Goal: Information Seeking & Learning: Learn about a topic

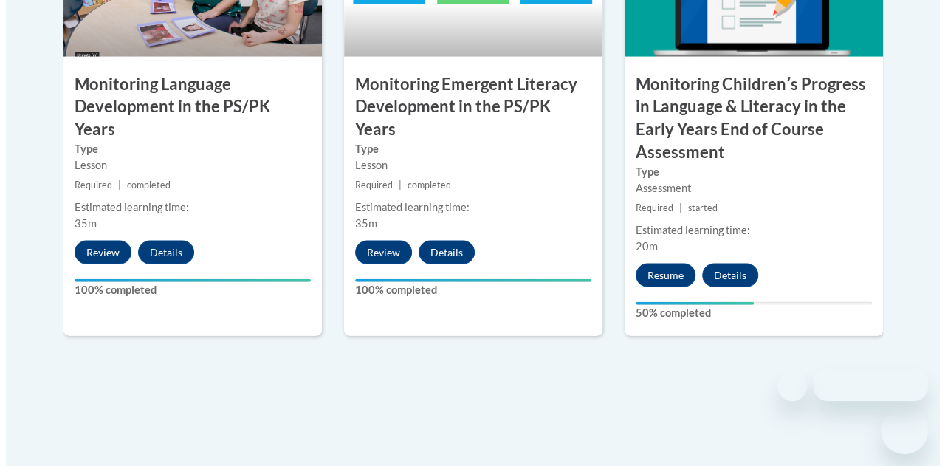
scroll to position [1484, 0]
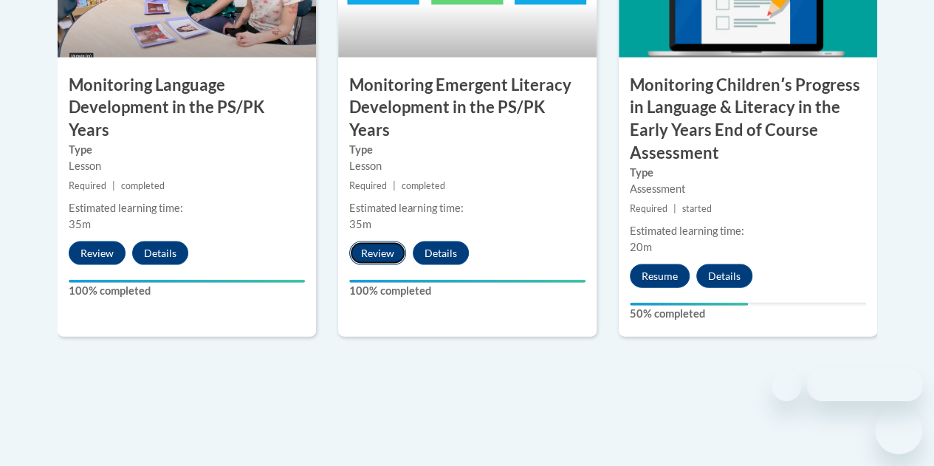
click at [371, 241] on button "Review" at bounding box center [377, 253] width 57 height 24
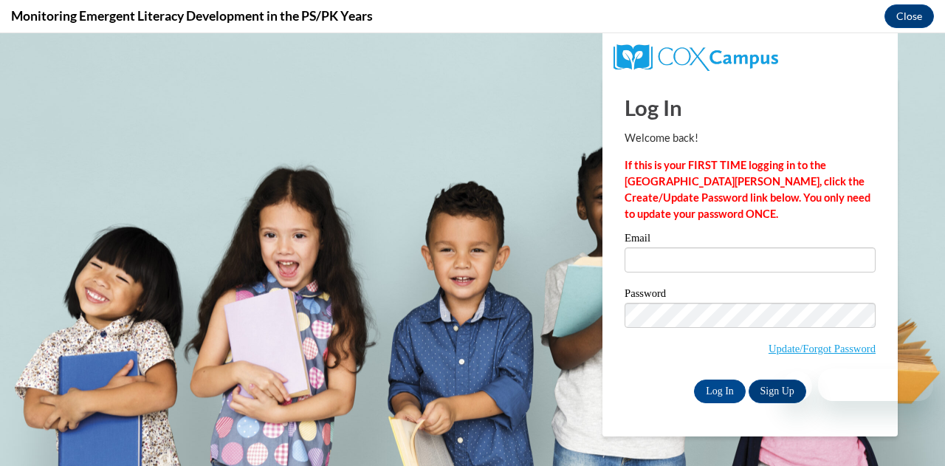
scroll to position [0, 0]
click at [706, 260] on input "Email" at bounding box center [750, 259] width 251 height 25
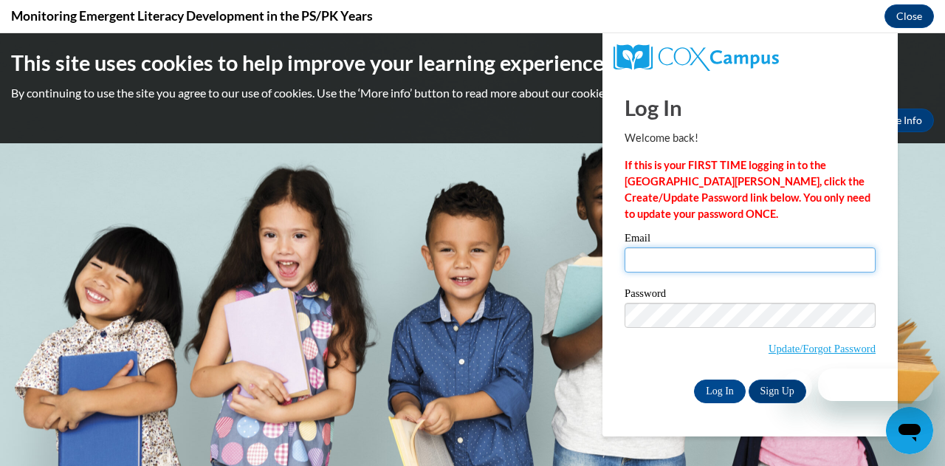
type input "Andthomas2018@gmail.com"
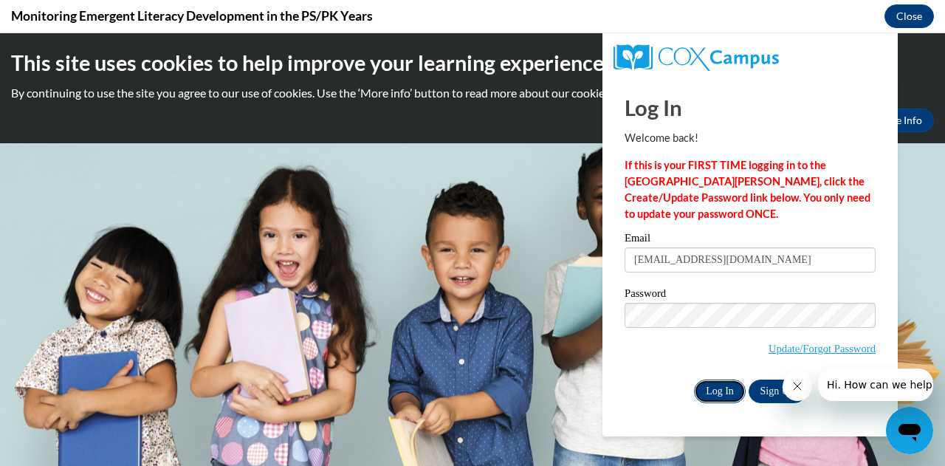
click at [719, 391] on input "Log In" at bounding box center [720, 392] width 52 height 24
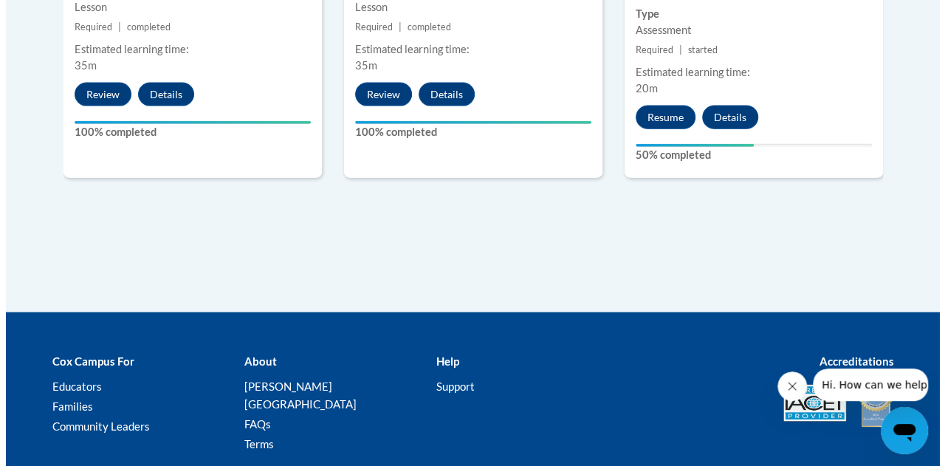
scroll to position [1639, 0]
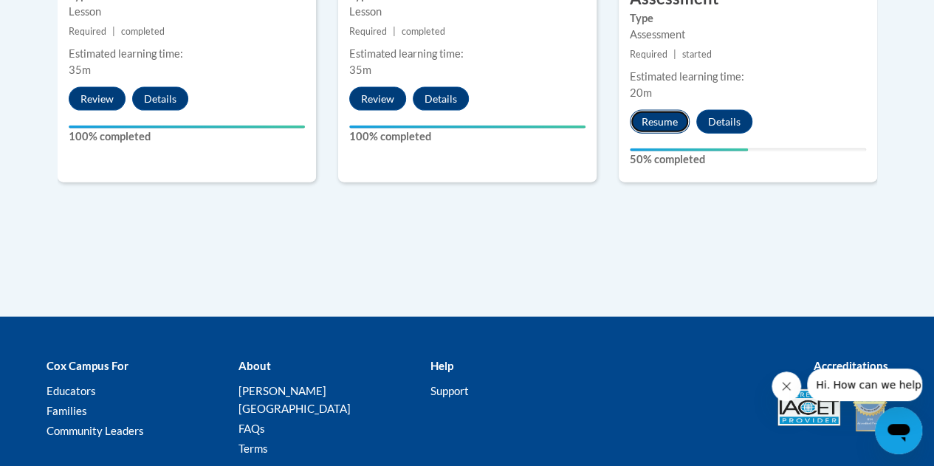
click at [648, 120] on button "Resume" at bounding box center [660, 122] width 60 height 24
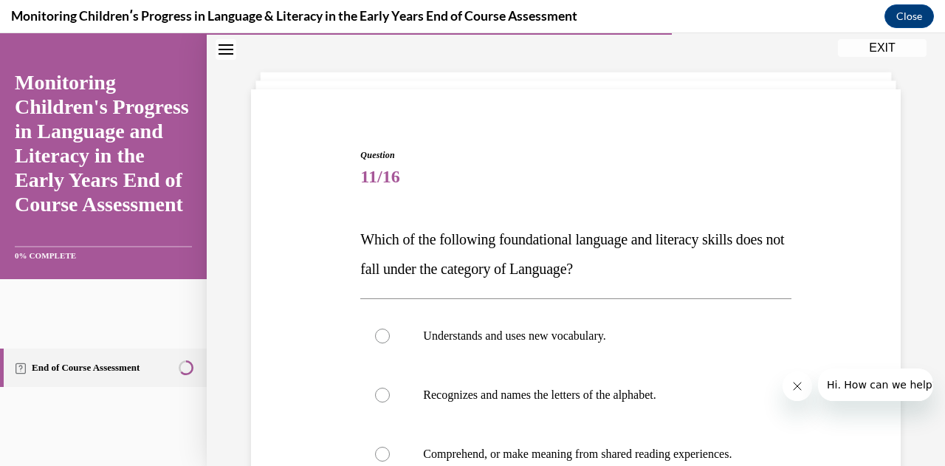
scroll to position [56, 0]
click at [223, 52] on icon "Close navigation menu" at bounding box center [226, 49] width 15 height 10
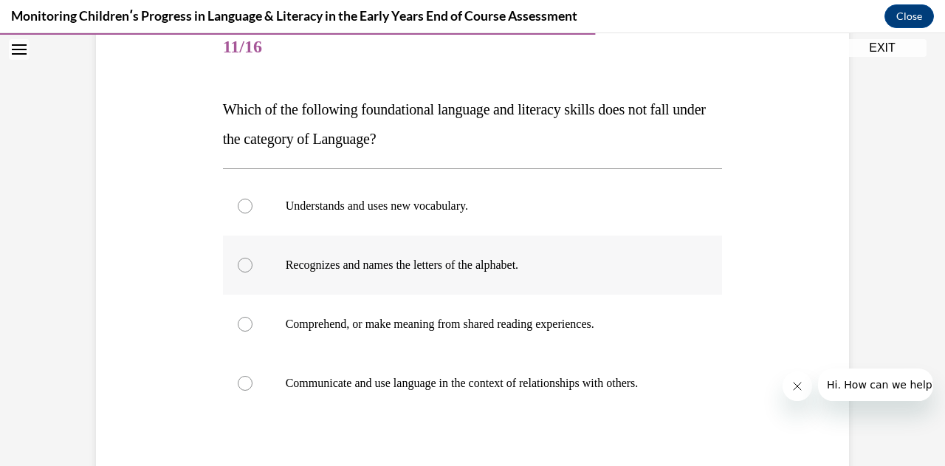
scroll to position [188, 0]
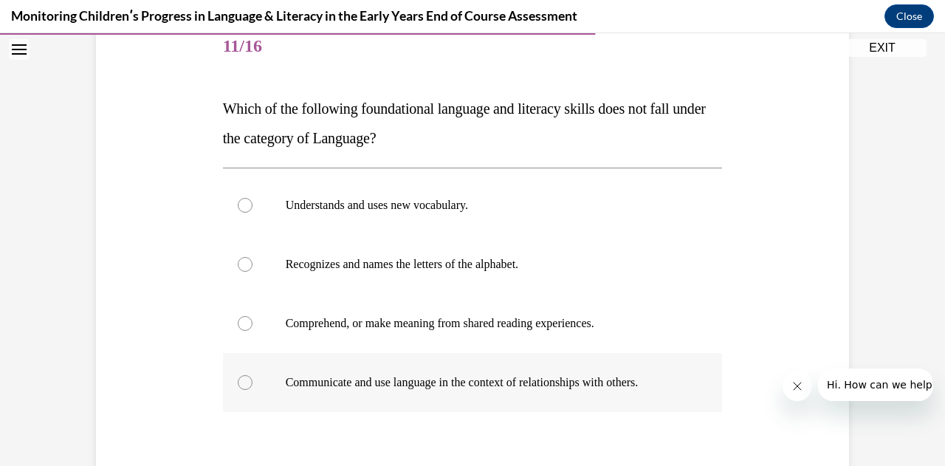
click at [239, 377] on div at bounding box center [245, 382] width 15 height 15
click at [239, 377] on input "Communicate and use language in the context of relationships with others." at bounding box center [245, 382] width 15 height 15
radio input "true"
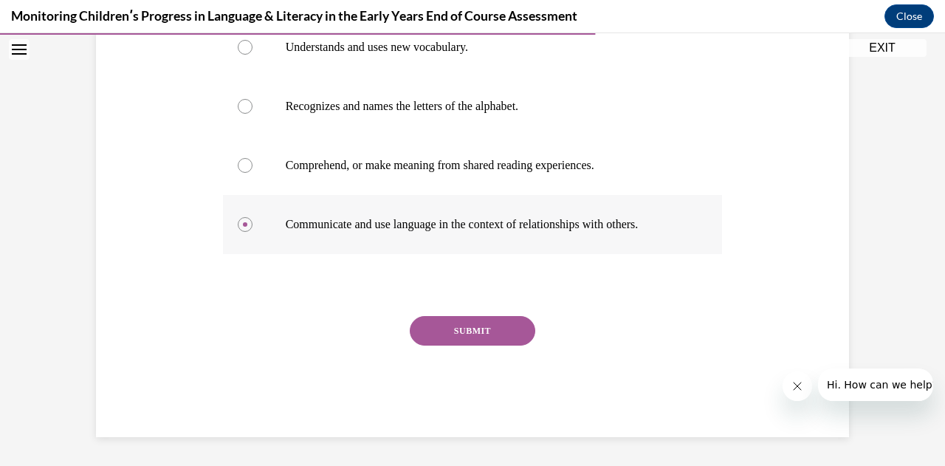
scroll to position [345, 0]
click at [451, 338] on button "SUBMIT" at bounding box center [473, 332] width 126 height 30
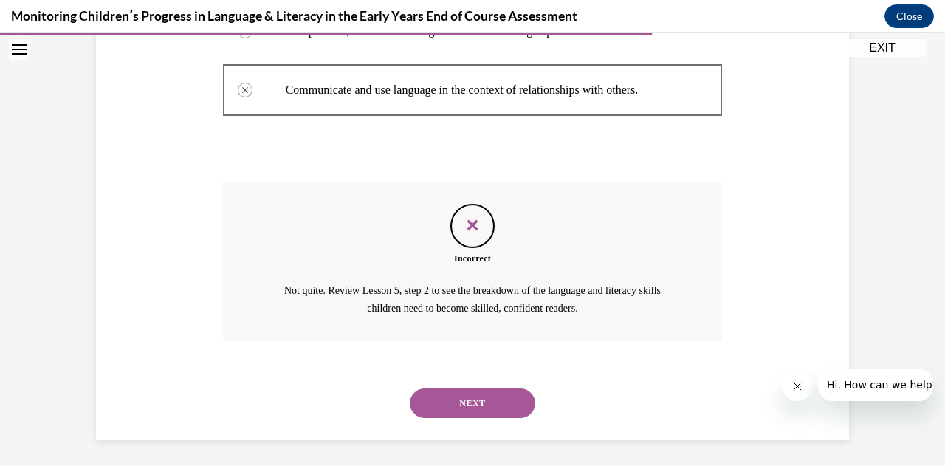
scroll to position [482, 0]
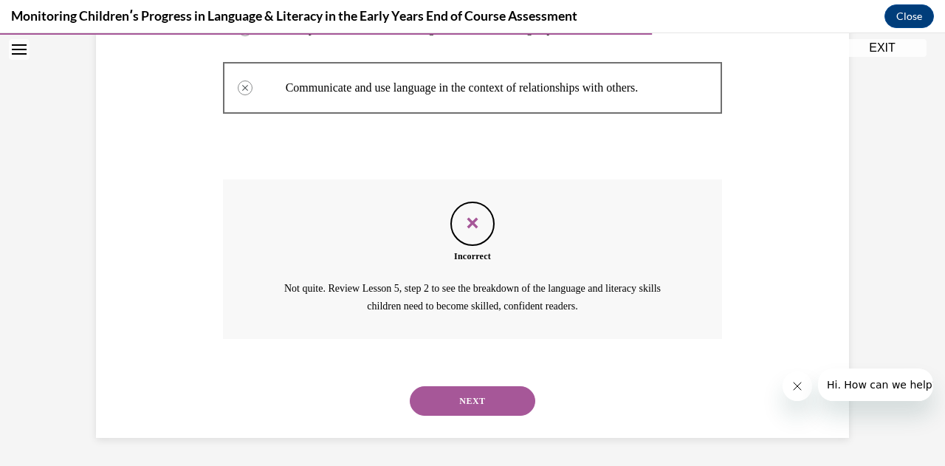
click at [501, 398] on button "NEXT" at bounding box center [473, 401] width 126 height 30
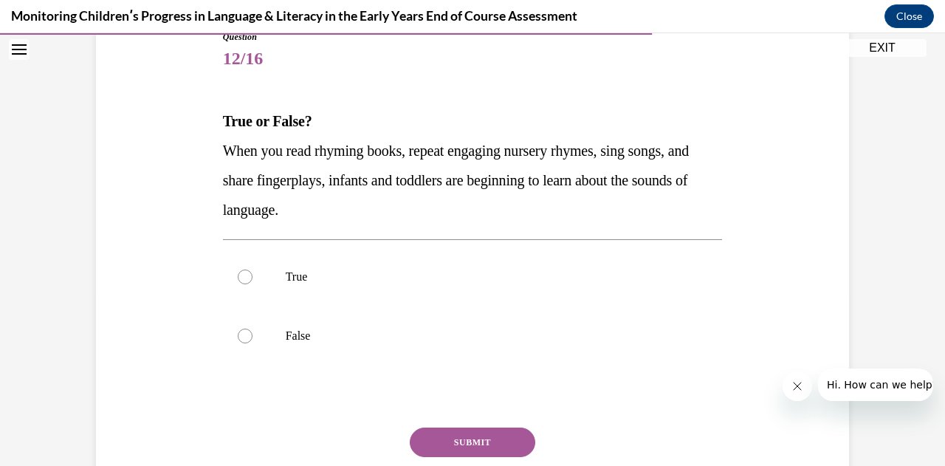
scroll to position [176, 0]
click at [286, 283] on p "True" at bounding box center [486, 276] width 400 height 15
click at [253, 283] on input "True" at bounding box center [245, 276] width 15 height 15
radio input "true"
click at [427, 438] on button "SUBMIT" at bounding box center [473, 442] width 126 height 30
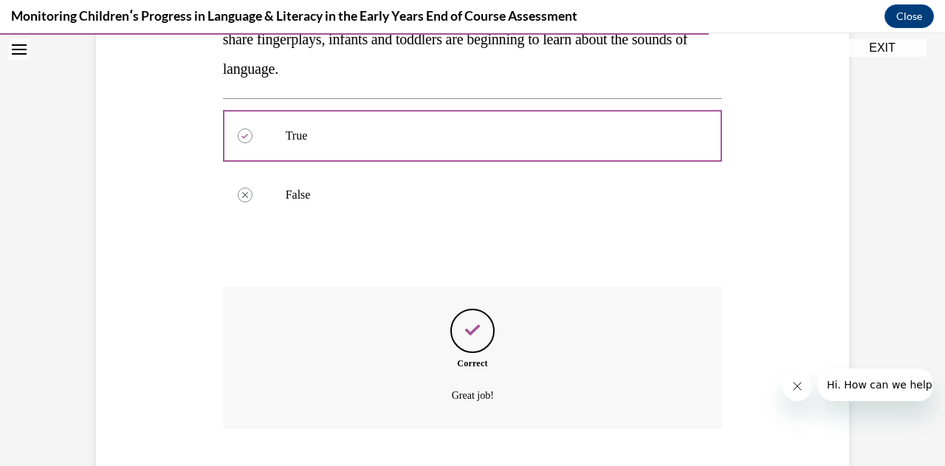
scroll to position [406, 0]
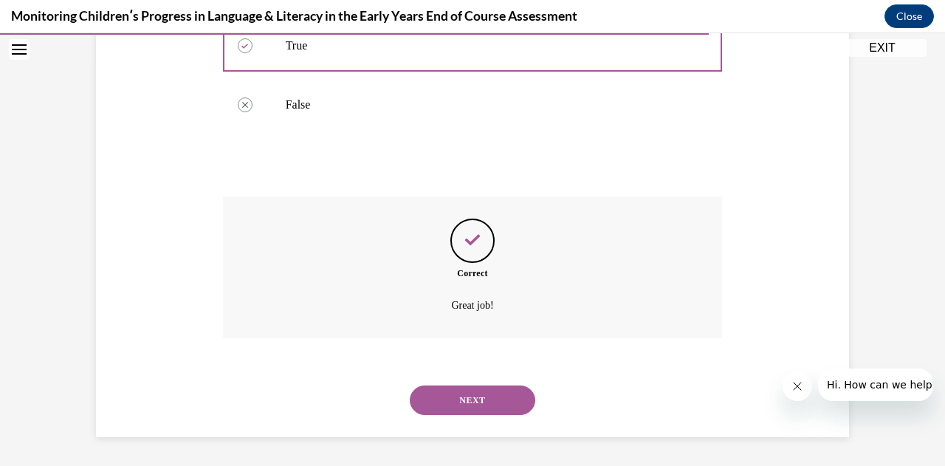
click at [430, 407] on button "NEXT" at bounding box center [473, 401] width 126 height 30
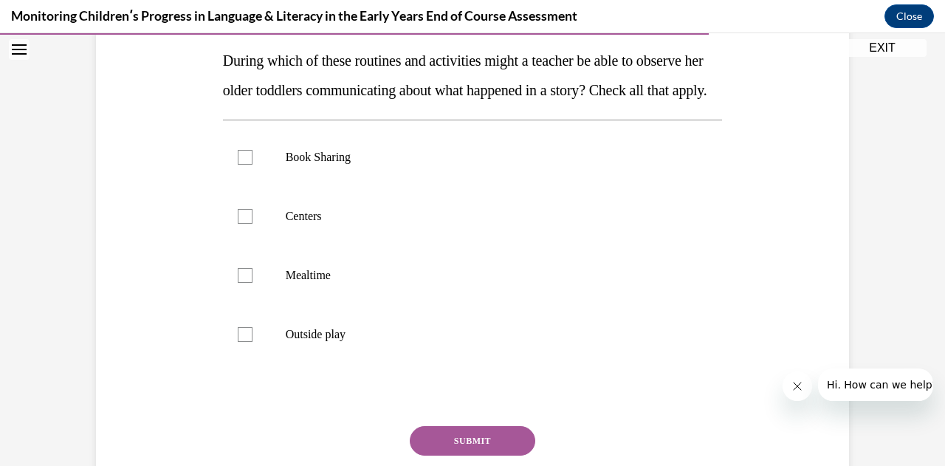
scroll to position [236, 0]
click at [239, 164] on div at bounding box center [245, 156] width 15 height 15
click at [239, 164] on input "Book Sharing" at bounding box center [245, 156] width 15 height 15
checkbox input "true"
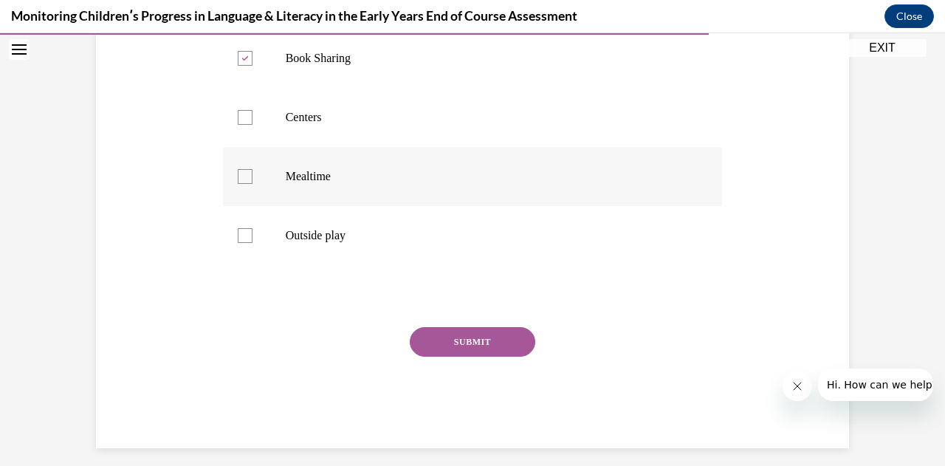
scroll to position [337, 0]
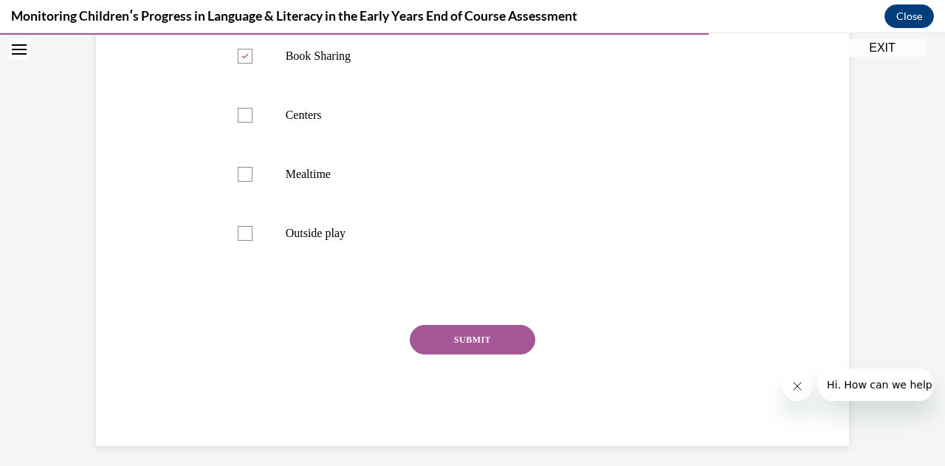
click at [448, 354] on button "SUBMIT" at bounding box center [473, 340] width 126 height 30
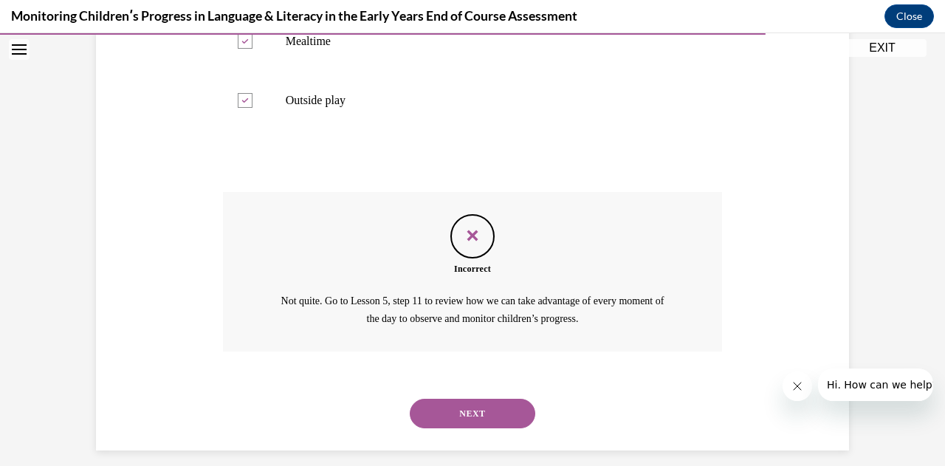
scroll to position [470, 0]
click at [429, 428] on button "NEXT" at bounding box center [473, 413] width 126 height 30
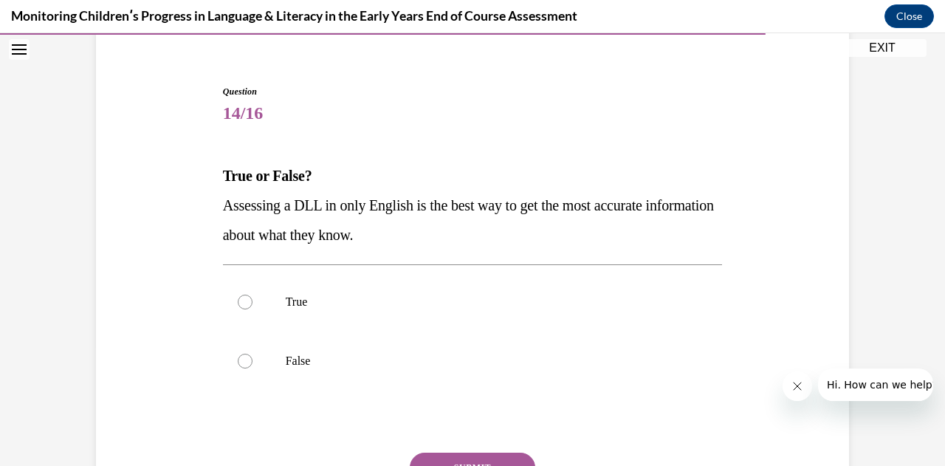
scroll to position [121, 0]
click at [239, 373] on label "False" at bounding box center [473, 360] width 500 height 59
click at [239, 368] on input "False" at bounding box center [245, 360] width 15 height 15
radio input "true"
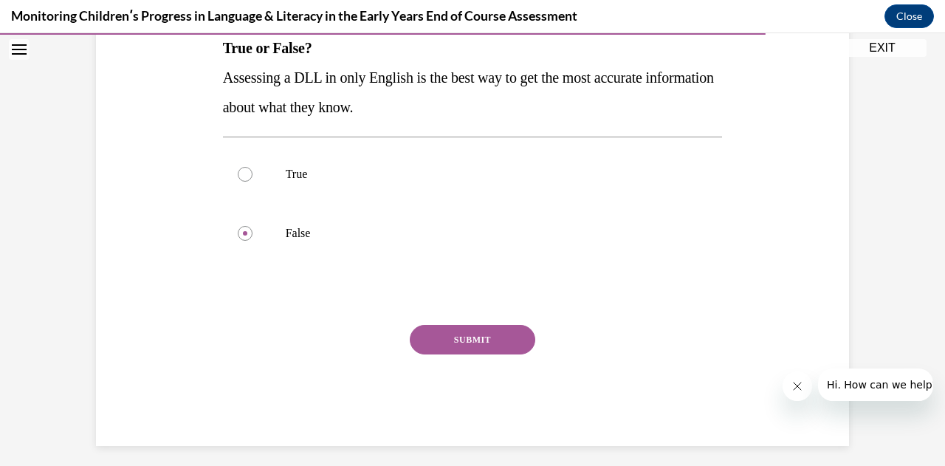
click at [450, 339] on button "SUBMIT" at bounding box center [473, 340] width 126 height 30
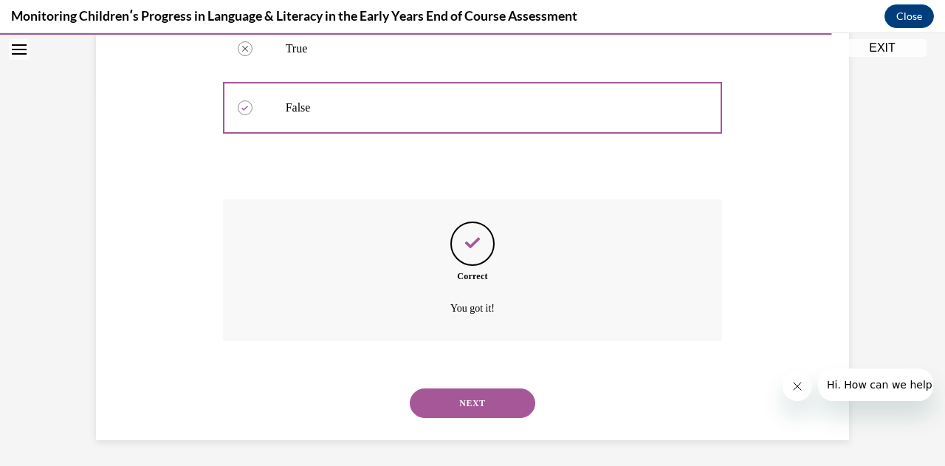
scroll to position [377, 0]
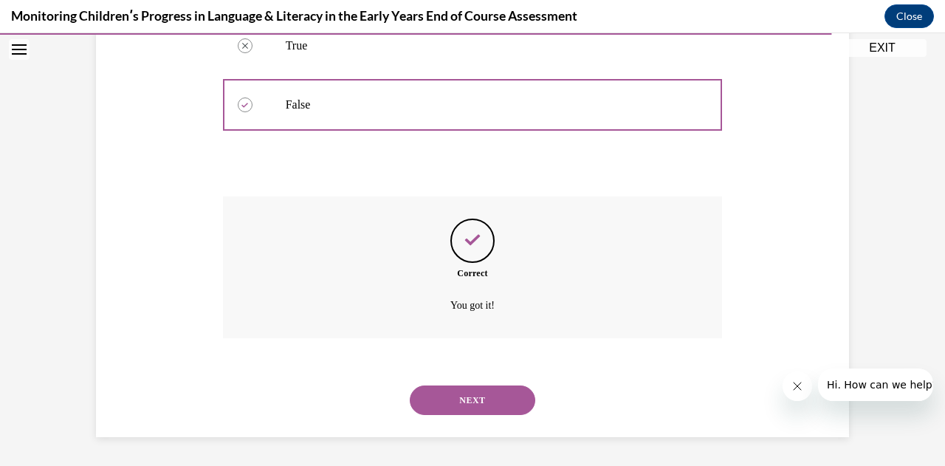
click at [451, 396] on button "NEXT" at bounding box center [473, 401] width 126 height 30
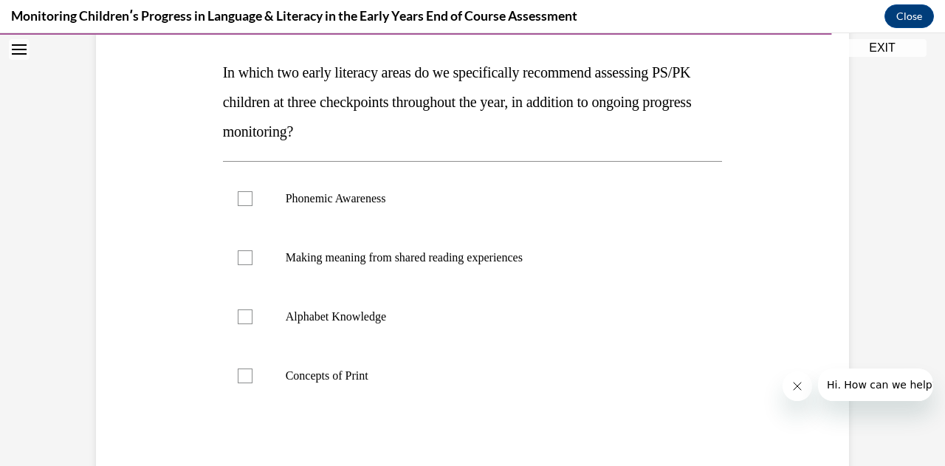
scroll to position [225, 0]
click at [241, 197] on div at bounding box center [245, 198] width 15 height 15
click at [241, 197] on input "Phonemic Awareness" at bounding box center [245, 198] width 15 height 15
checkbox input "true"
click at [239, 318] on div at bounding box center [245, 316] width 15 height 15
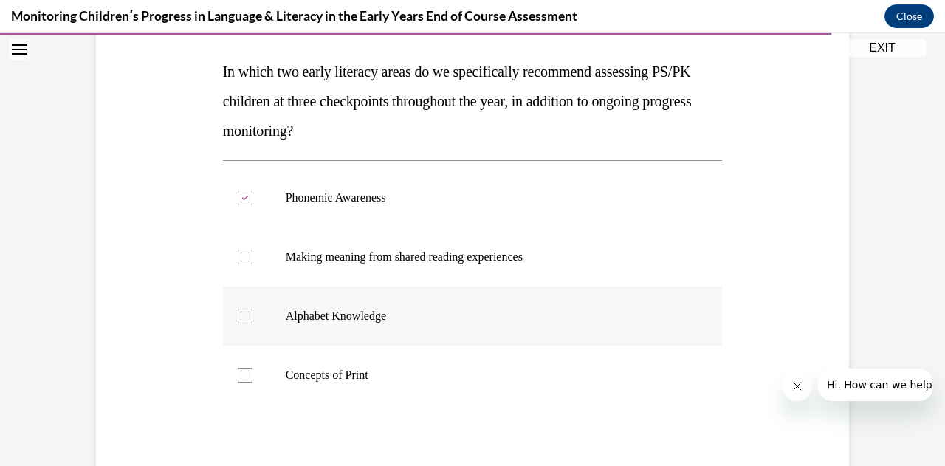
click at [239, 318] on input "Alphabet Knowledge" at bounding box center [245, 316] width 15 height 15
checkbox input "true"
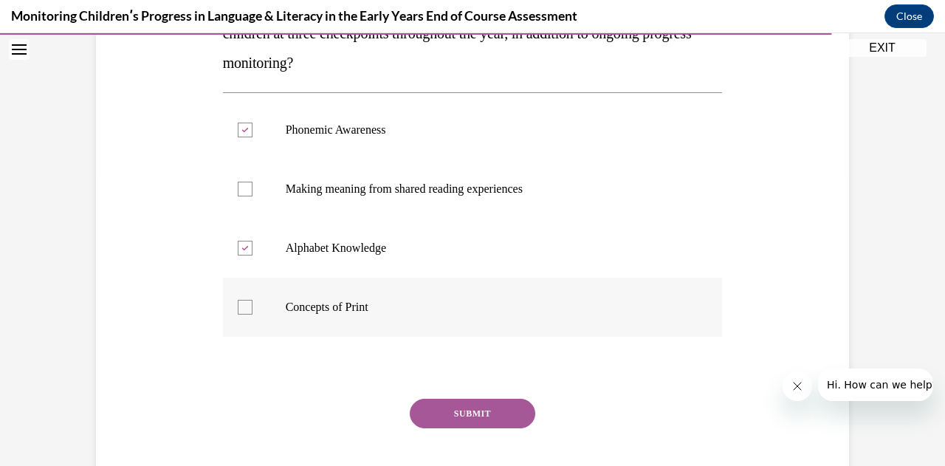
scroll to position [298, 0]
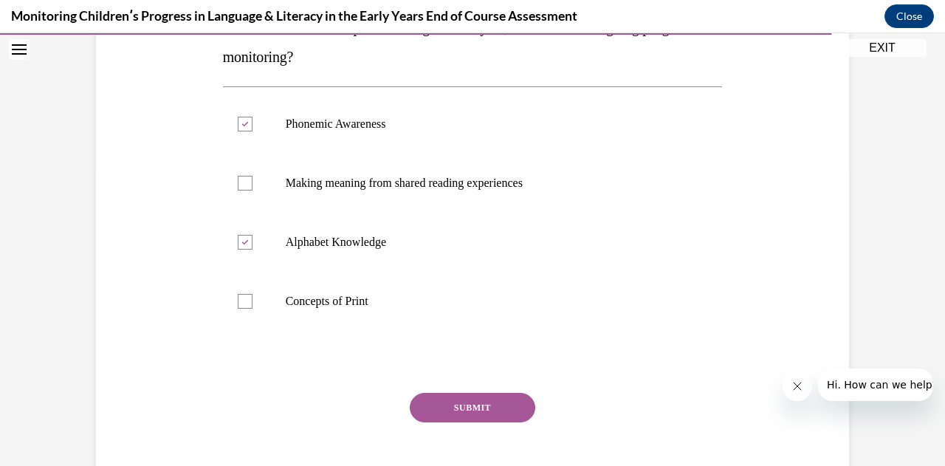
click at [431, 416] on button "SUBMIT" at bounding box center [473, 408] width 126 height 30
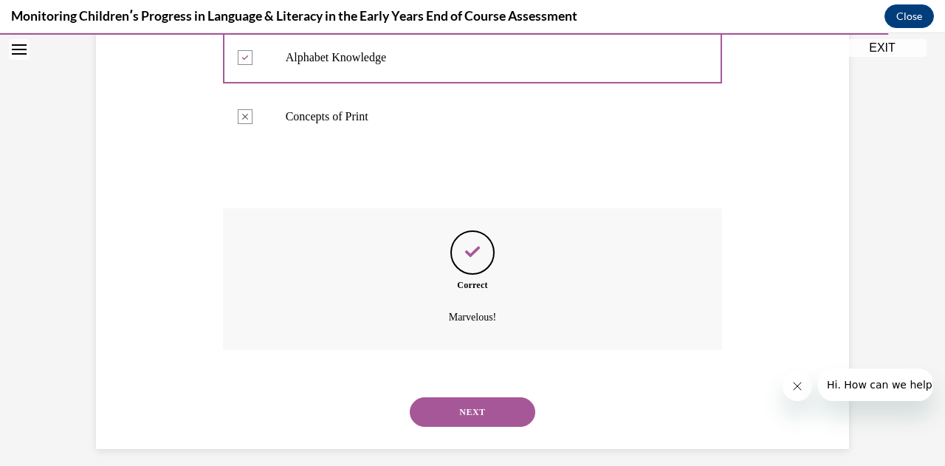
scroll to position [495, 0]
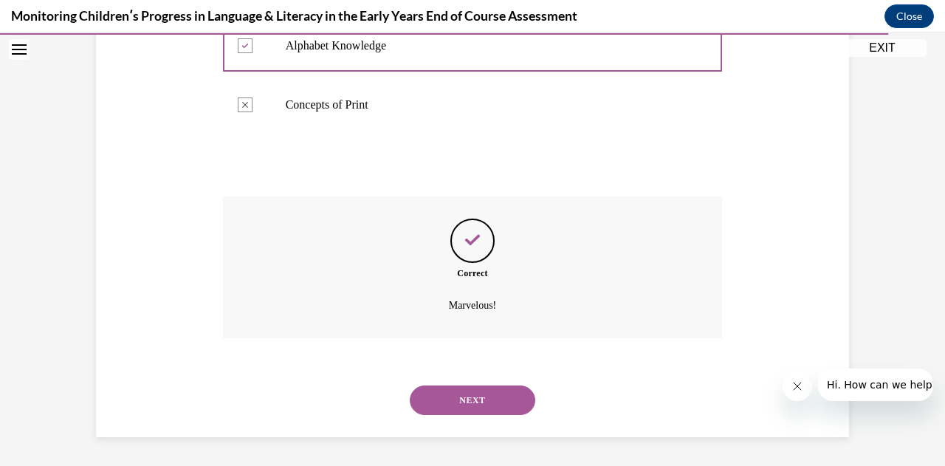
click at [461, 399] on button "NEXT" at bounding box center [473, 401] width 126 height 30
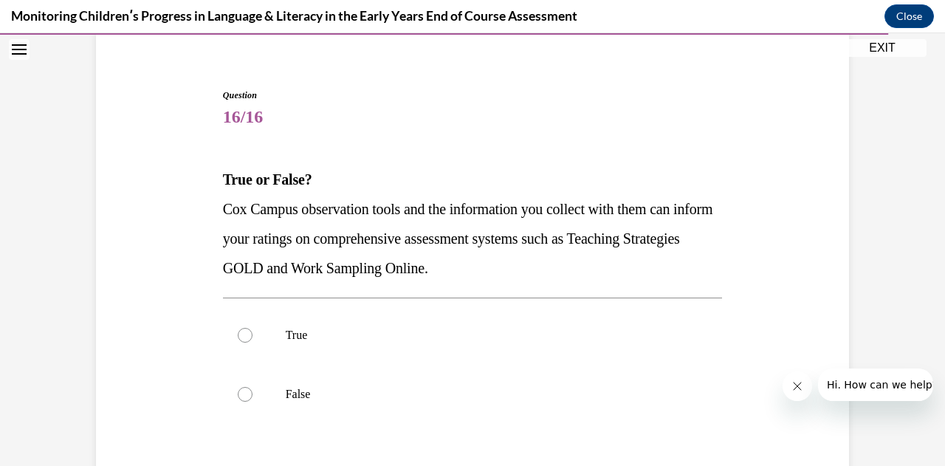
scroll to position [117, 0]
click at [243, 332] on div at bounding box center [245, 334] width 15 height 15
click at [243, 332] on input "True" at bounding box center [245, 334] width 15 height 15
radio input "true"
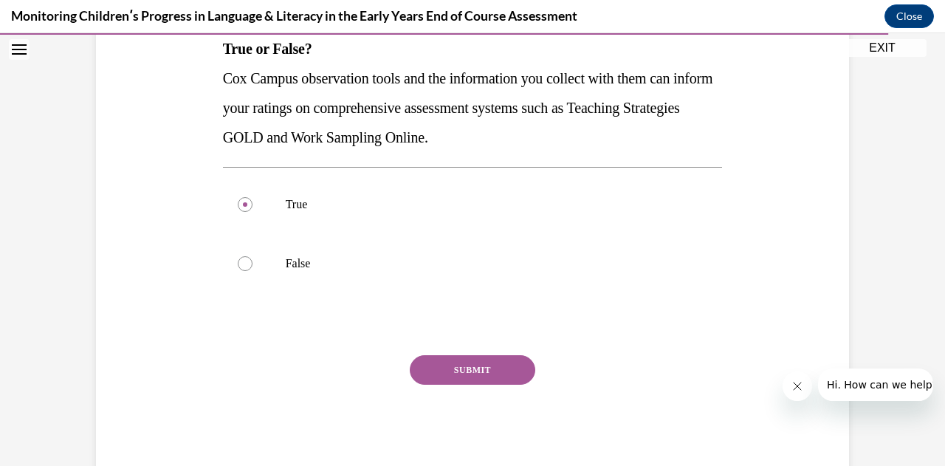
click at [431, 368] on button "SUBMIT" at bounding box center [473, 370] width 126 height 30
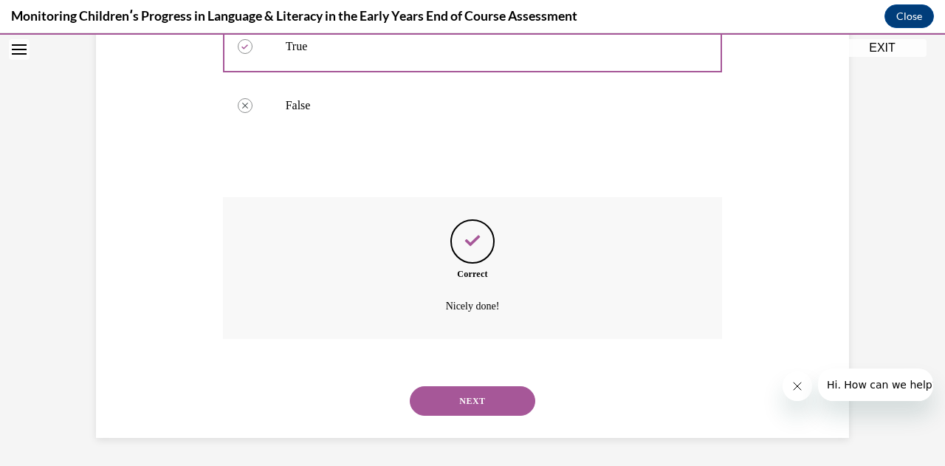
scroll to position [406, 0]
click at [450, 404] on button "NEXT" at bounding box center [473, 401] width 126 height 30
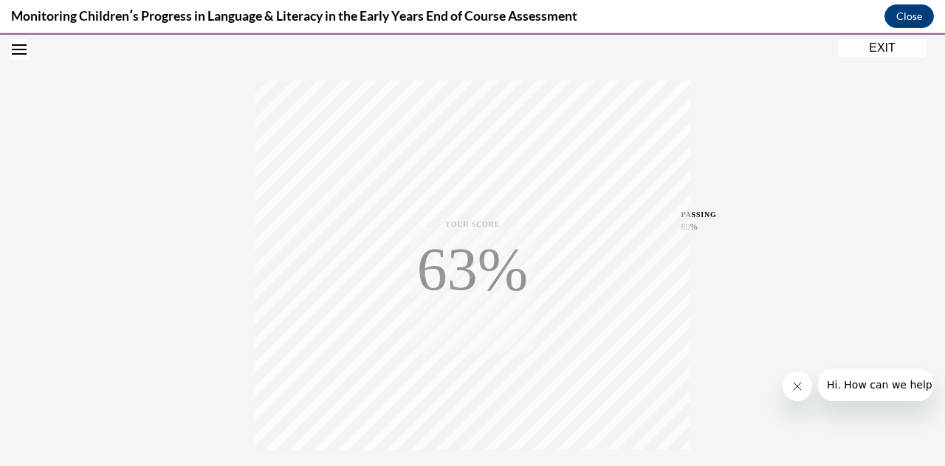
scroll to position [323, 0]
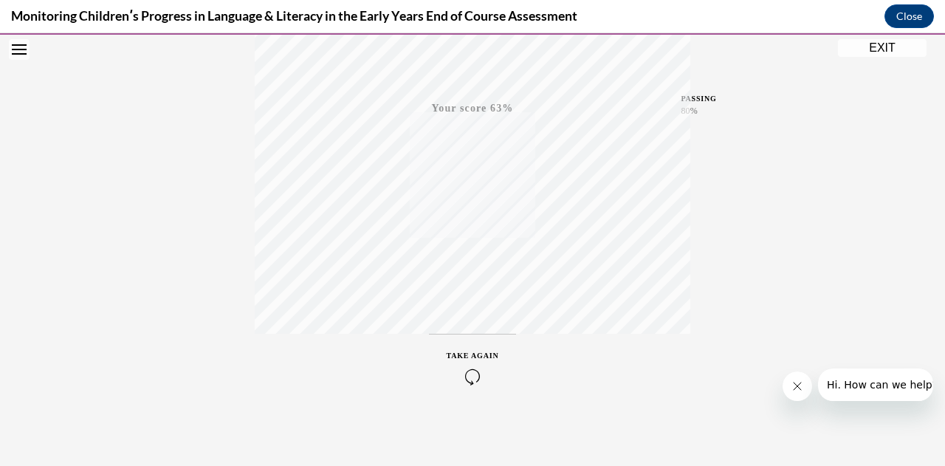
click at [450, 404] on div "Quiz Results PASSING 80% Your score 63% Failed PASSING 80% Your score Your scor…" at bounding box center [472, 111] width 945 height 710
click at [468, 380] on icon "button" at bounding box center [473, 377] width 52 height 16
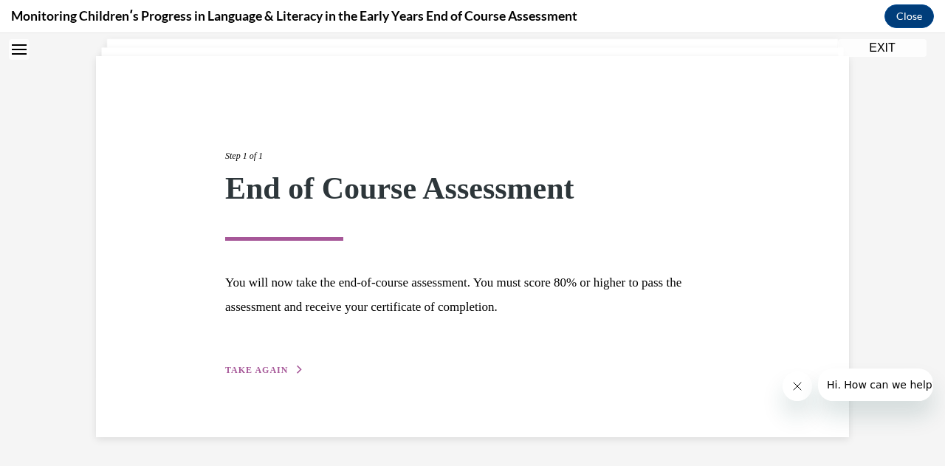
click at [263, 366] on span "TAKE AGAIN" at bounding box center [256, 370] width 63 height 10
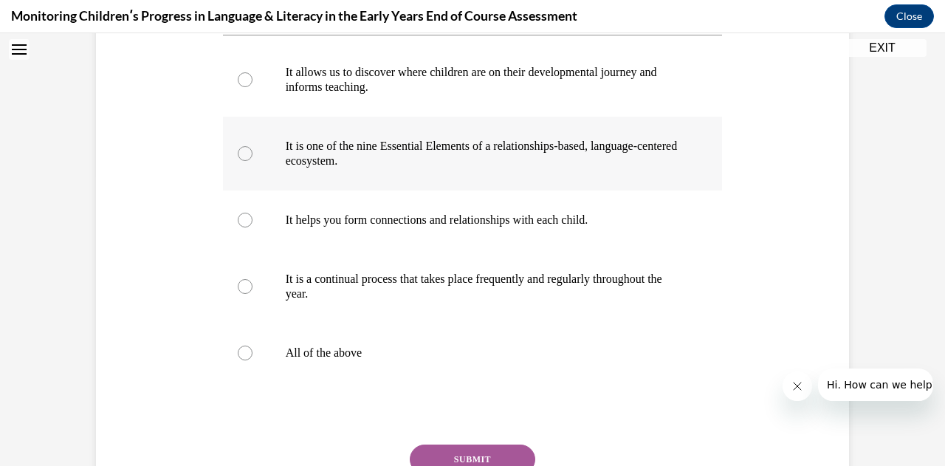
scroll to position [292, 0]
click at [242, 360] on div at bounding box center [245, 352] width 15 height 15
click at [242, 360] on input "All of the above" at bounding box center [245, 352] width 15 height 15
radio input "true"
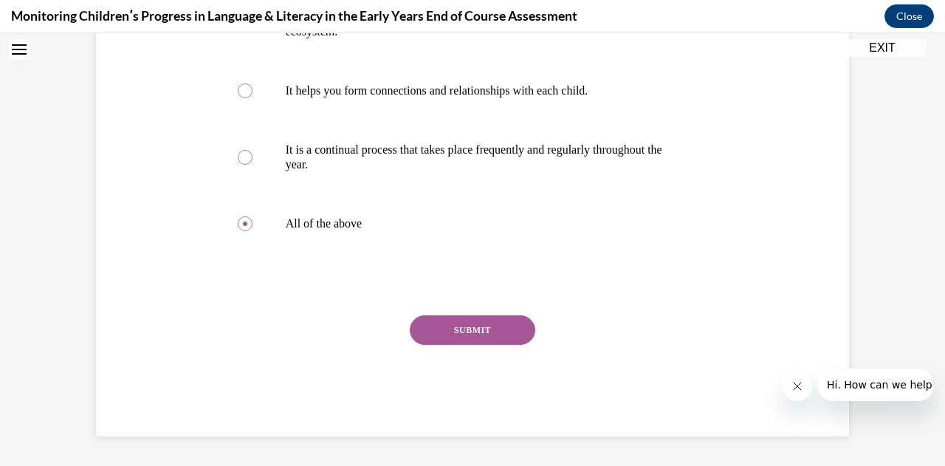
click at [433, 335] on button "SUBMIT" at bounding box center [473, 330] width 126 height 30
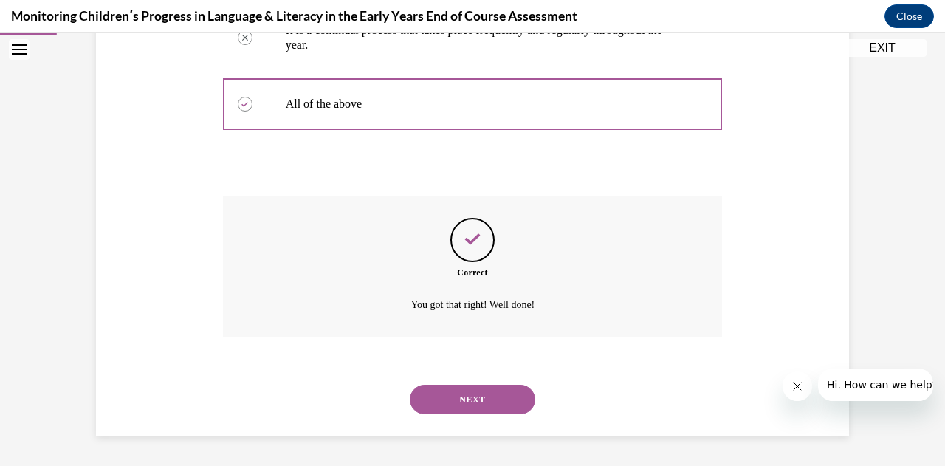
scroll to position [569, 0]
click at [462, 400] on button "NEXT" at bounding box center [473, 400] width 126 height 30
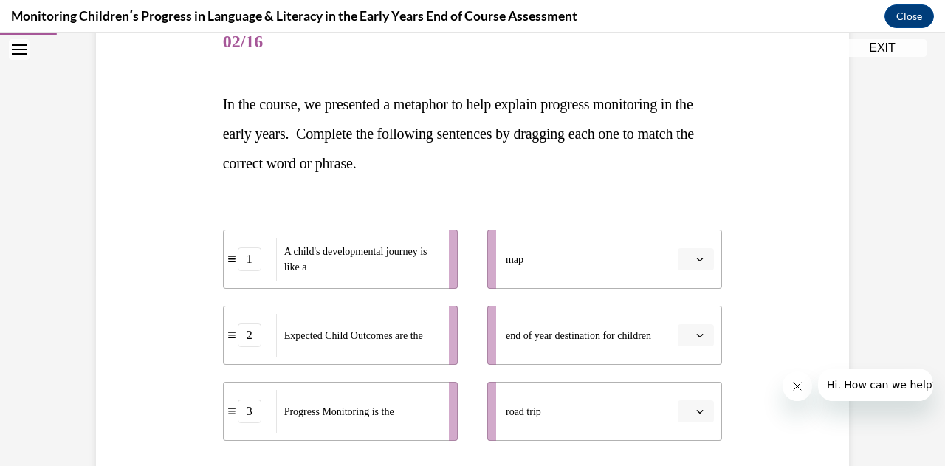
scroll to position [289, 0]
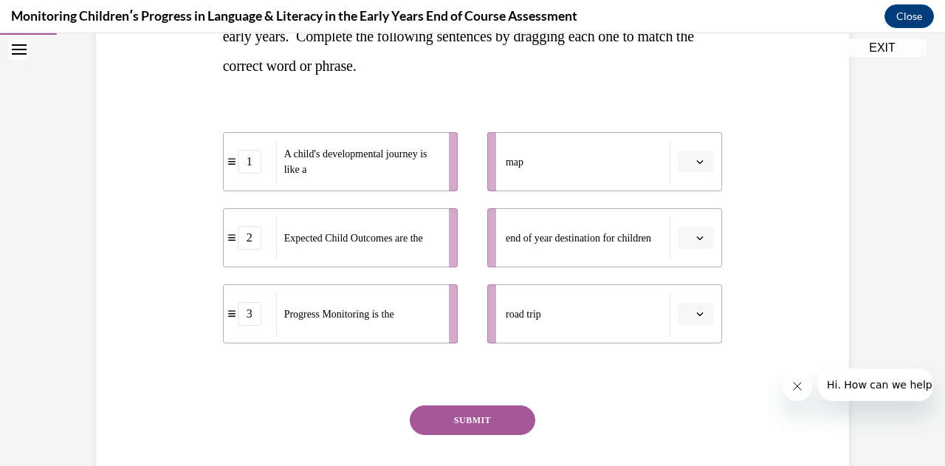
click at [697, 314] on icon "button" at bounding box center [700, 314] width 7 height 4
click at [679, 373] on div "1" at bounding box center [689, 376] width 36 height 30
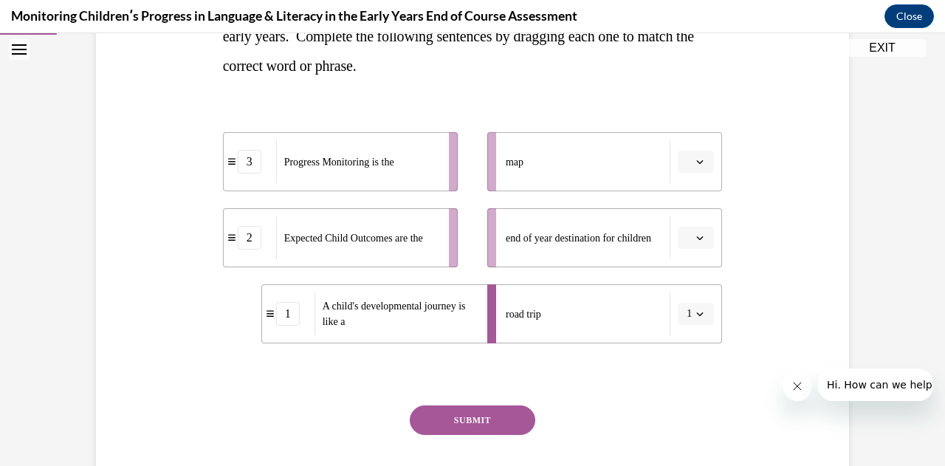
click at [703, 245] on button "button" at bounding box center [696, 238] width 36 height 22
click at [691, 326] on div "2" at bounding box center [689, 330] width 36 height 30
click at [687, 167] on span "Please select an option" at bounding box center [689, 161] width 5 height 15
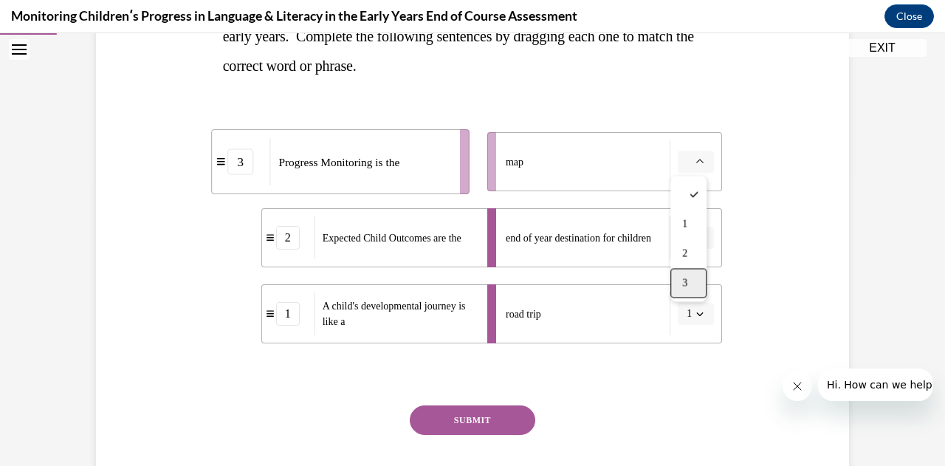
click at [684, 281] on span "3" at bounding box center [684, 283] width 5 height 12
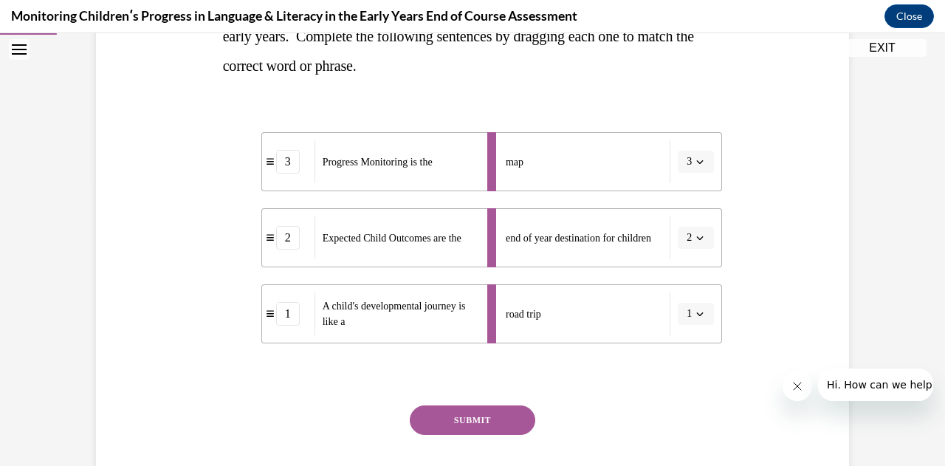
click at [457, 419] on button "SUBMIT" at bounding box center [473, 420] width 126 height 30
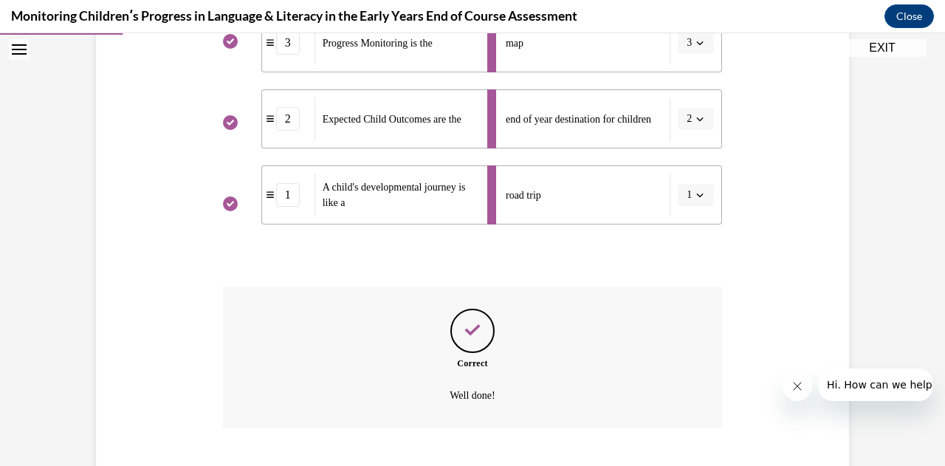
scroll to position [498, 0]
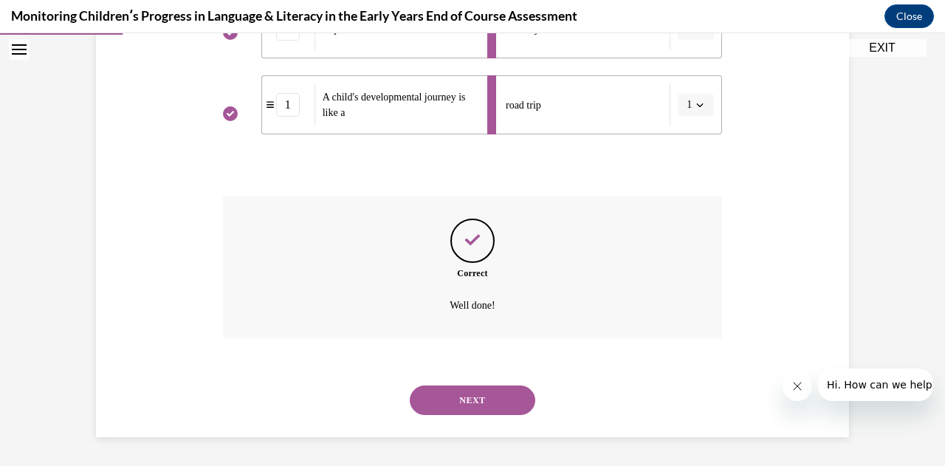
click at [448, 392] on button "NEXT" at bounding box center [473, 401] width 126 height 30
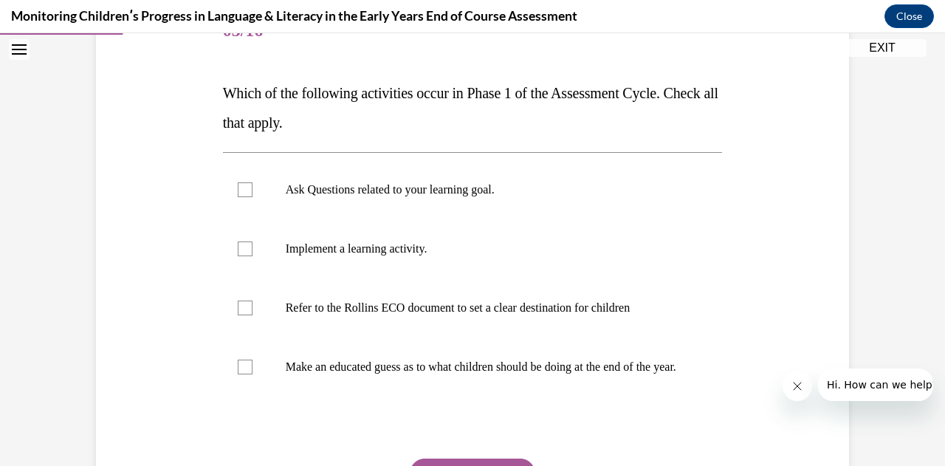
scroll to position [205, 0]
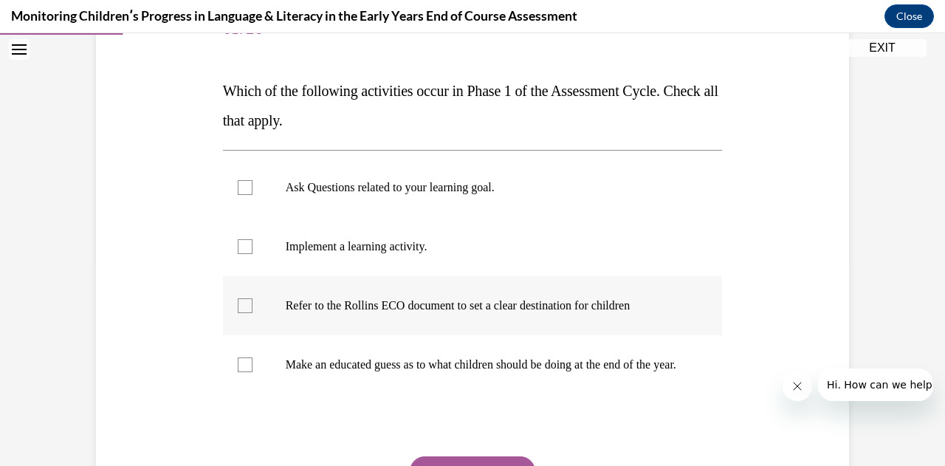
click at [243, 315] on label "Refer to the Rollins ECO document to set a clear destination for children" at bounding box center [473, 305] width 500 height 59
click at [243, 313] on input "Refer to the Rollins ECO document to set a clear destination for children" at bounding box center [245, 305] width 15 height 15
checkbox input "true"
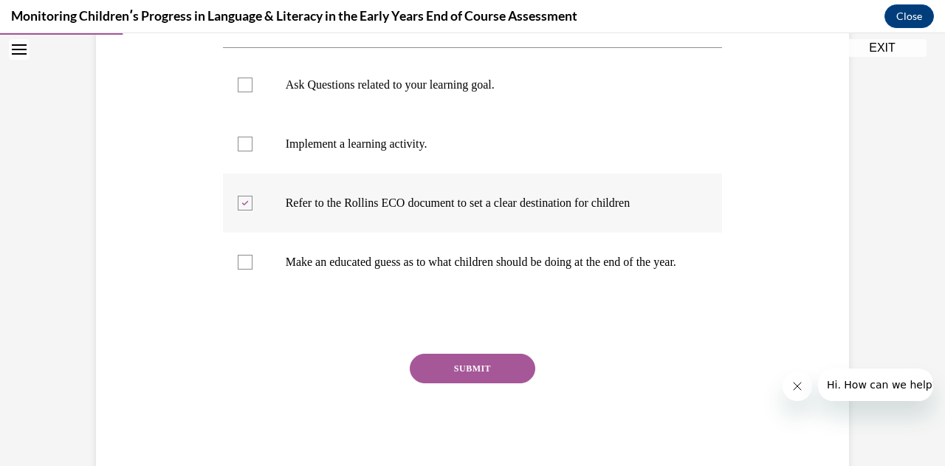
scroll to position [307, 0]
click at [471, 377] on button "SUBMIT" at bounding box center [473, 369] width 126 height 30
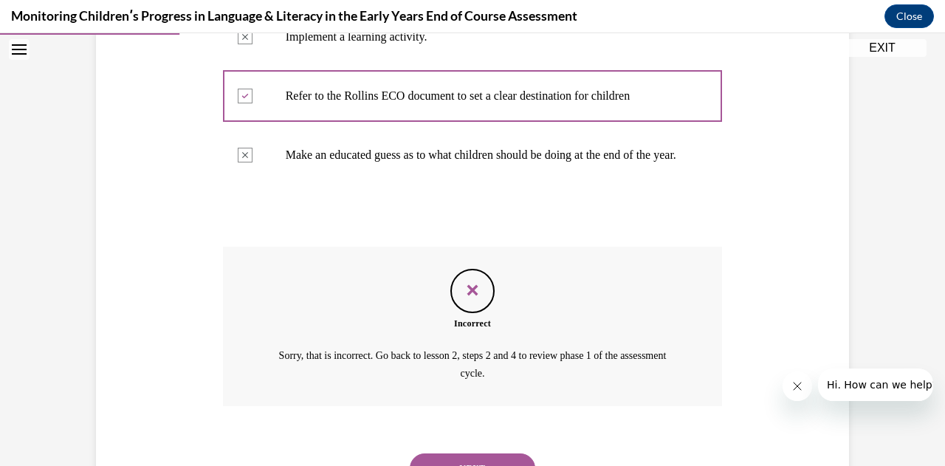
scroll to position [497, 0]
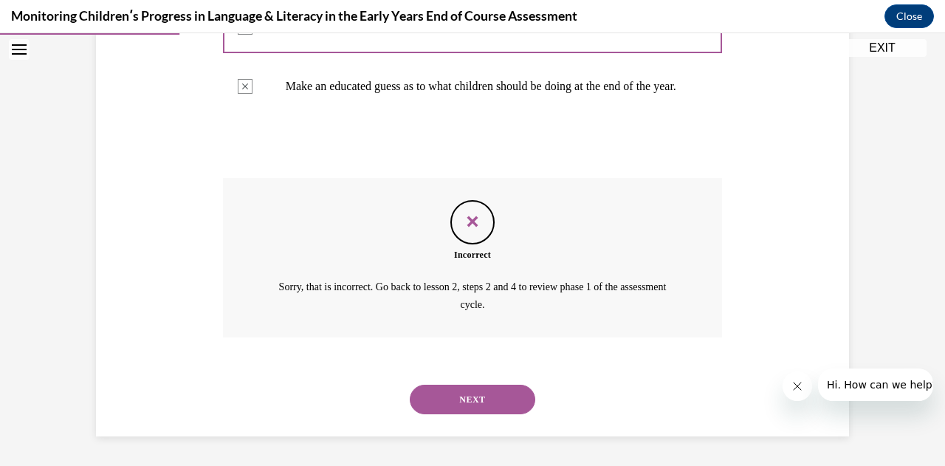
click at [456, 402] on button "NEXT" at bounding box center [473, 400] width 126 height 30
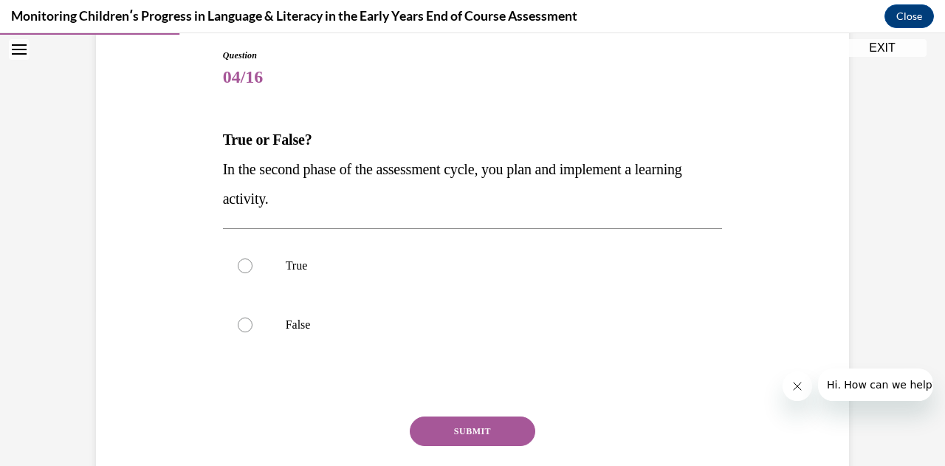
scroll to position [157, 0]
click at [248, 267] on label "True" at bounding box center [473, 265] width 500 height 59
click at [248, 267] on input "True" at bounding box center [245, 265] width 15 height 15
radio input "true"
click at [442, 433] on button "SUBMIT" at bounding box center [473, 431] width 126 height 30
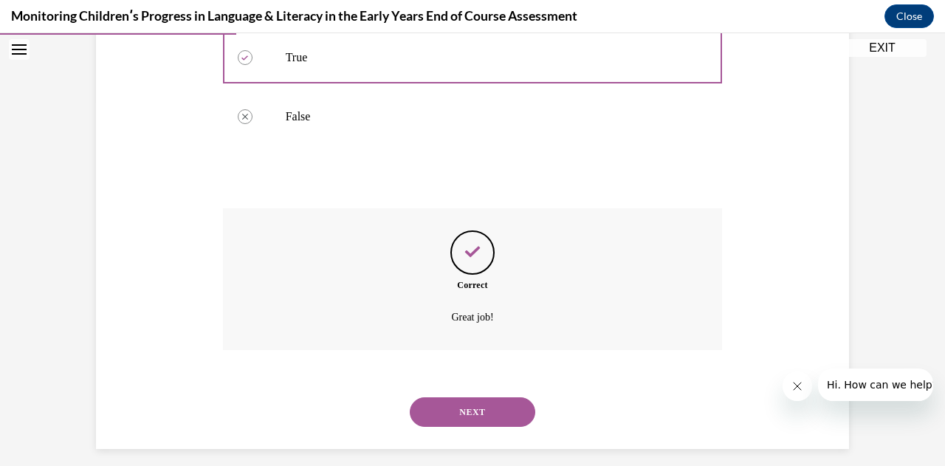
scroll to position [377, 0]
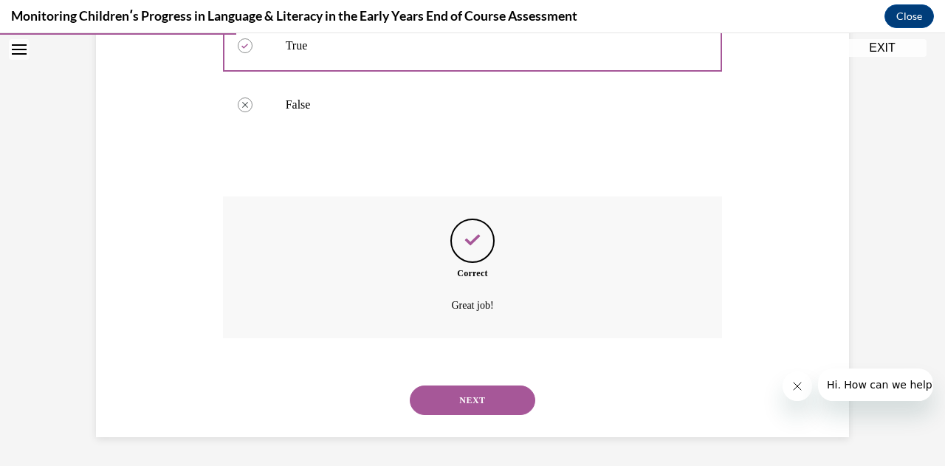
click at [436, 402] on button "NEXT" at bounding box center [473, 401] width 126 height 30
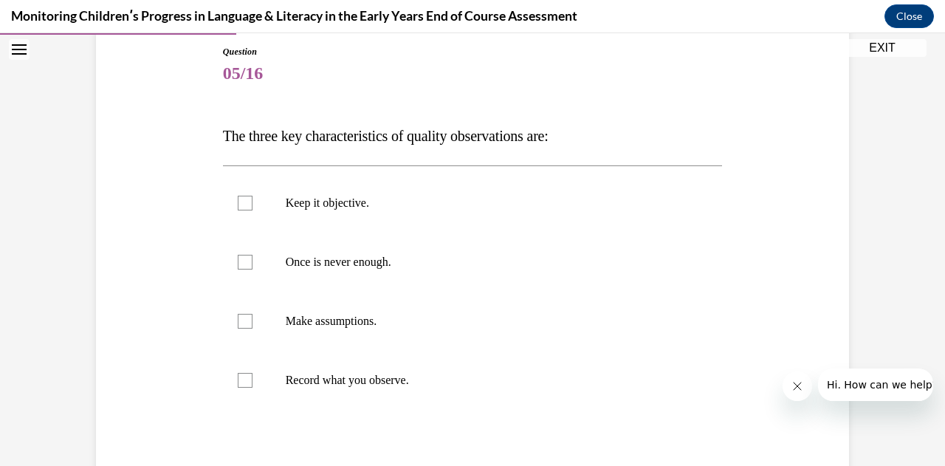
scroll to position [174, 0]
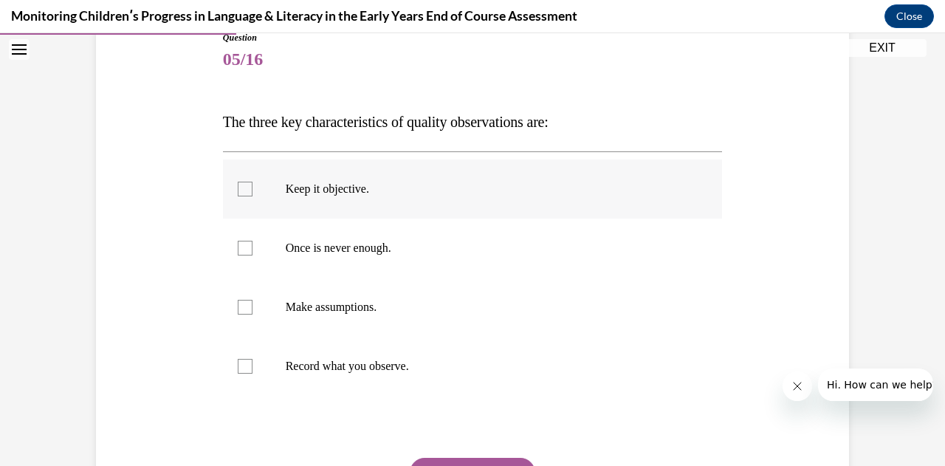
click at [242, 191] on div at bounding box center [245, 189] width 15 height 15
click at [242, 191] on input "Keep it objective." at bounding box center [245, 189] width 15 height 15
checkbox input "true"
click at [239, 248] on div at bounding box center [245, 248] width 15 height 15
click at [239, 248] on input "Once is never enough." at bounding box center [245, 248] width 15 height 15
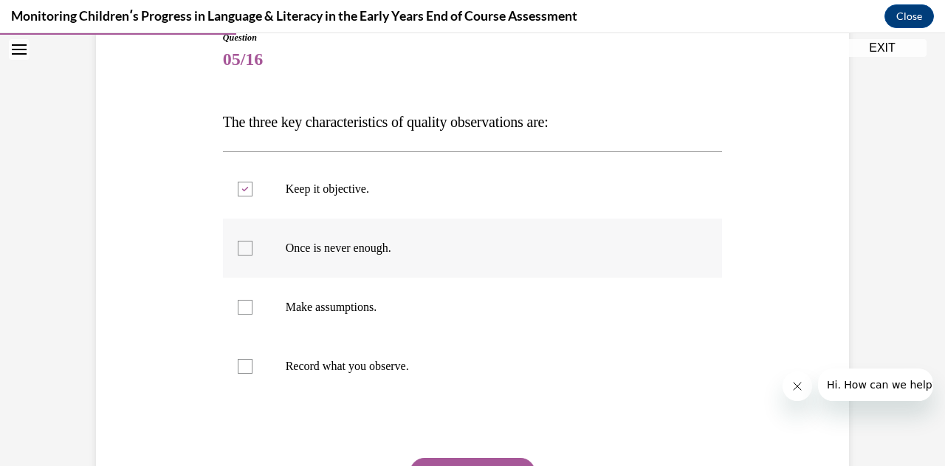
checkbox input "true"
click at [243, 367] on div at bounding box center [245, 366] width 15 height 15
click at [243, 367] on input "Record what you observe." at bounding box center [245, 366] width 15 height 15
checkbox input "true"
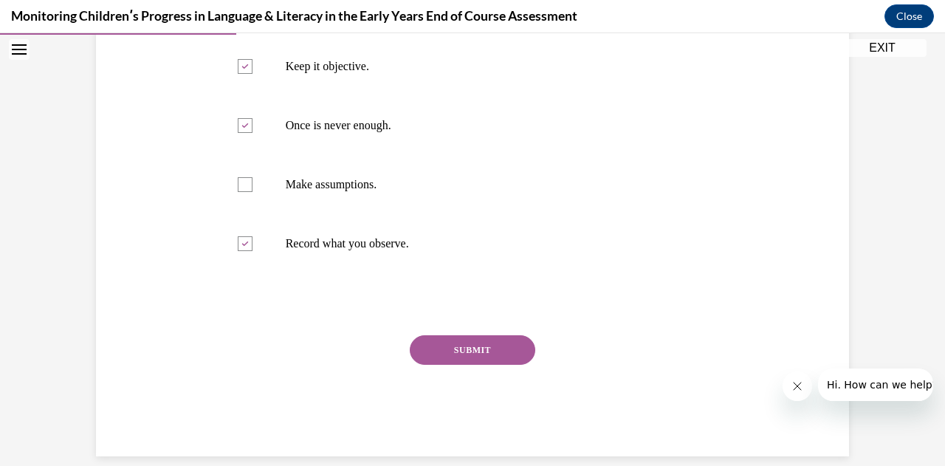
click at [481, 345] on button "SUBMIT" at bounding box center [473, 350] width 126 height 30
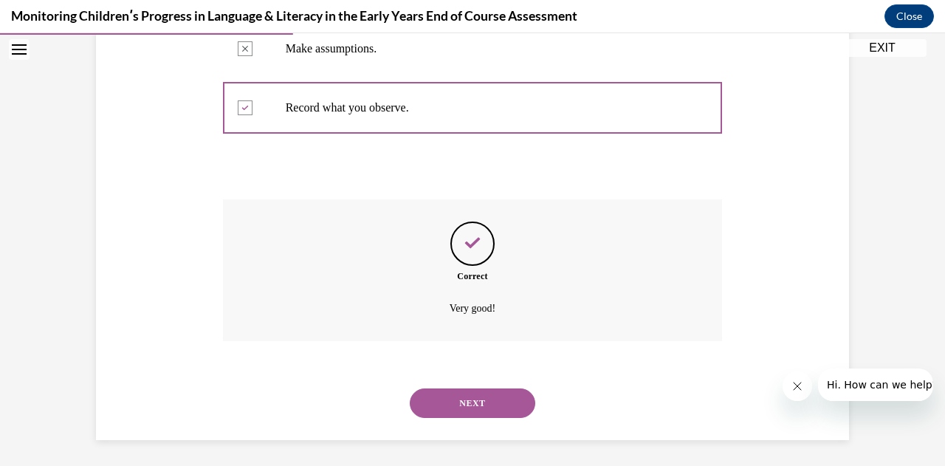
scroll to position [436, 0]
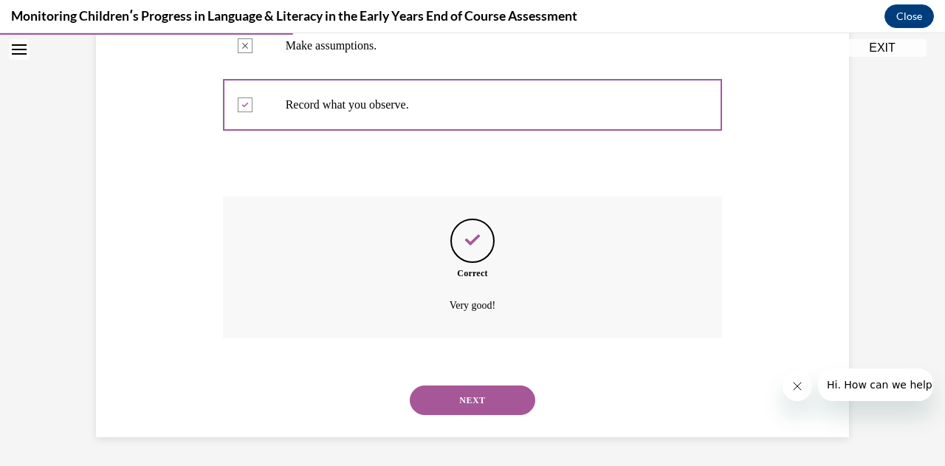
click at [467, 404] on button "NEXT" at bounding box center [473, 401] width 126 height 30
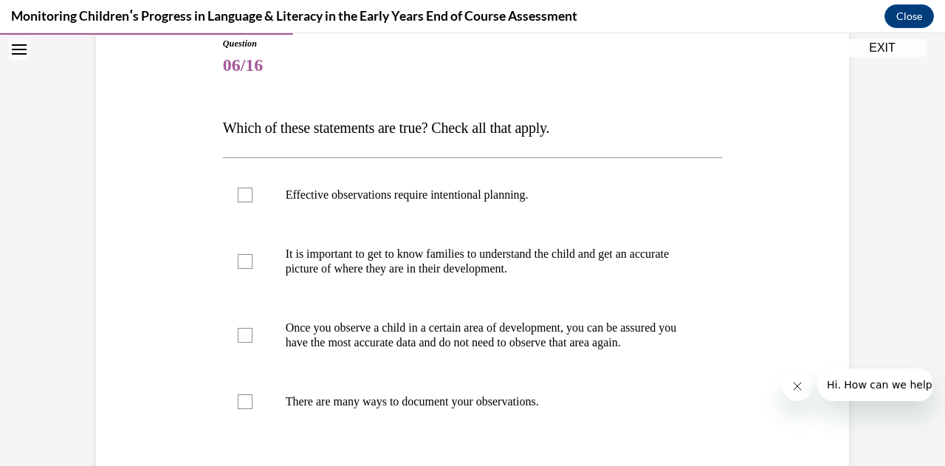
scroll to position [171, 0]
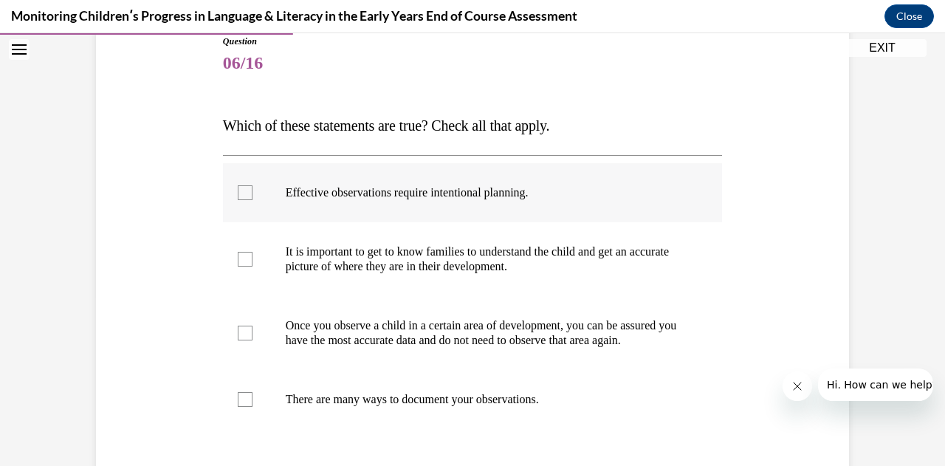
click at [243, 192] on div at bounding box center [245, 192] width 15 height 15
click at [243, 192] on input "Effective observations require intentional planning." at bounding box center [245, 192] width 15 height 15
checkbox input "true"
click at [239, 256] on div at bounding box center [245, 259] width 15 height 15
click at [239, 256] on input "It is important to get to know families to understand the child and get an accu…" at bounding box center [245, 259] width 15 height 15
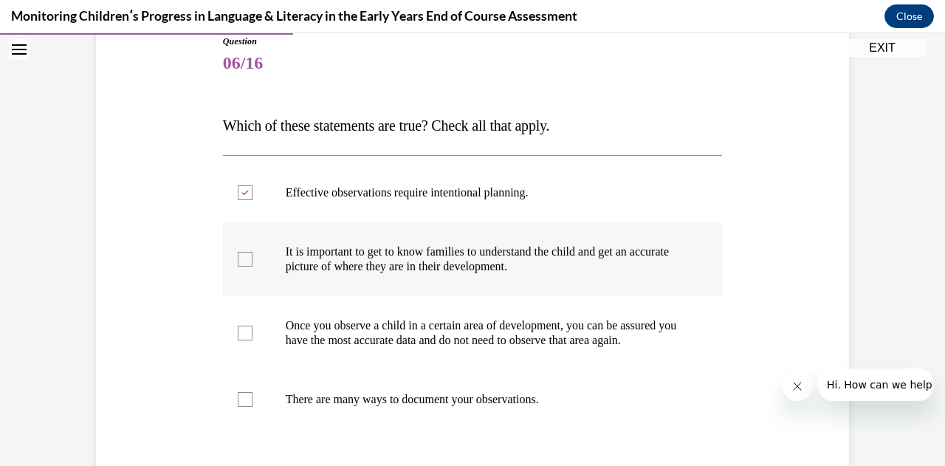
checkbox input "true"
click at [238, 407] on div at bounding box center [245, 399] width 15 height 15
click at [238, 407] on input "There are many ways to document your observations." at bounding box center [245, 399] width 15 height 15
checkbox input "true"
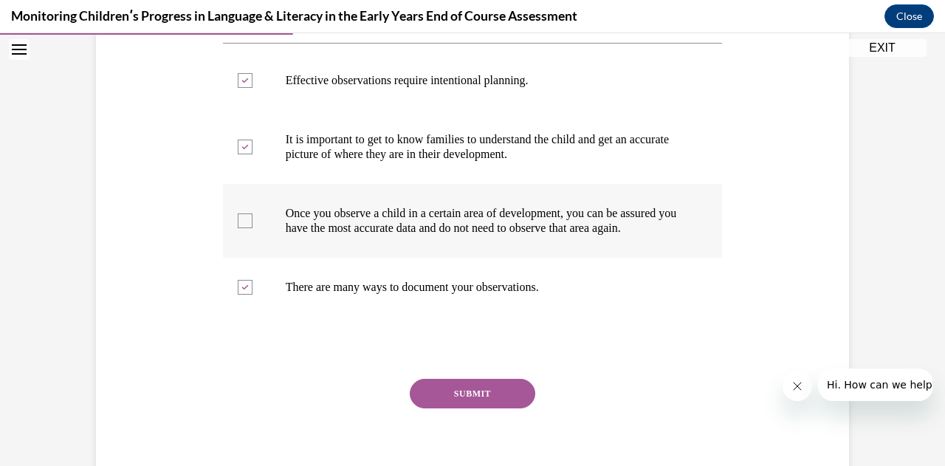
scroll to position [284, 0]
click at [424, 404] on button "SUBMIT" at bounding box center [473, 393] width 126 height 30
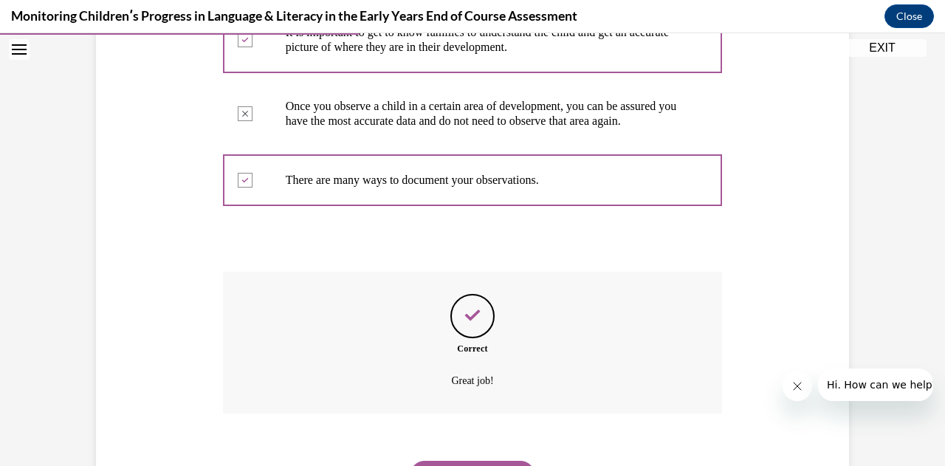
scroll to position [480, 0]
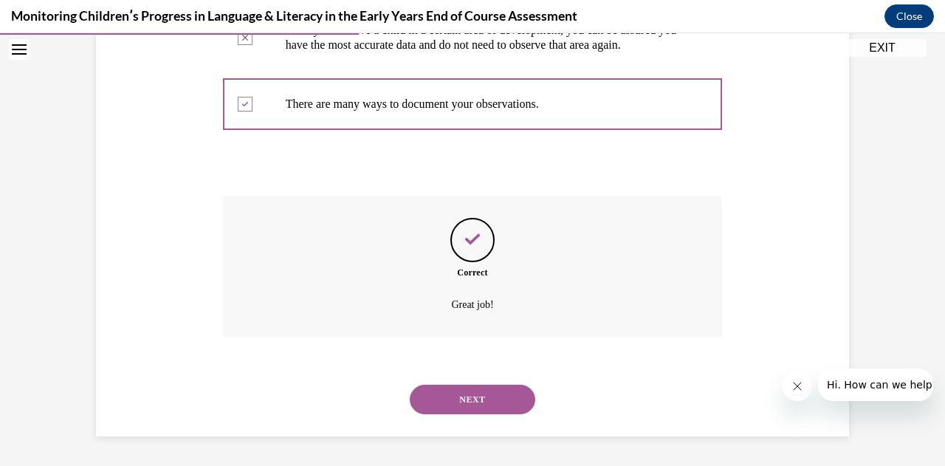
click at [444, 404] on button "NEXT" at bounding box center [473, 400] width 126 height 30
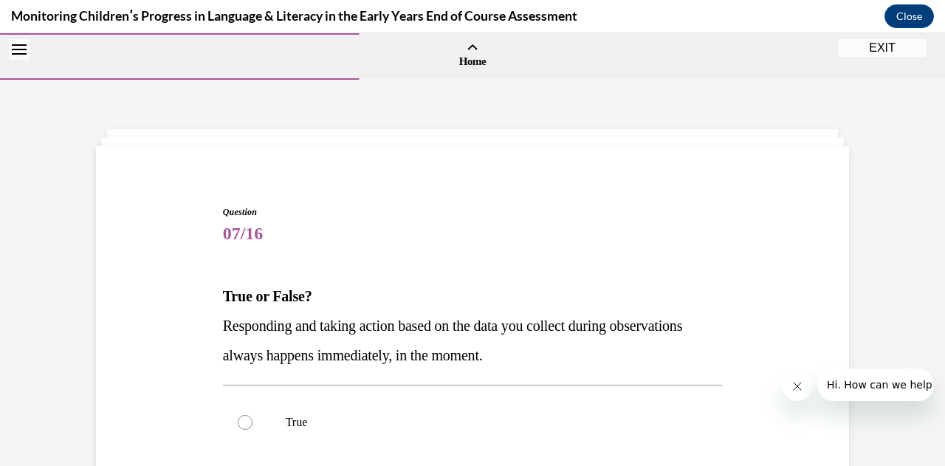
scroll to position [111, 0]
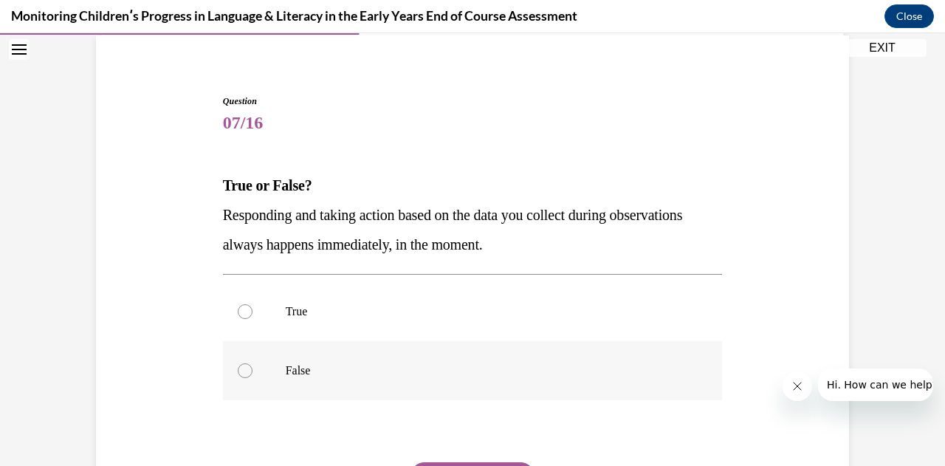
click at [241, 370] on div at bounding box center [245, 370] width 15 height 15
click at [241, 370] on input "False" at bounding box center [245, 370] width 15 height 15
radio input "true"
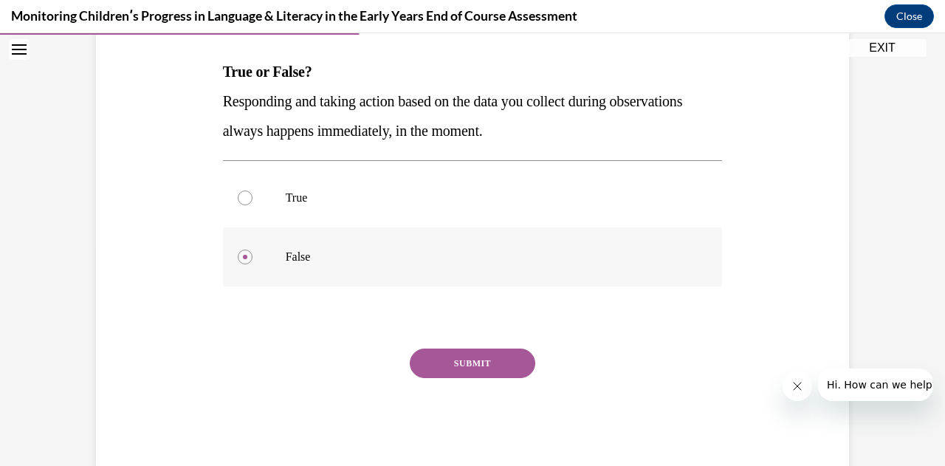
scroll to position [226, 0]
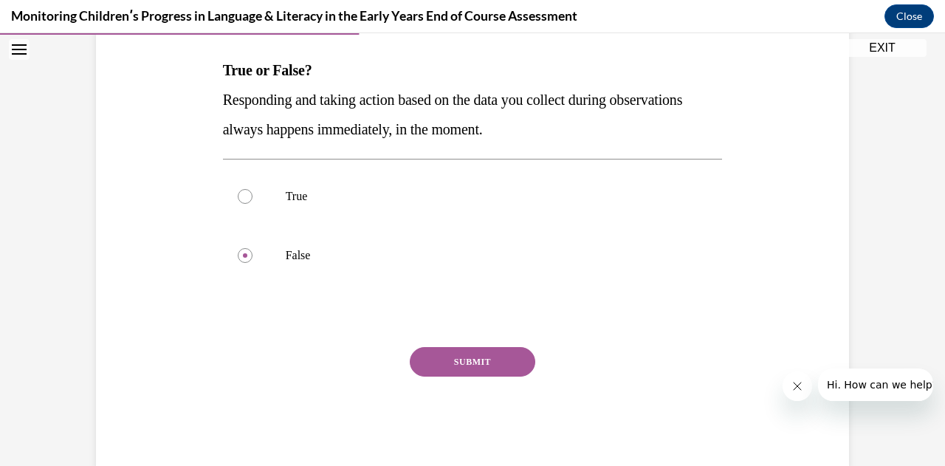
click at [432, 358] on button "SUBMIT" at bounding box center [473, 362] width 126 height 30
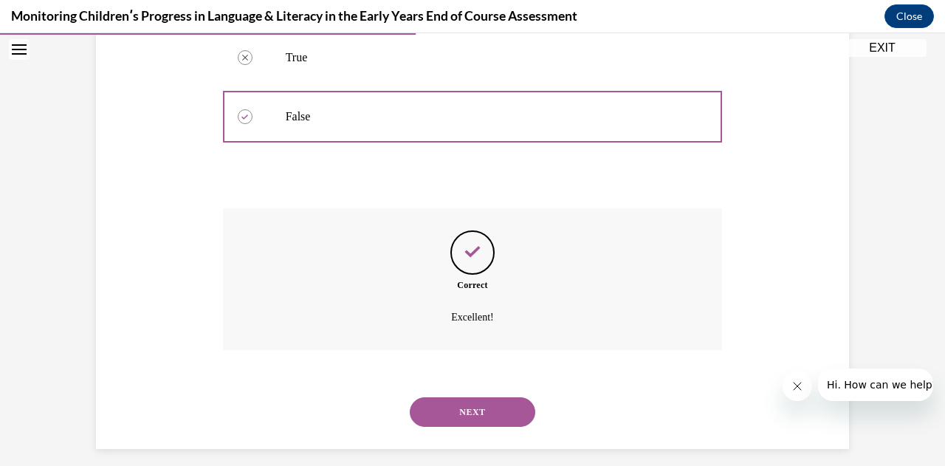
scroll to position [377, 0]
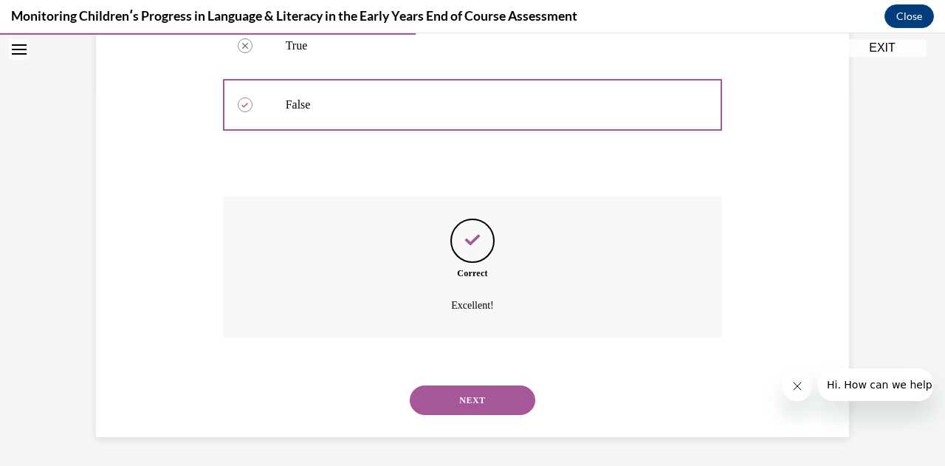
click at [439, 402] on button "NEXT" at bounding box center [473, 401] width 126 height 30
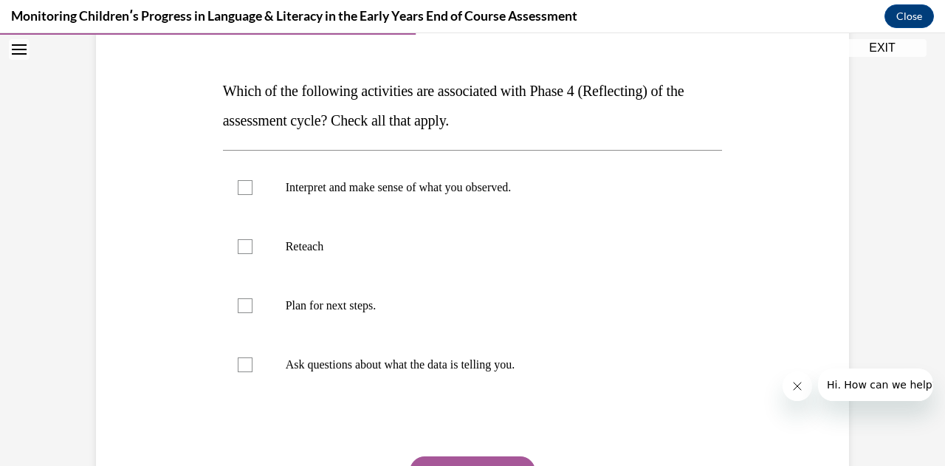
scroll to position [209, 0]
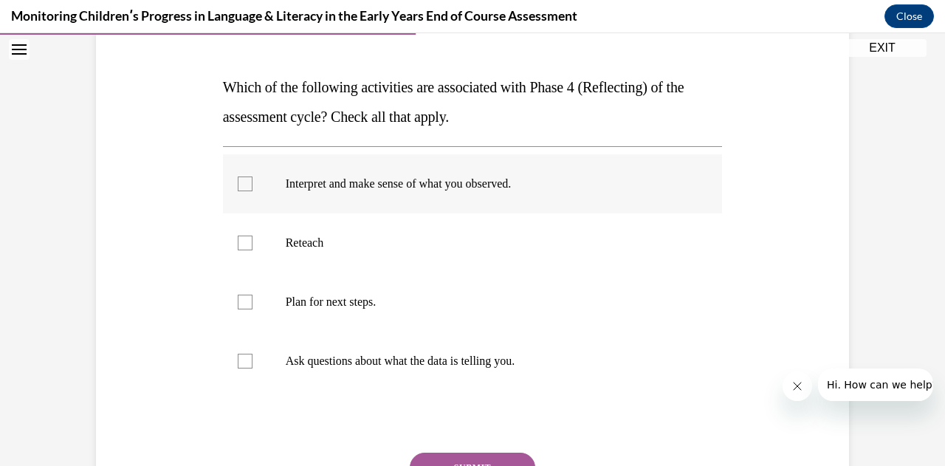
click at [241, 188] on div at bounding box center [245, 184] width 15 height 15
click at [241, 188] on input "Interpret and make sense of what you observed." at bounding box center [245, 184] width 15 height 15
checkbox input "true"
click at [238, 307] on div at bounding box center [245, 302] width 15 height 15
click at [238, 307] on input "Plan for next steps." at bounding box center [245, 302] width 15 height 15
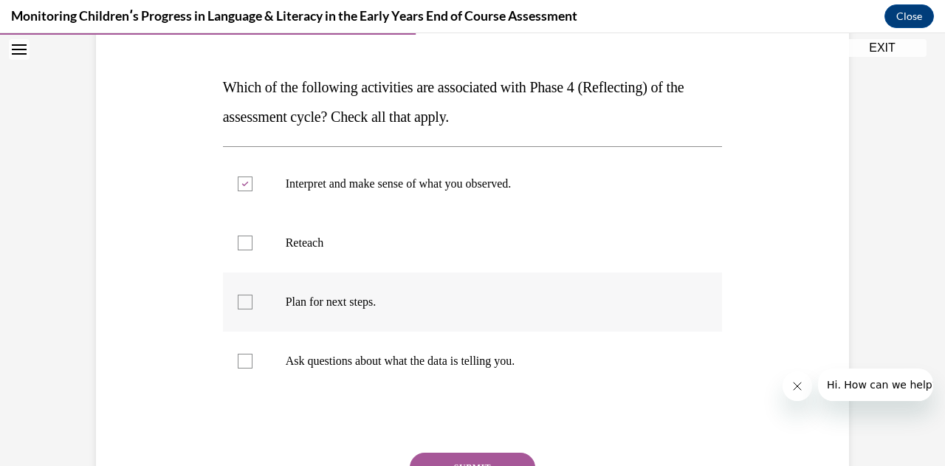
checkbox input "true"
click at [239, 363] on div at bounding box center [245, 361] width 15 height 15
click at [239, 363] on input "Ask questions about what the data is telling you." at bounding box center [245, 361] width 15 height 15
checkbox input "true"
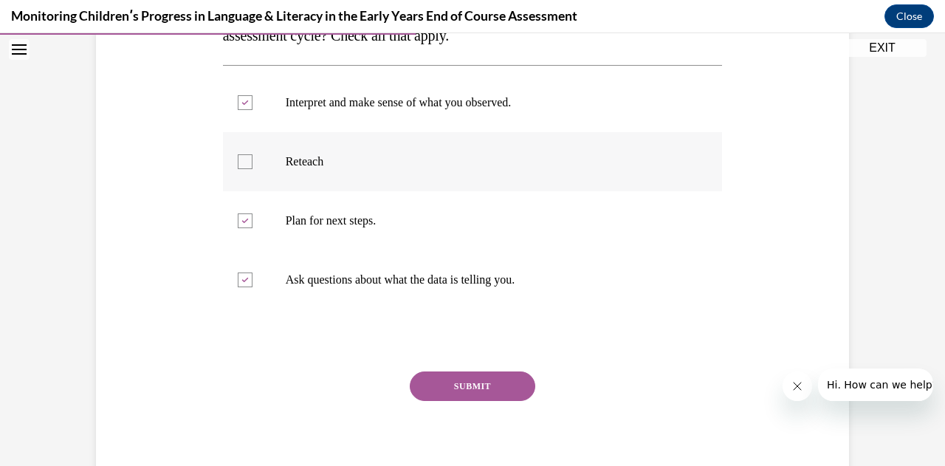
scroll to position [298, 0]
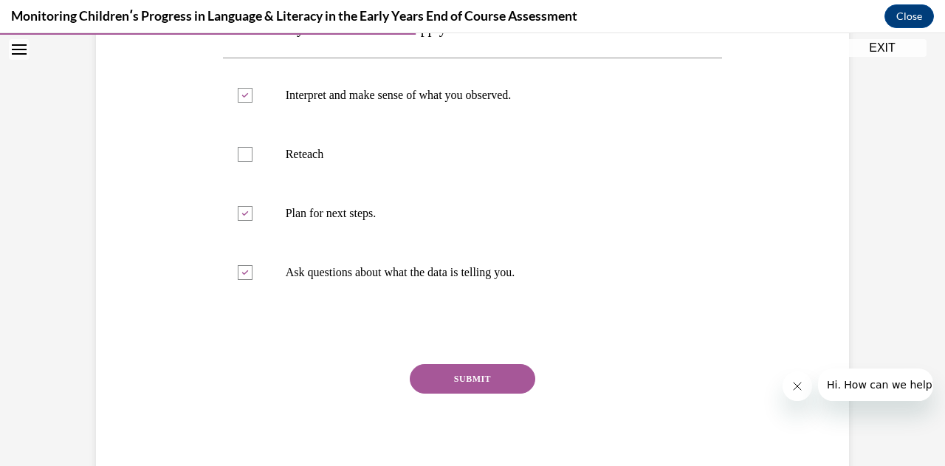
click at [450, 381] on button "SUBMIT" at bounding box center [473, 379] width 126 height 30
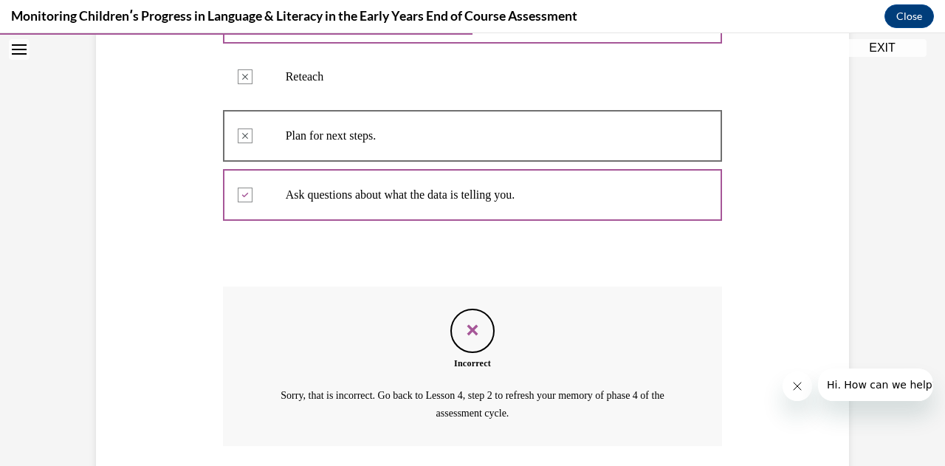
scroll to position [482, 0]
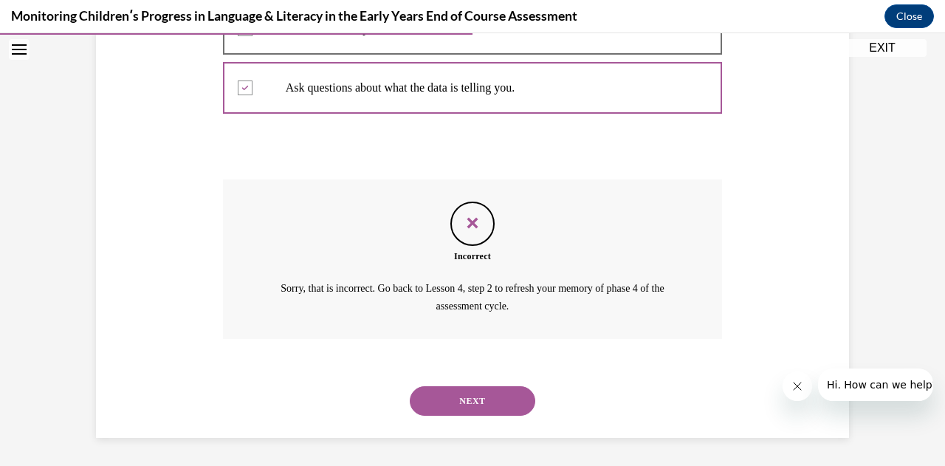
click at [470, 401] on button "NEXT" at bounding box center [473, 401] width 126 height 30
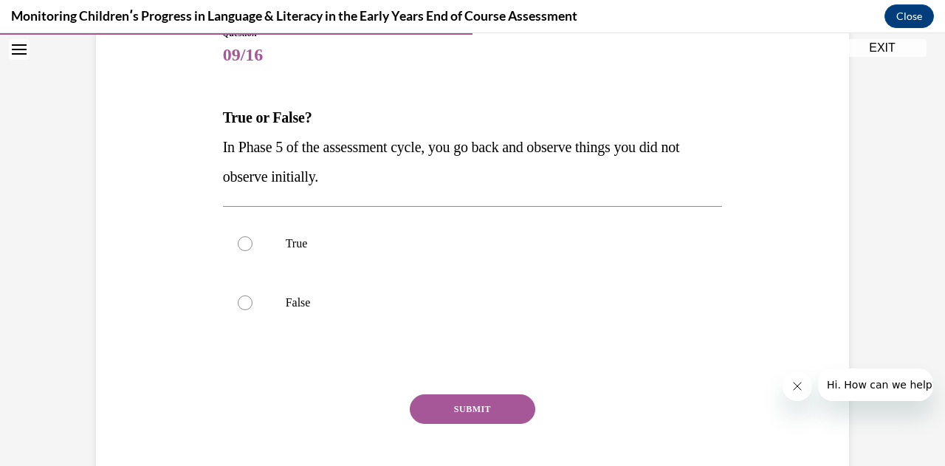
scroll to position [181, 0]
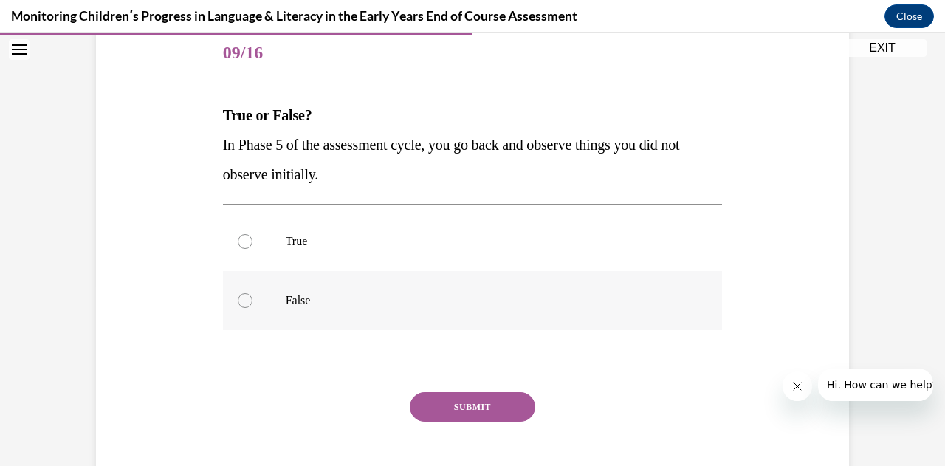
click at [240, 298] on div at bounding box center [245, 300] width 15 height 15
click at [240, 298] on input "False" at bounding box center [245, 300] width 15 height 15
radio input "true"
click at [449, 411] on button "SUBMIT" at bounding box center [473, 407] width 126 height 30
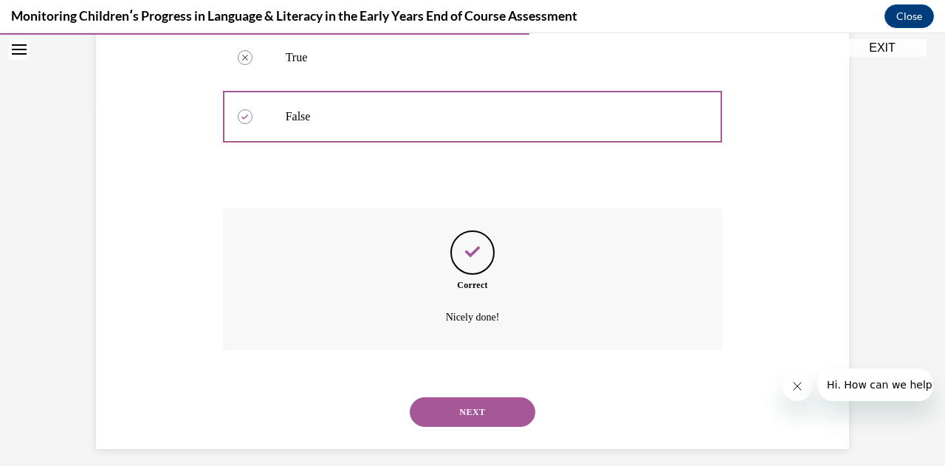
scroll to position [377, 0]
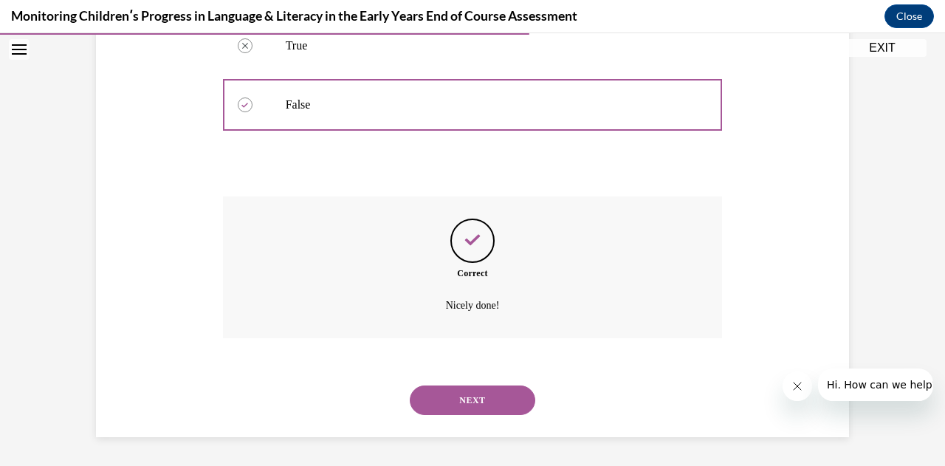
click at [453, 396] on button "NEXT" at bounding box center [473, 401] width 126 height 30
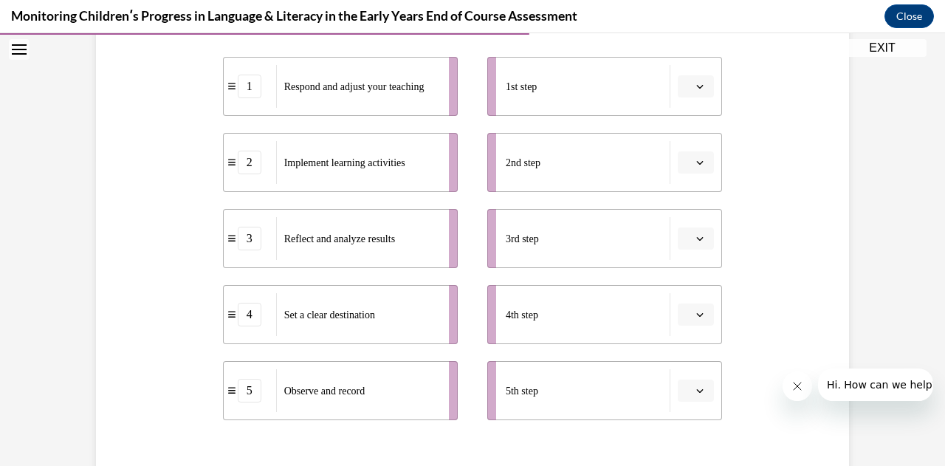
scroll to position [306, 0]
click at [696, 86] on icon "button" at bounding box center [699, 85] width 7 height 7
click at [686, 240] on span "4" at bounding box center [684, 236] width 5 height 12
click at [695, 162] on span "button" at bounding box center [700, 162] width 10 height 10
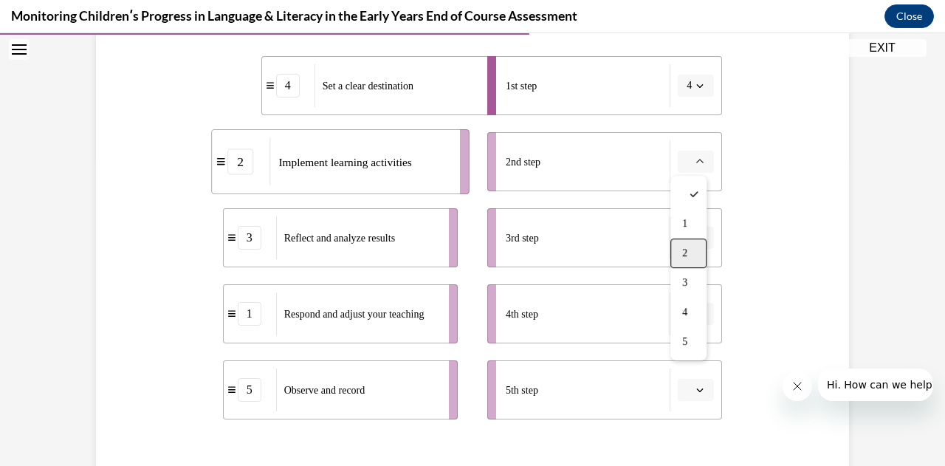
click at [687, 256] on span "2" at bounding box center [684, 253] width 5 height 12
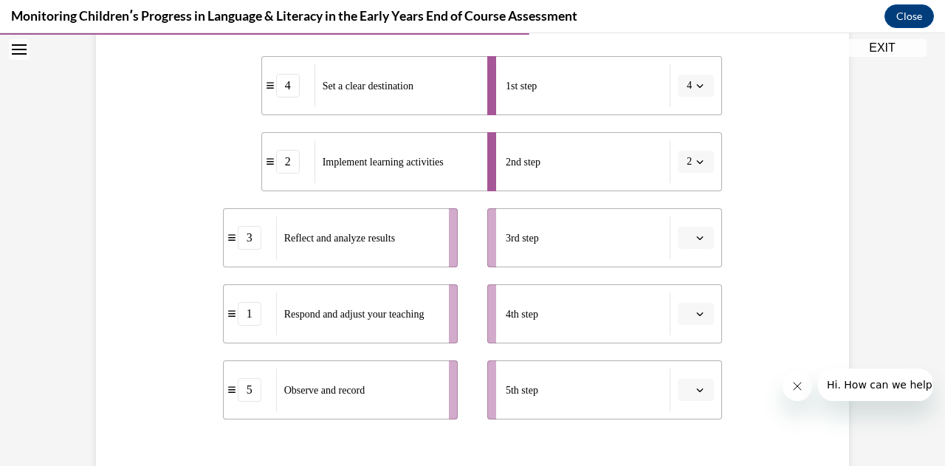
click at [697, 247] on button "button" at bounding box center [696, 238] width 36 height 22
click at [690, 422] on div "5" at bounding box center [689, 418] width 36 height 30
click at [680, 323] on button "button" at bounding box center [696, 314] width 36 height 22
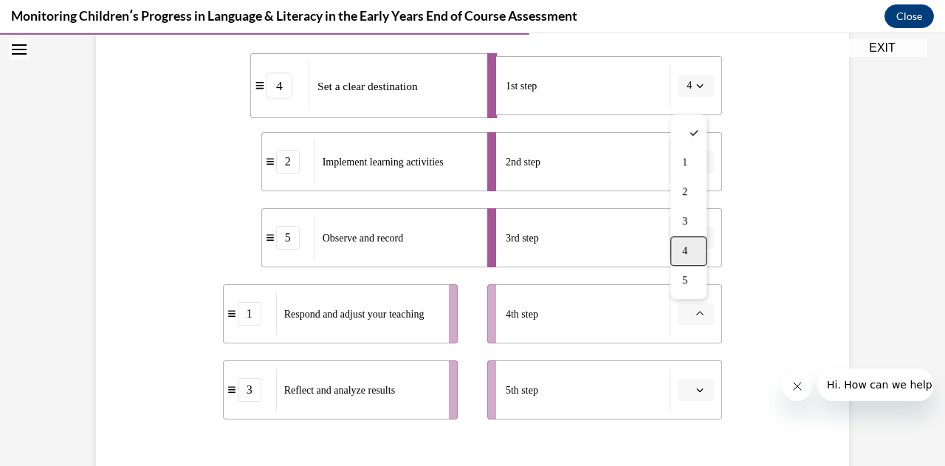
click at [689, 259] on div "4" at bounding box center [689, 251] width 36 height 30
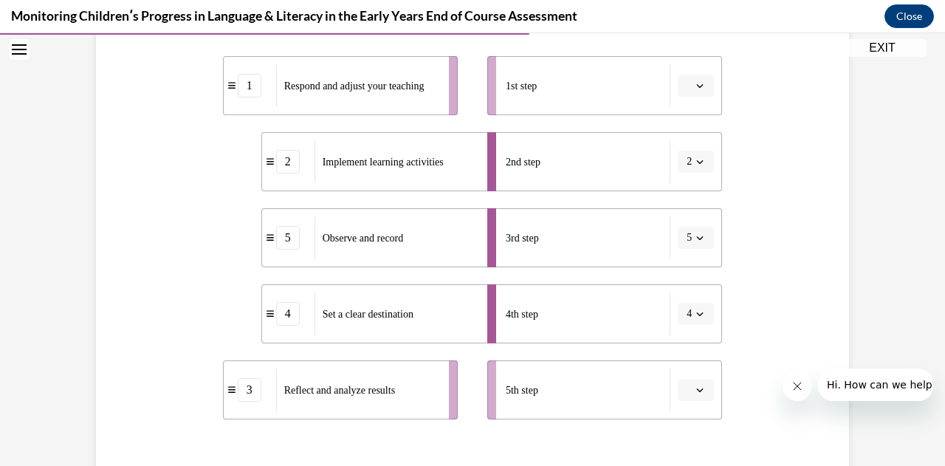
click at [696, 88] on icon "button" at bounding box center [699, 85] width 7 height 7
click at [691, 231] on div "4" at bounding box center [689, 237] width 36 height 30
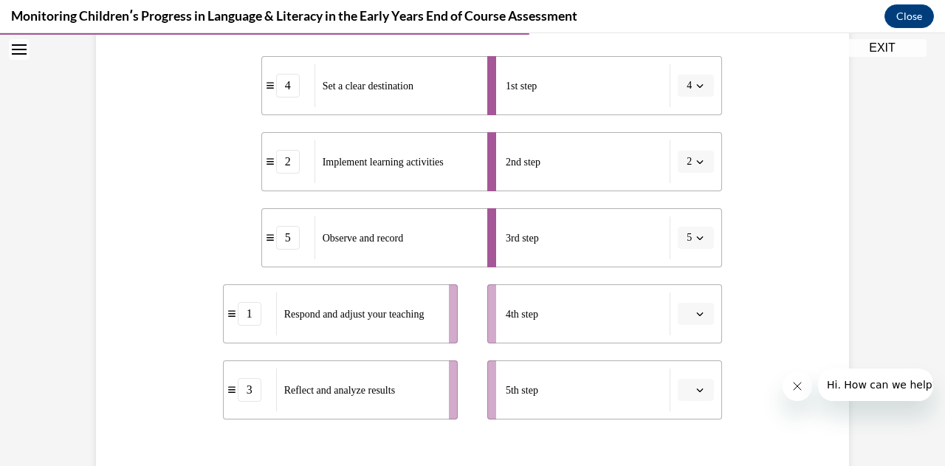
click at [688, 314] on button "button" at bounding box center [696, 314] width 36 height 22
click at [691, 219] on div "3" at bounding box center [689, 222] width 36 height 30
click at [695, 394] on span "button" at bounding box center [700, 390] width 10 height 10
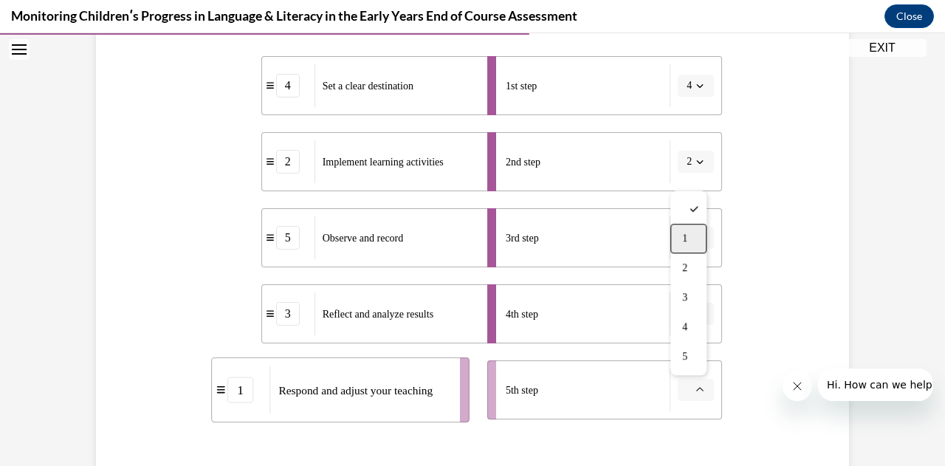
click at [694, 241] on div "1" at bounding box center [689, 239] width 36 height 30
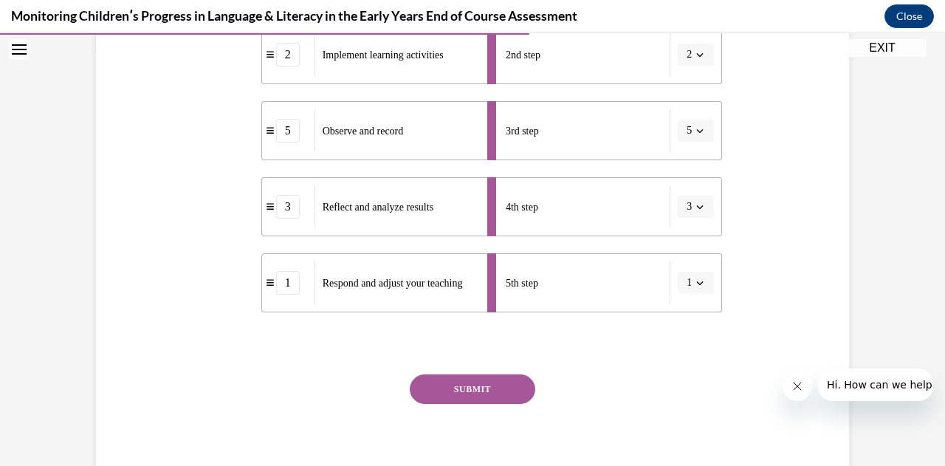
scroll to position [414, 0]
click at [448, 383] on button "SUBMIT" at bounding box center [473, 389] width 126 height 30
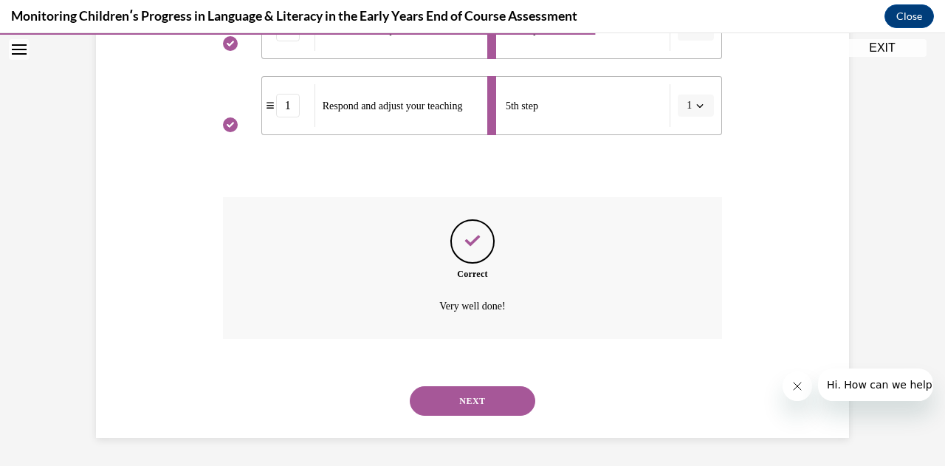
scroll to position [592, 0]
click at [456, 396] on button "NEXT" at bounding box center [473, 401] width 126 height 30
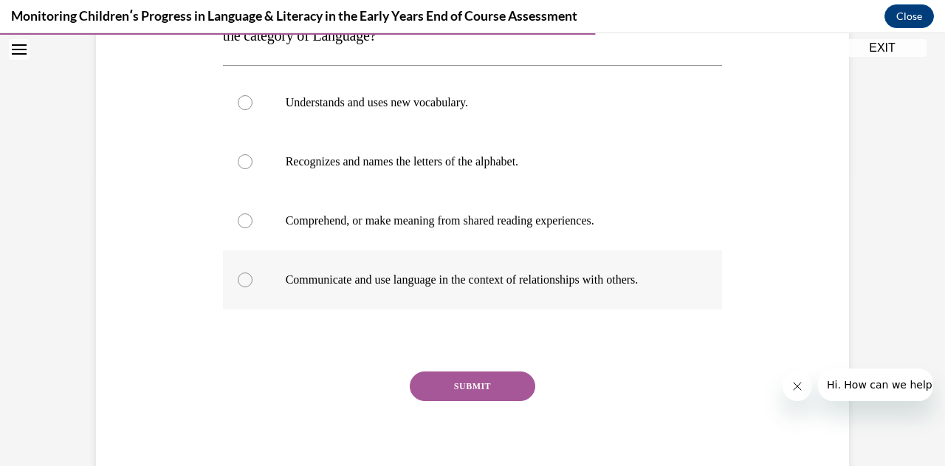
scroll to position [294, 0]
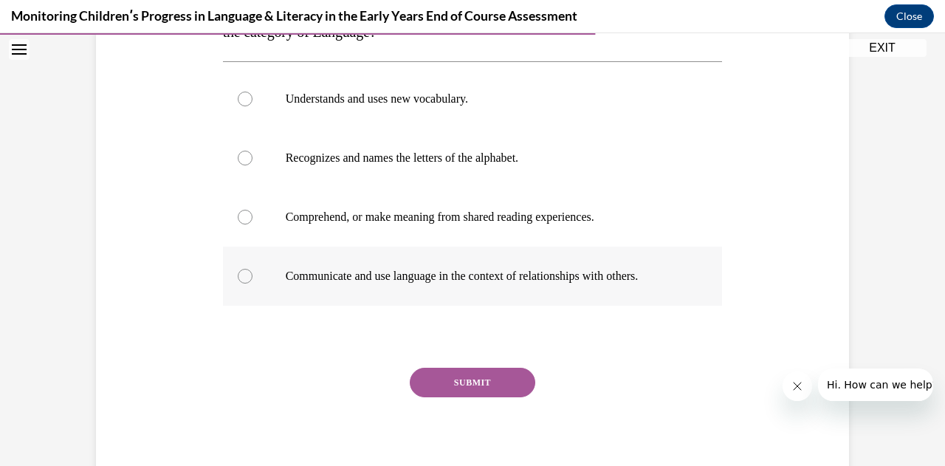
click at [241, 279] on div at bounding box center [245, 276] width 15 height 15
click at [241, 279] on input "Communicate and use language in the context of relationships with others." at bounding box center [245, 276] width 15 height 15
radio input "true"
click at [465, 377] on button "SUBMIT" at bounding box center [473, 383] width 126 height 30
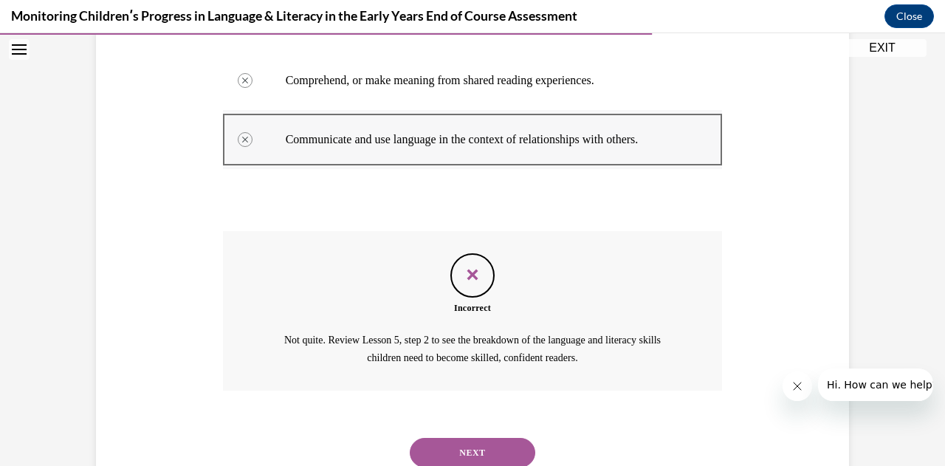
scroll to position [482, 0]
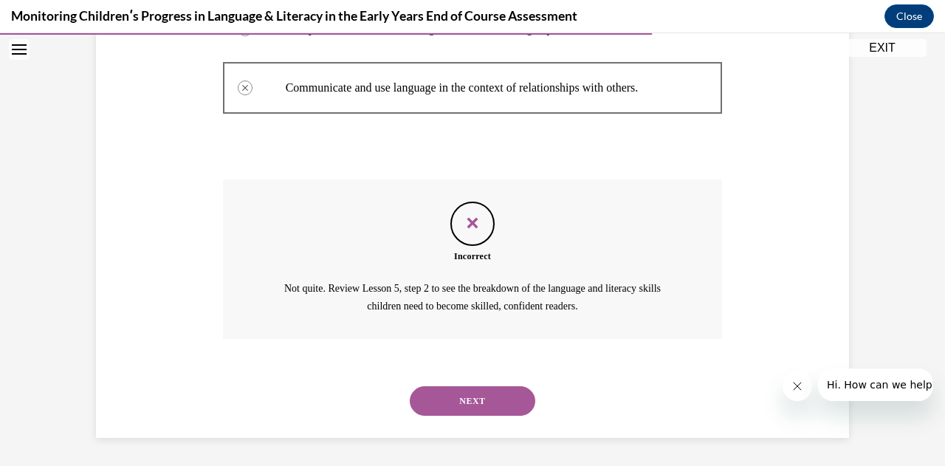
click at [446, 405] on button "NEXT" at bounding box center [473, 401] width 126 height 30
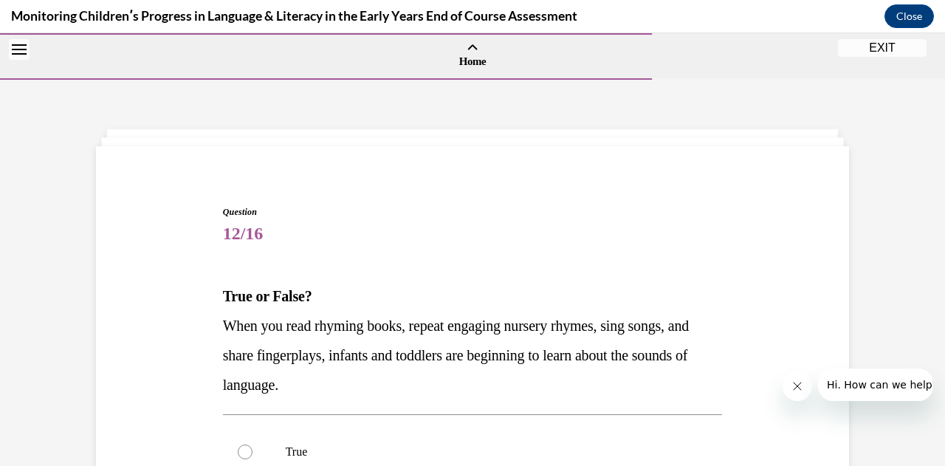
scroll to position [124, 0]
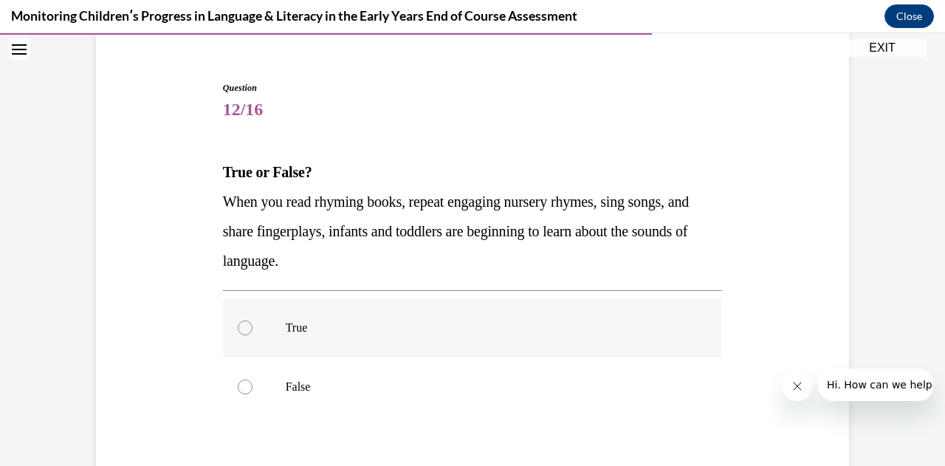
click at [241, 333] on div at bounding box center [245, 328] width 15 height 15
click at [241, 333] on input "True" at bounding box center [245, 328] width 15 height 15
radio input "true"
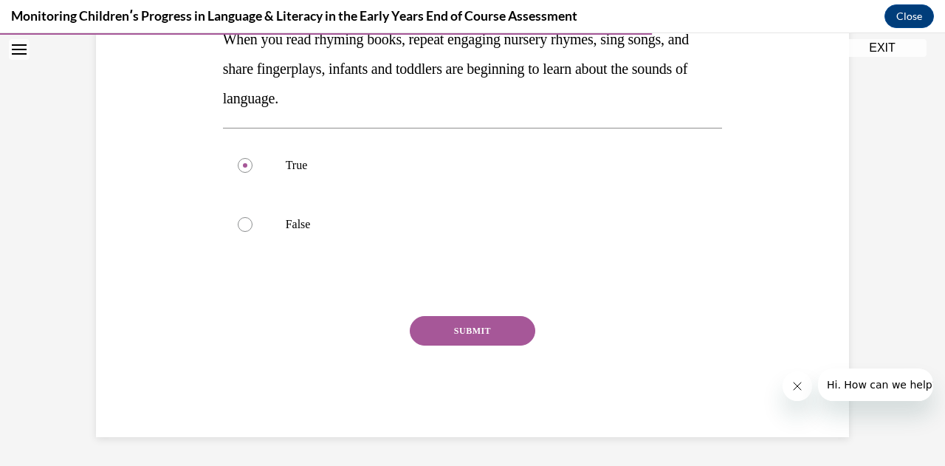
click at [455, 336] on button "SUBMIT" at bounding box center [473, 331] width 126 height 30
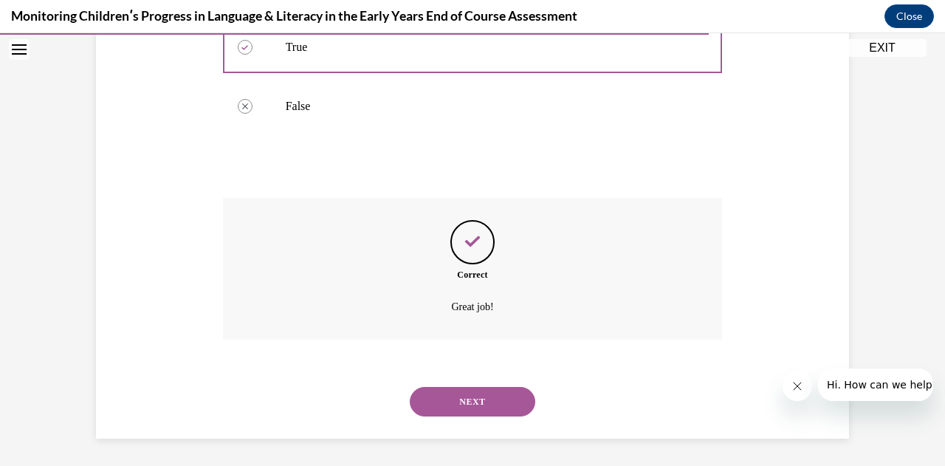
scroll to position [406, 0]
drag, startPoint x: 477, startPoint y: 400, endPoint x: 456, endPoint y: 397, distance: 21.5
click at [456, 397] on button "NEXT" at bounding box center [473, 401] width 126 height 30
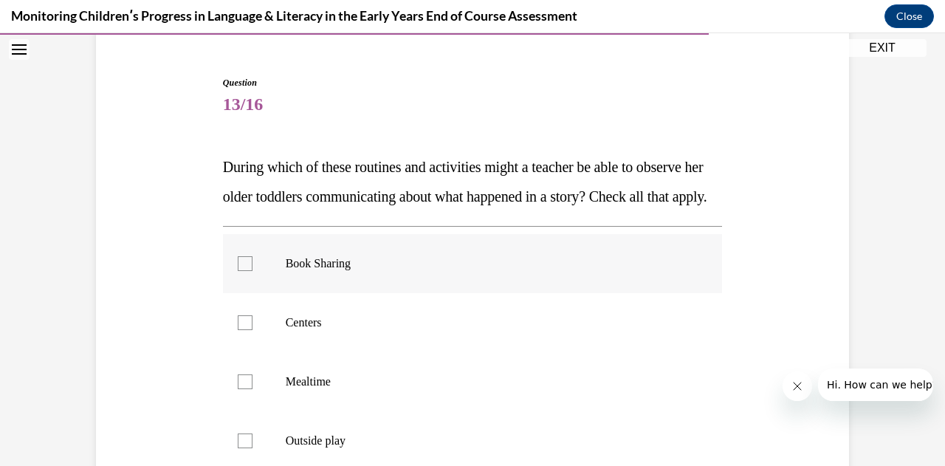
scroll to position [199, 0]
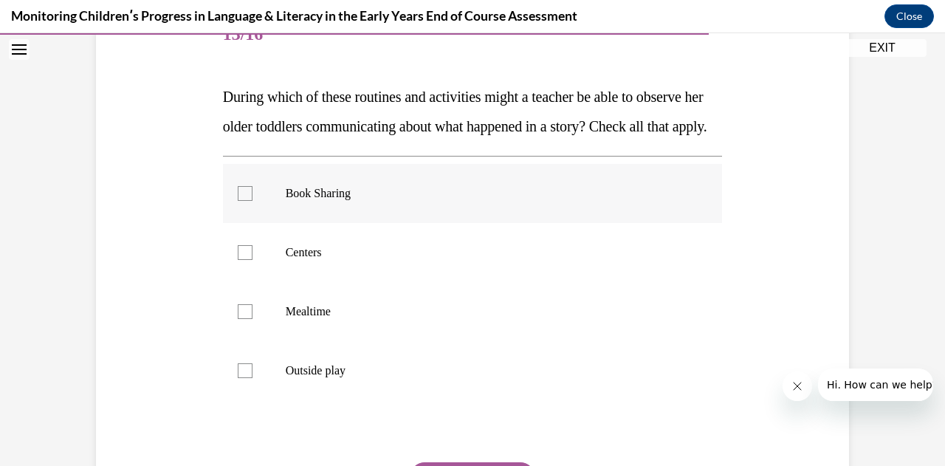
click at [239, 201] on div at bounding box center [245, 193] width 15 height 15
click at [239, 201] on input "Book Sharing" at bounding box center [245, 193] width 15 height 15
checkbox input "true"
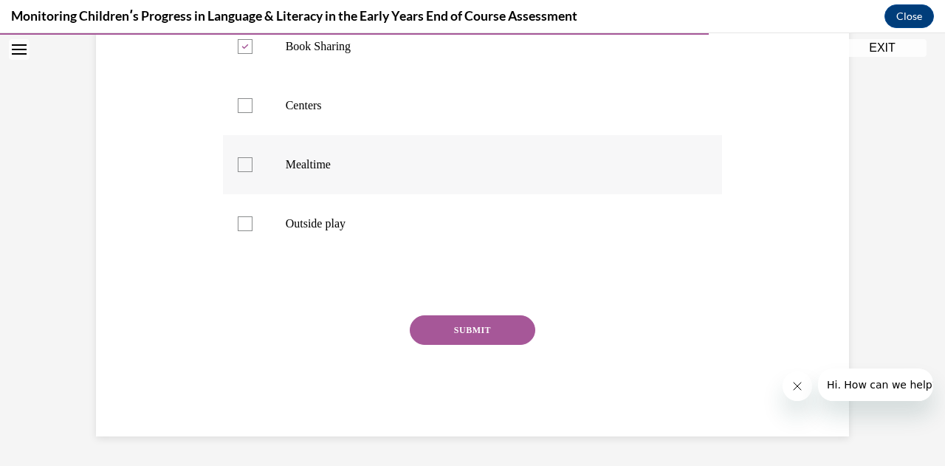
scroll to position [357, 0]
click at [449, 345] on button "SUBMIT" at bounding box center [473, 330] width 126 height 30
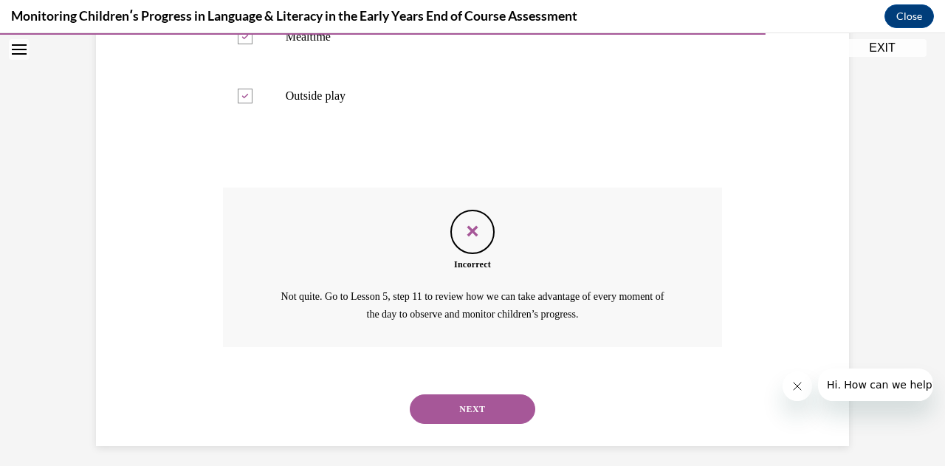
scroll to position [476, 0]
click at [433, 422] on button "NEXT" at bounding box center [473, 407] width 126 height 30
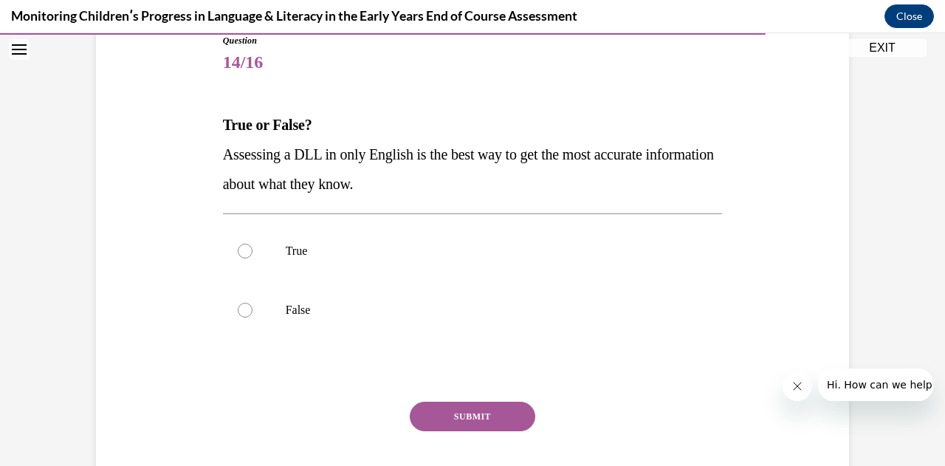
scroll to position [172, 0]
click at [238, 310] on div at bounding box center [245, 309] width 15 height 15
click at [238, 310] on input "False" at bounding box center [245, 309] width 15 height 15
radio input "true"
click at [427, 411] on button "SUBMIT" at bounding box center [473, 416] width 126 height 30
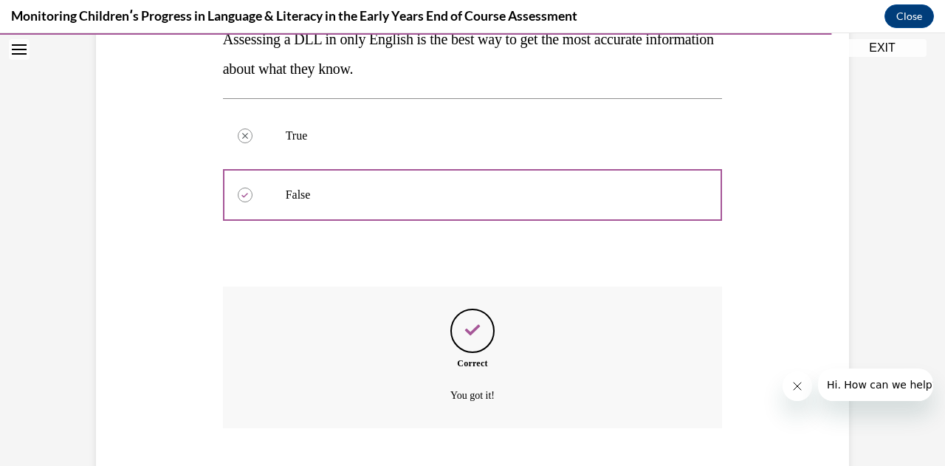
scroll to position [377, 0]
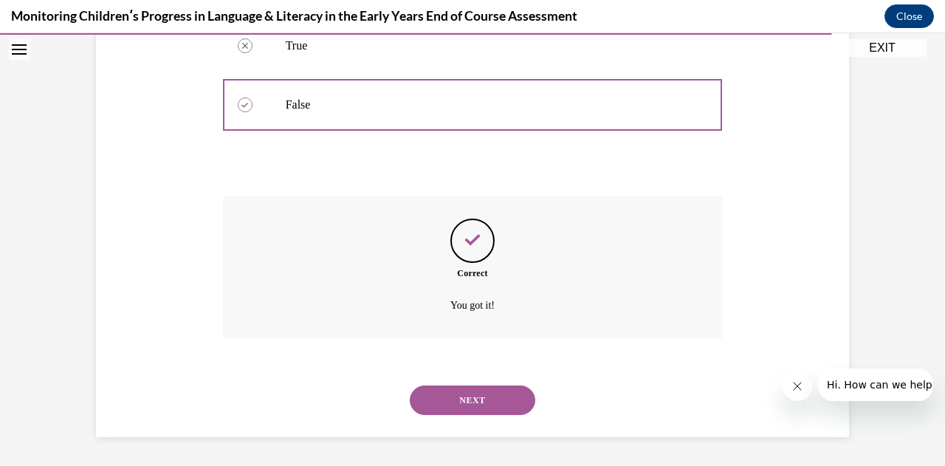
click at [453, 401] on button "NEXT" at bounding box center [473, 401] width 126 height 30
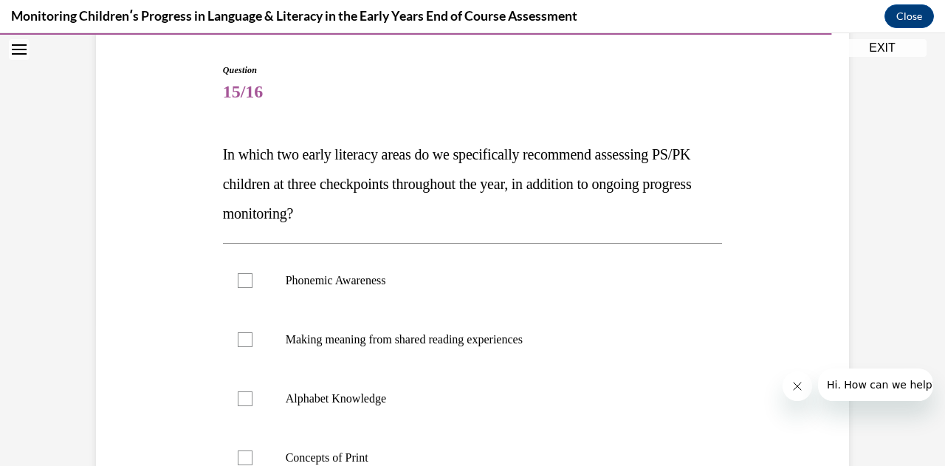
scroll to position [238, 0]
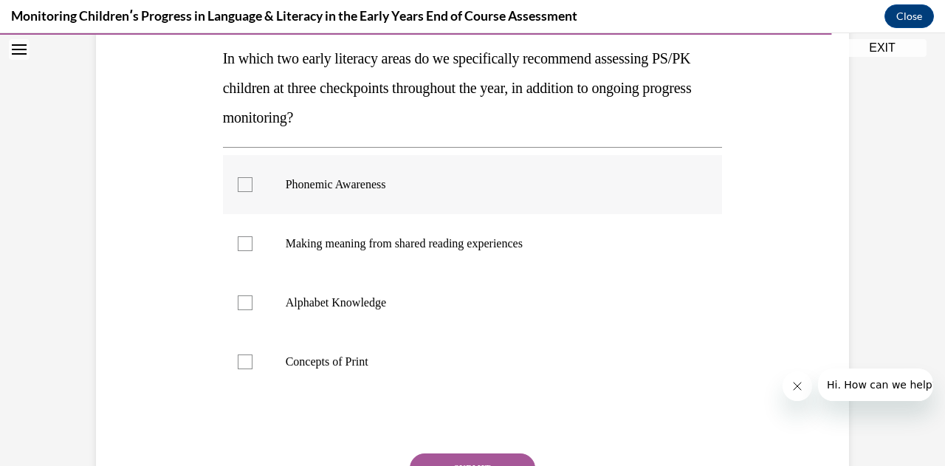
click at [242, 185] on div at bounding box center [245, 184] width 15 height 15
click at [242, 185] on input "Phonemic Awareness" at bounding box center [245, 184] width 15 height 15
checkbox input "true"
click at [242, 301] on div at bounding box center [245, 302] width 15 height 15
click at [242, 301] on input "Alphabet Knowledge" at bounding box center [245, 302] width 15 height 15
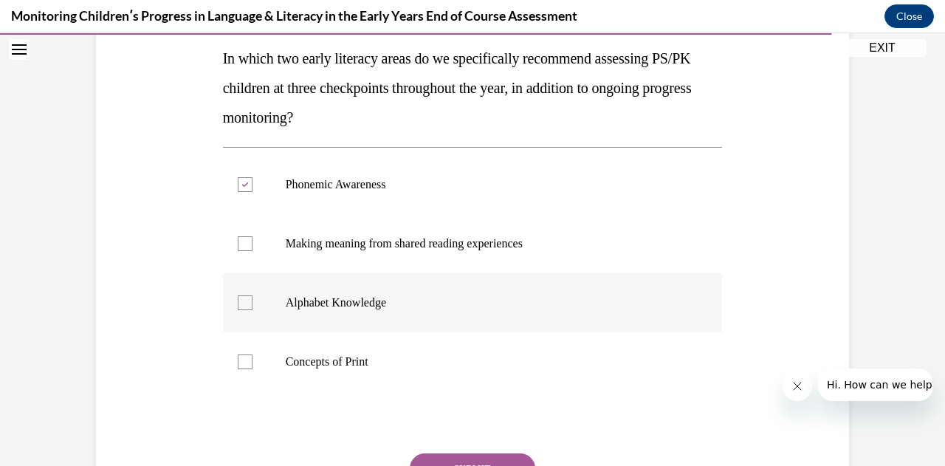
checkbox input "true"
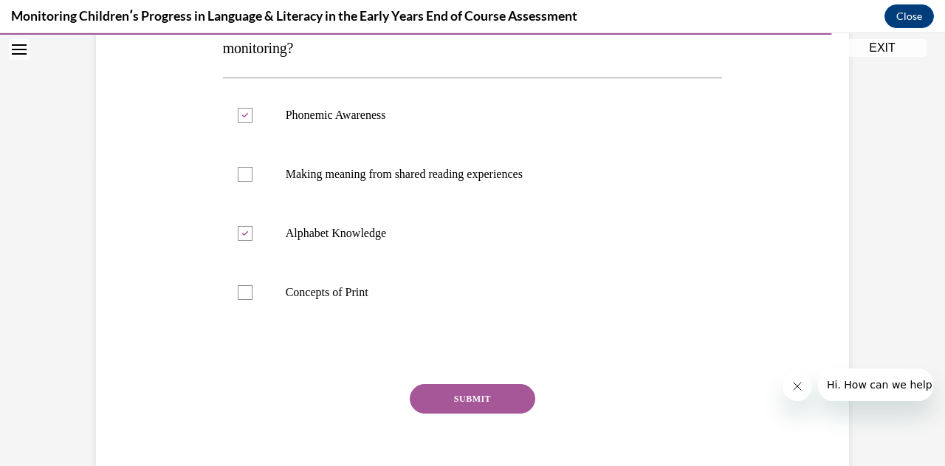
click at [458, 402] on button "SUBMIT" at bounding box center [473, 399] width 126 height 30
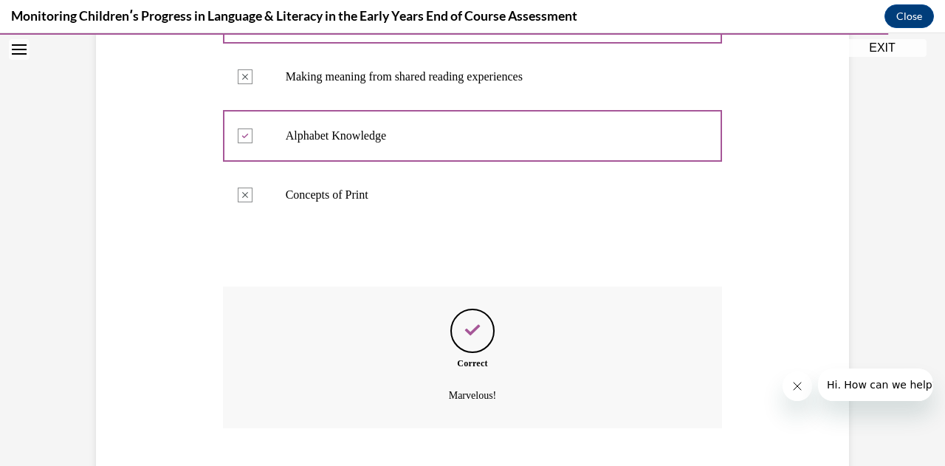
scroll to position [495, 0]
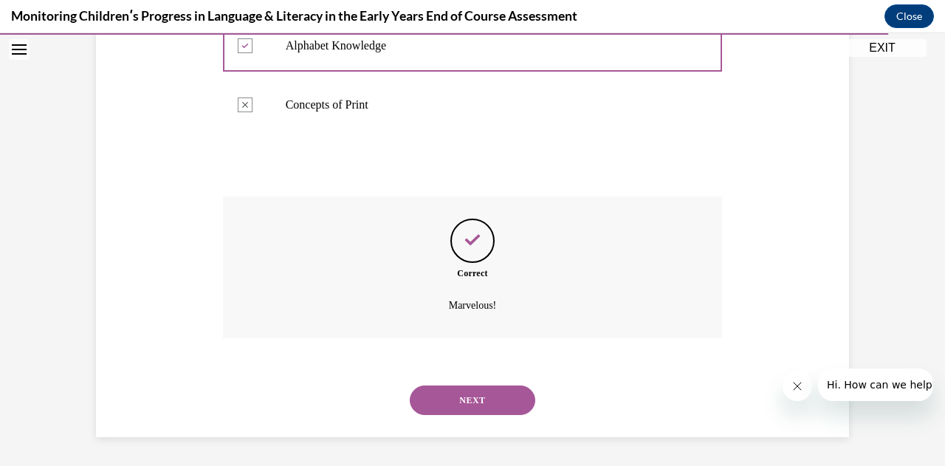
click at [472, 400] on button "NEXT" at bounding box center [473, 401] width 126 height 30
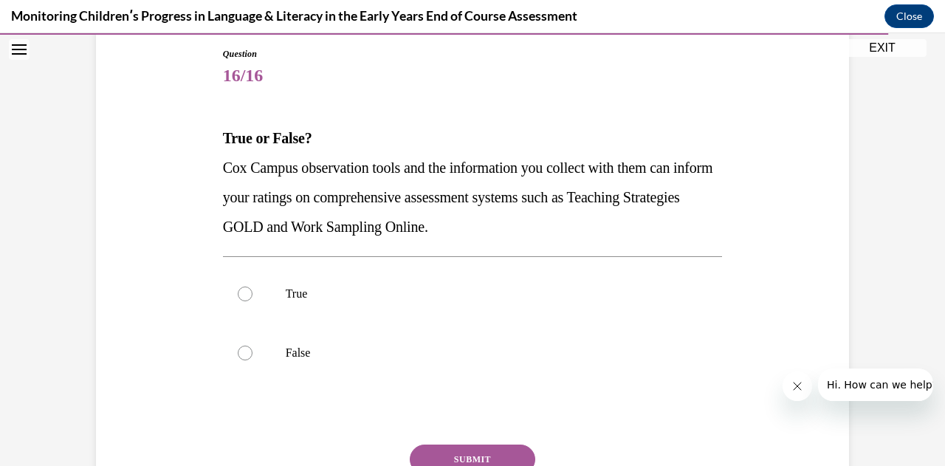
scroll to position [160, 0]
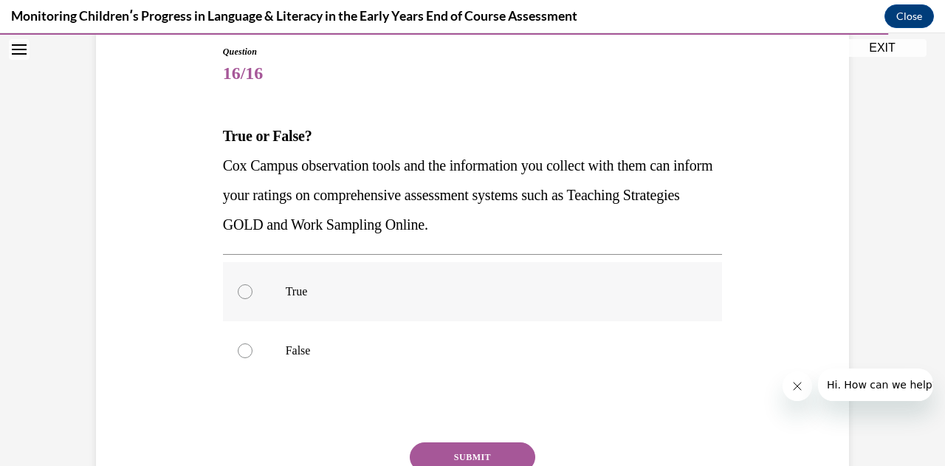
click at [244, 294] on div at bounding box center [245, 291] width 15 height 15
click at [244, 294] on input "True" at bounding box center [245, 291] width 15 height 15
radio input "true"
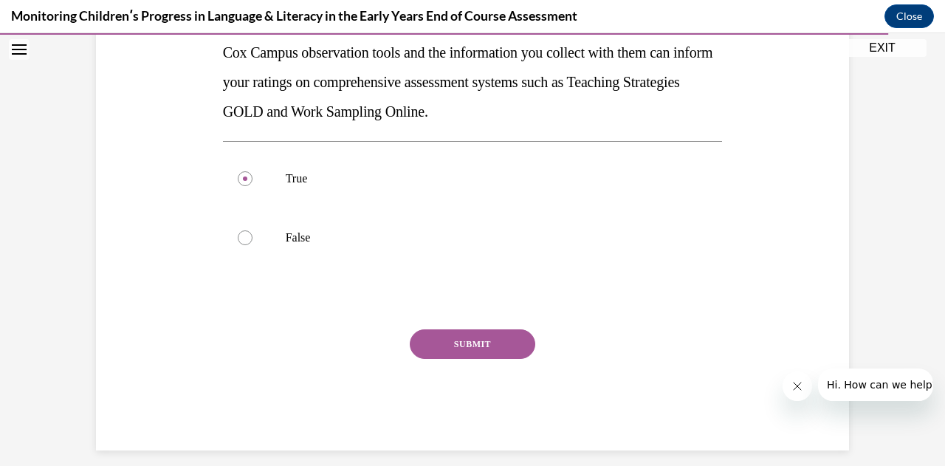
click at [452, 345] on button "SUBMIT" at bounding box center [473, 344] width 126 height 30
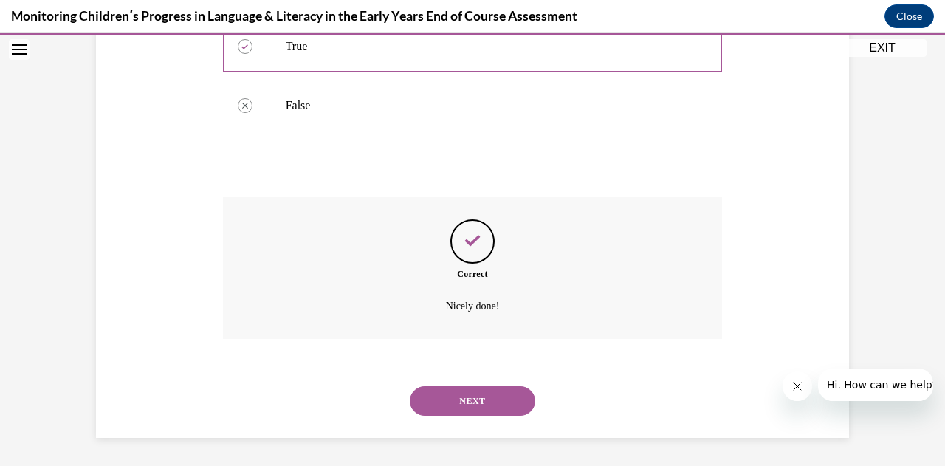
scroll to position [406, 0]
click at [453, 404] on button "NEXT" at bounding box center [473, 401] width 126 height 30
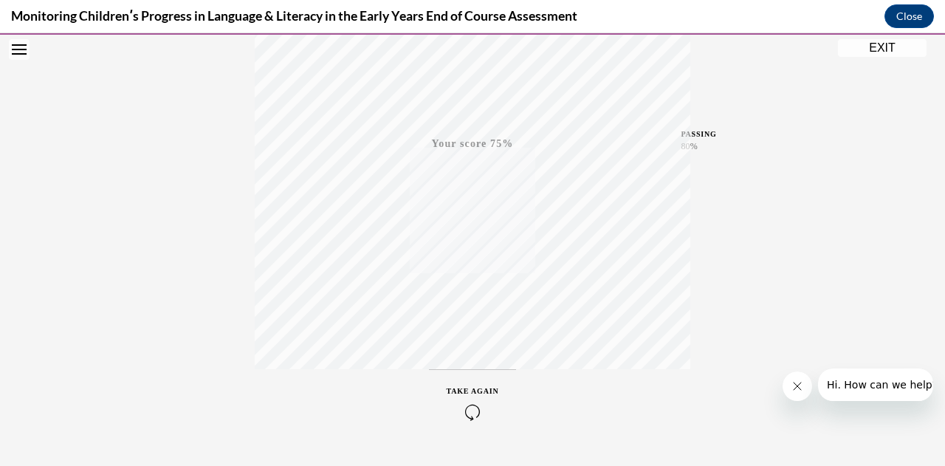
scroll to position [323, 0]
click at [465, 376] on icon "button" at bounding box center [473, 377] width 52 height 16
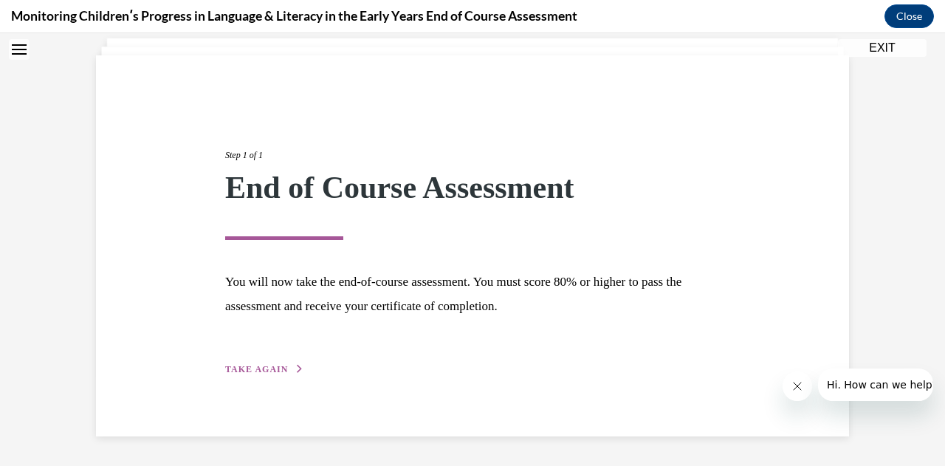
scroll to position [90, 0]
click at [260, 369] on span "TAKE AGAIN" at bounding box center [256, 370] width 63 height 10
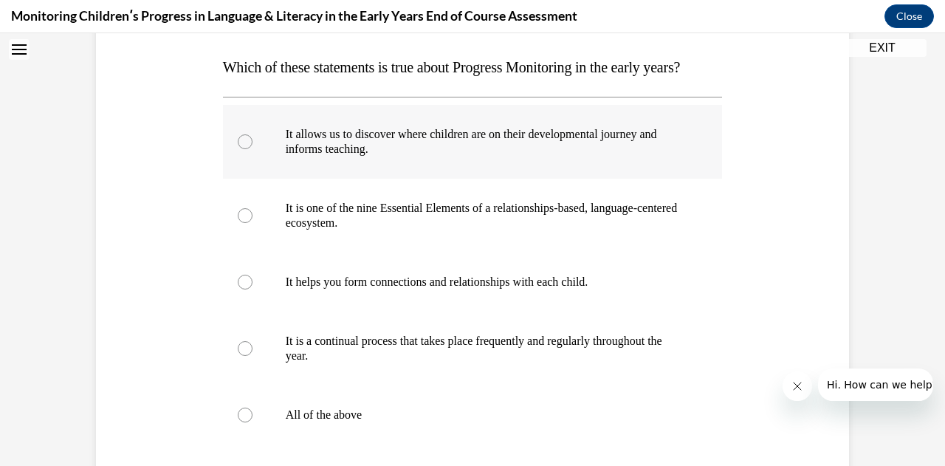
scroll to position [331, 0]
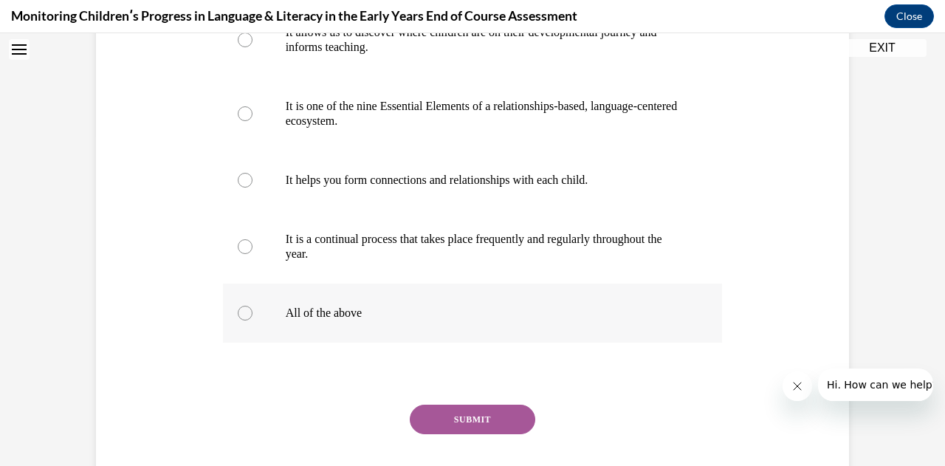
click at [238, 321] on div at bounding box center [245, 313] width 15 height 15
click at [238, 321] on input "All of the above" at bounding box center [245, 313] width 15 height 15
radio input "true"
click at [425, 434] on button "SUBMIT" at bounding box center [473, 420] width 126 height 30
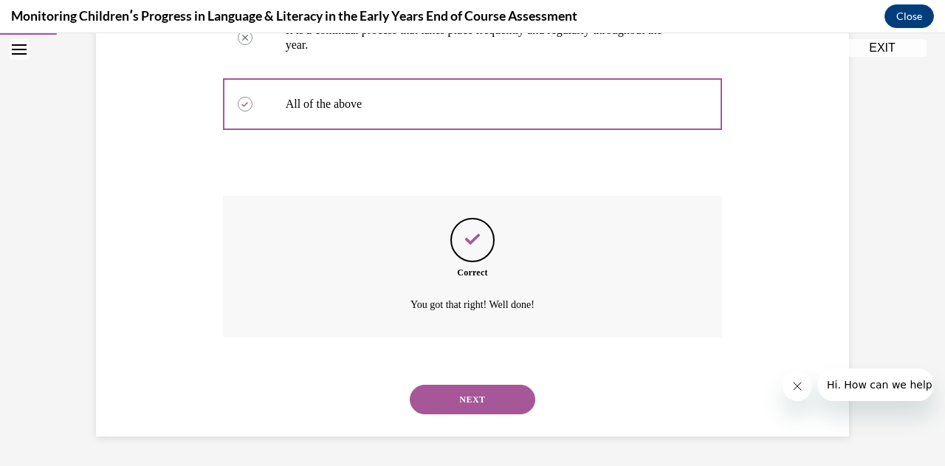
scroll to position [569, 0]
click at [455, 401] on button "NEXT" at bounding box center [473, 400] width 126 height 30
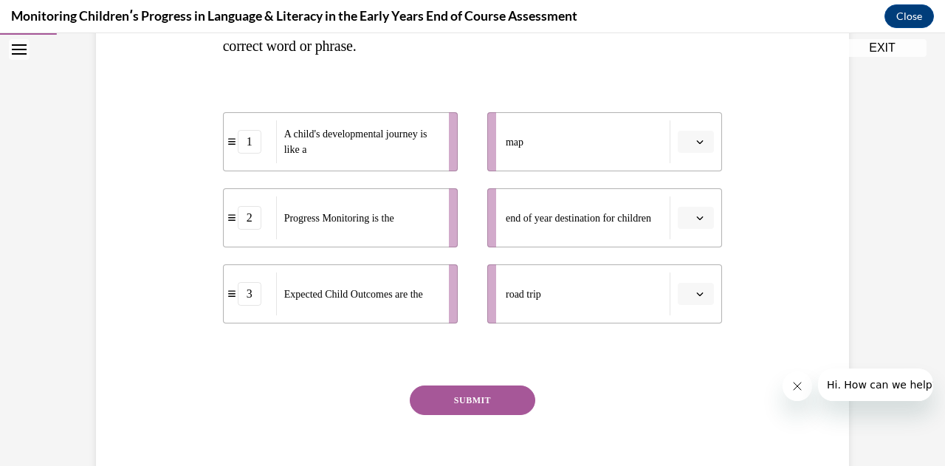
scroll to position [309, 0]
click at [700, 151] on button "button" at bounding box center [696, 142] width 36 height 22
click at [690, 268] on div "3" at bounding box center [689, 264] width 36 height 30
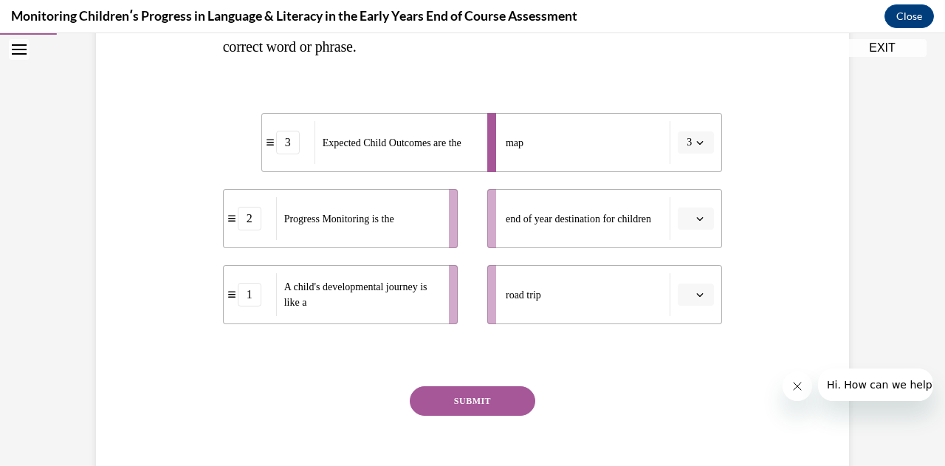
click at [688, 216] on button "button" at bounding box center [696, 219] width 36 height 22
click at [688, 308] on div "2" at bounding box center [689, 310] width 36 height 30
click at [687, 300] on span "Please select an option" at bounding box center [689, 294] width 5 height 15
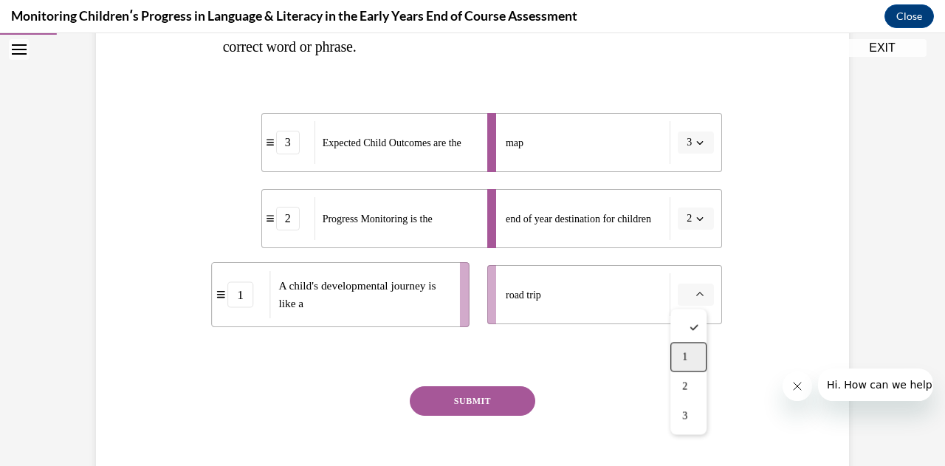
click at [679, 363] on div "1" at bounding box center [689, 357] width 36 height 30
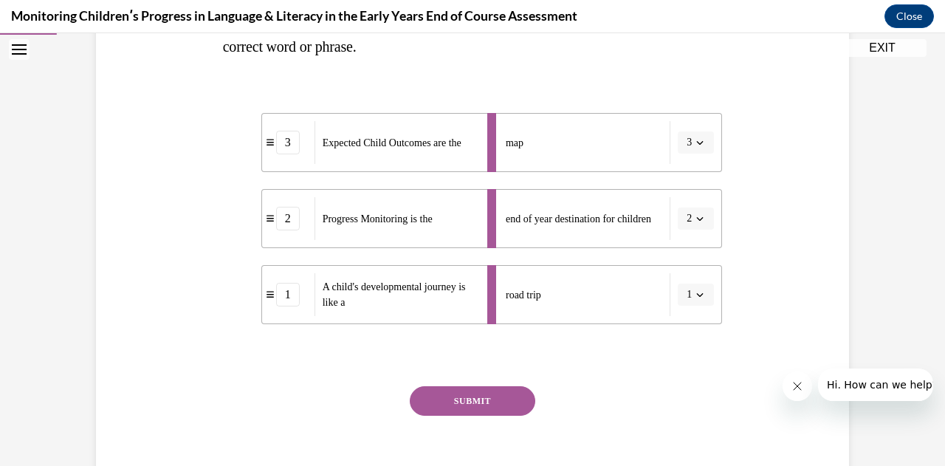
click at [465, 399] on button "SUBMIT" at bounding box center [473, 401] width 126 height 30
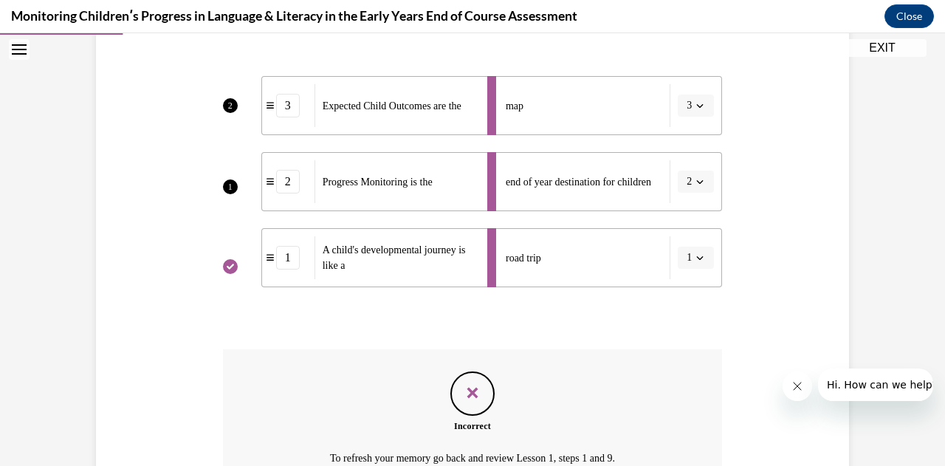
scroll to position [498, 0]
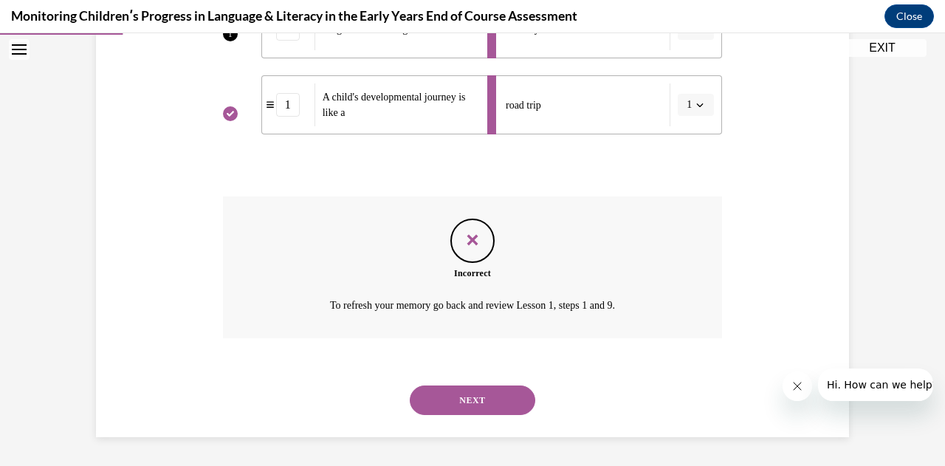
click at [441, 400] on button "NEXT" at bounding box center [473, 401] width 126 height 30
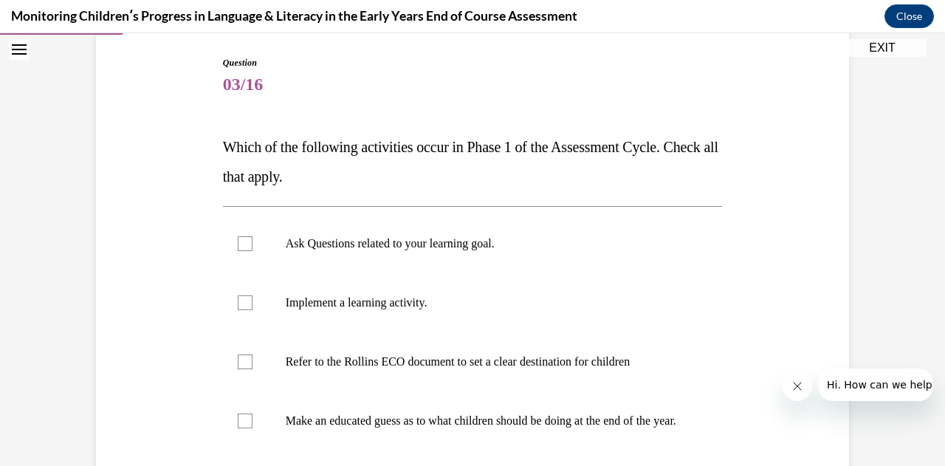
scroll to position [273, 0]
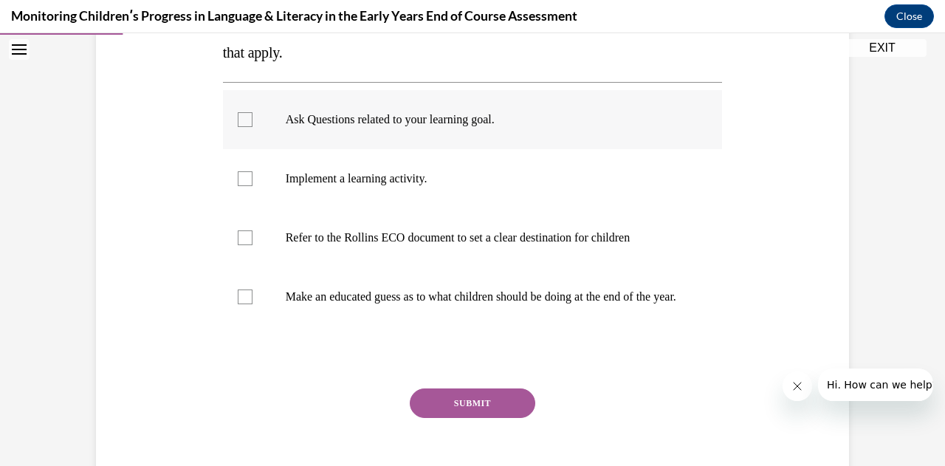
click at [238, 120] on div at bounding box center [245, 119] width 15 height 15
click at [238, 120] on input "Ask Questions related to your learning goal." at bounding box center [245, 119] width 15 height 15
checkbox input "true"
click at [238, 230] on label "Refer to the Rollins ECO document to set a clear destination for children" at bounding box center [473, 237] width 500 height 59
click at [238, 230] on input "Refer to the Rollins ECO document to set a clear destination for children" at bounding box center [245, 237] width 15 height 15
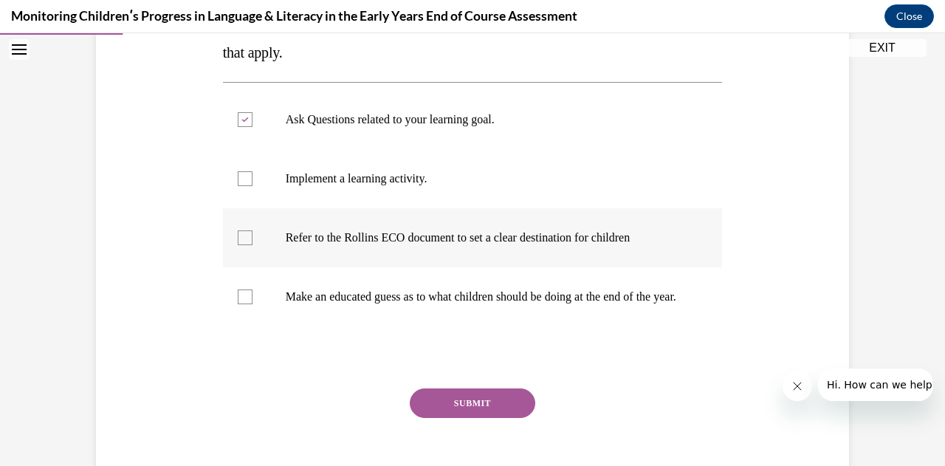
checkbox input "true"
click at [430, 410] on button "SUBMIT" at bounding box center [473, 403] width 126 height 30
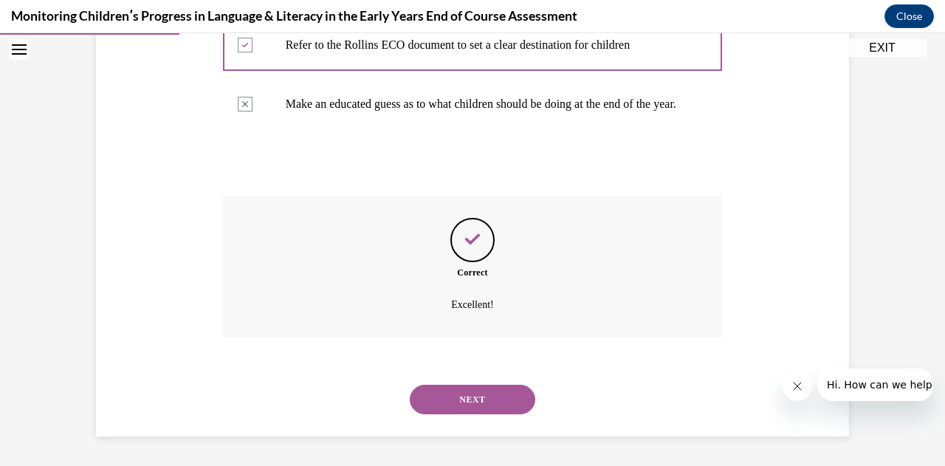
scroll to position [480, 0]
click at [442, 398] on button "NEXT" at bounding box center [473, 400] width 126 height 30
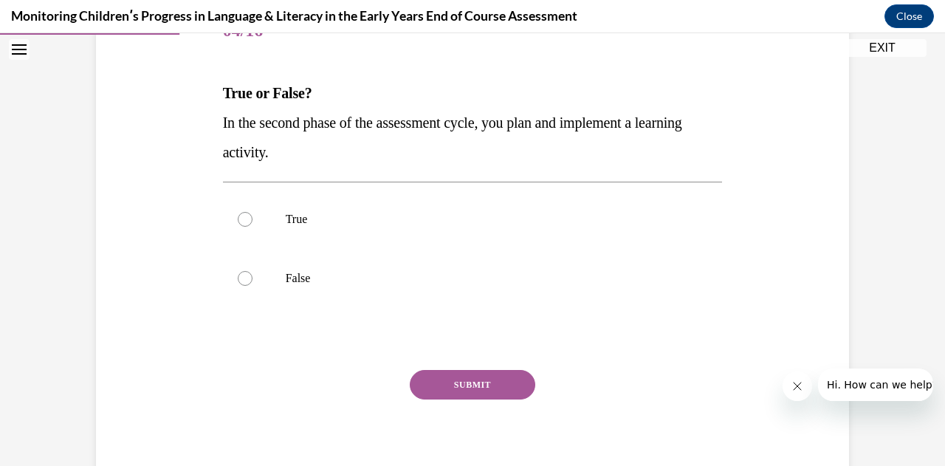
scroll to position [205, 0]
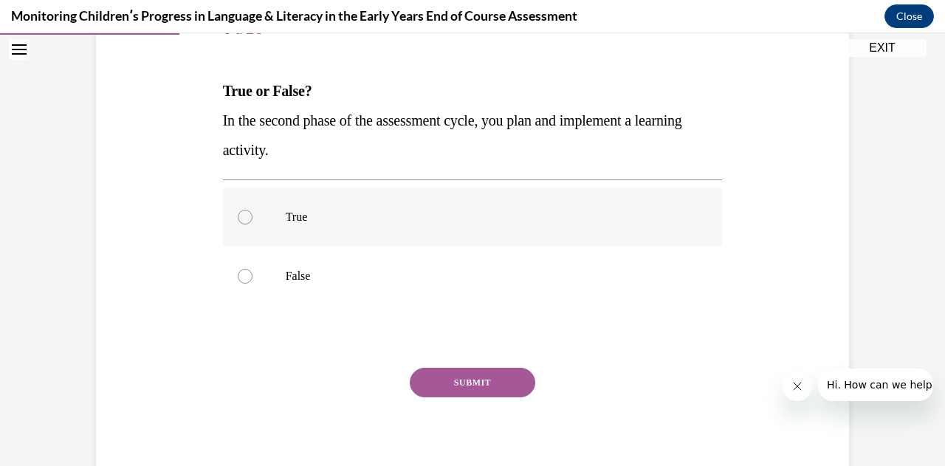
click at [241, 222] on div at bounding box center [245, 217] width 15 height 15
click at [241, 222] on input "True" at bounding box center [245, 217] width 15 height 15
radio input "true"
click at [428, 388] on button "SUBMIT" at bounding box center [473, 383] width 126 height 30
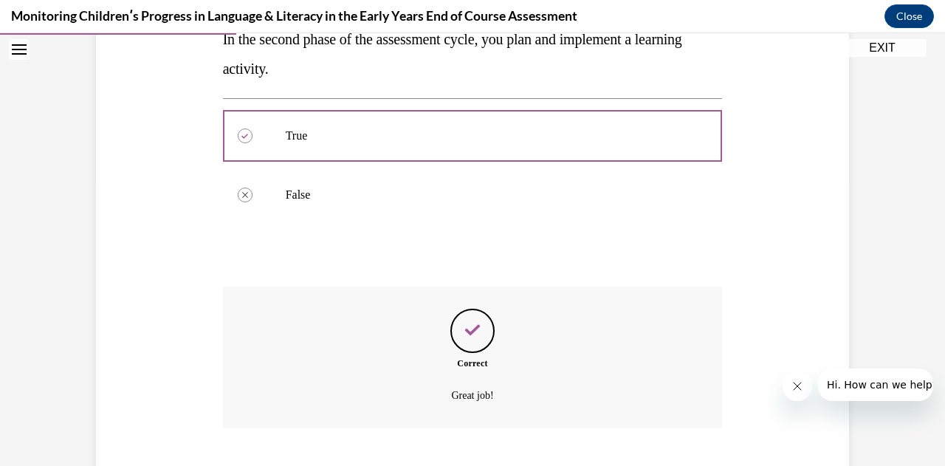
scroll to position [377, 0]
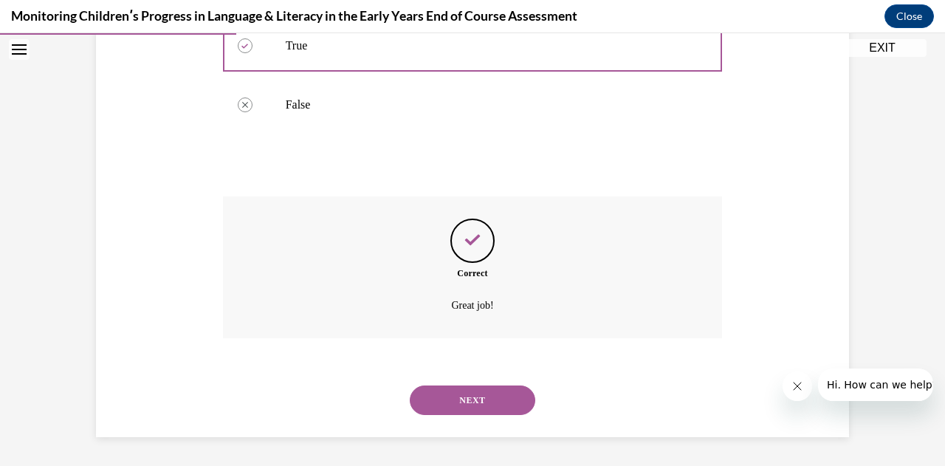
click at [450, 402] on button "NEXT" at bounding box center [473, 401] width 126 height 30
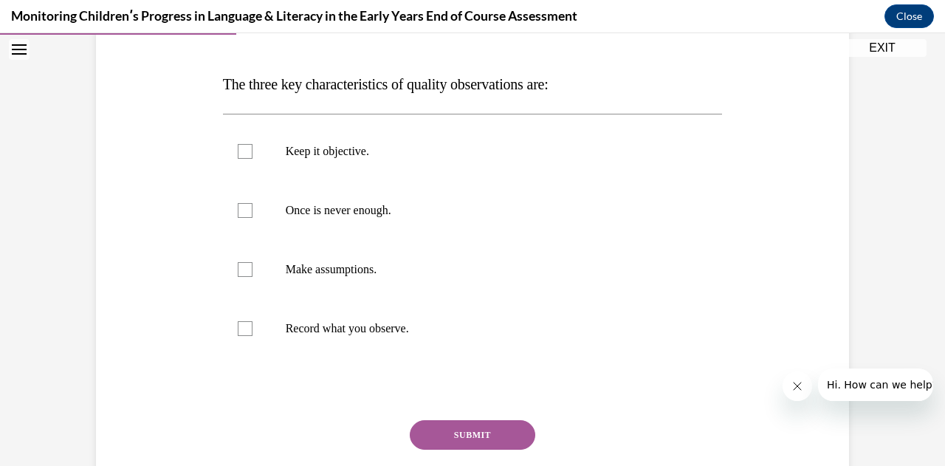
scroll to position [213, 0]
click at [239, 148] on div at bounding box center [245, 150] width 15 height 15
click at [239, 148] on input "Keep it objective." at bounding box center [245, 150] width 15 height 15
checkbox input "true"
click at [238, 213] on div at bounding box center [245, 209] width 15 height 15
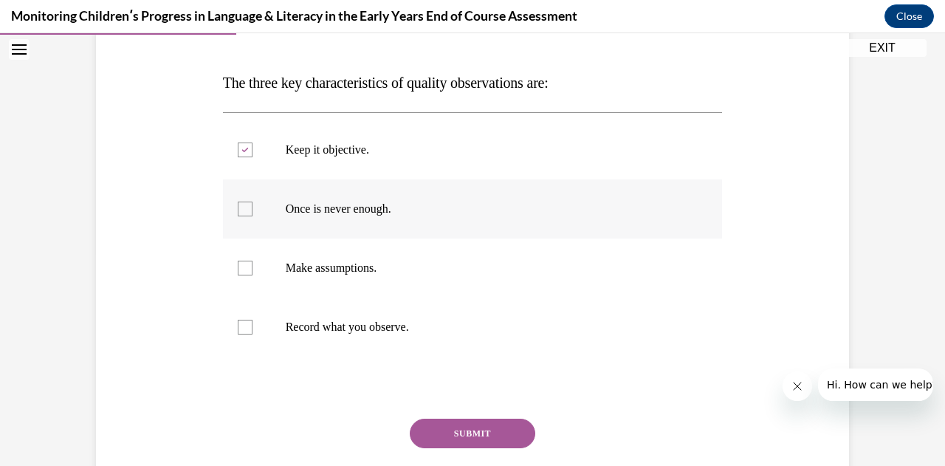
click at [238, 213] on input "Once is never enough." at bounding box center [245, 209] width 15 height 15
checkbox input "true"
click at [238, 330] on div at bounding box center [245, 327] width 15 height 15
click at [238, 330] on input "Record what you observe." at bounding box center [245, 327] width 15 height 15
checkbox input "true"
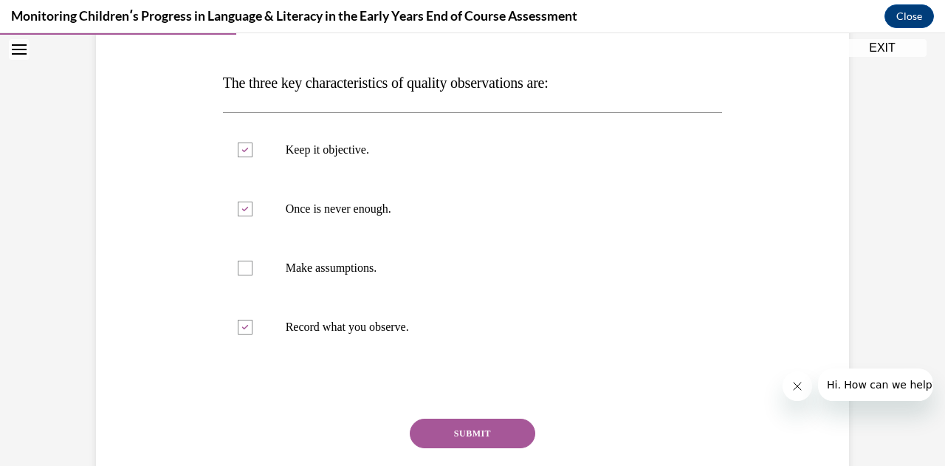
click at [433, 434] on button "SUBMIT" at bounding box center [473, 434] width 126 height 30
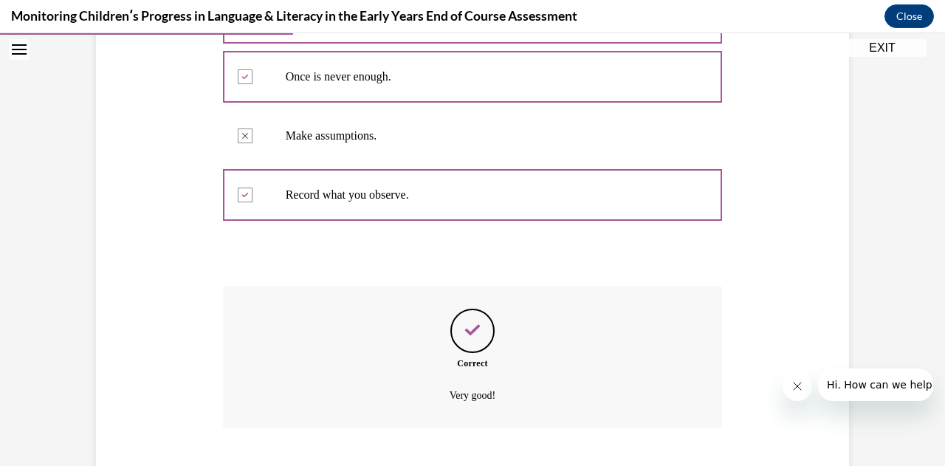
scroll to position [436, 0]
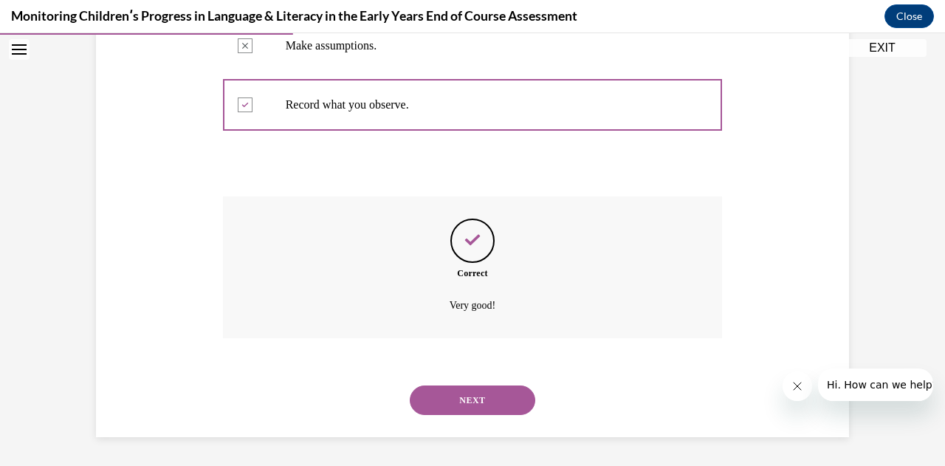
click at [476, 407] on button "NEXT" at bounding box center [473, 401] width 126 height 30
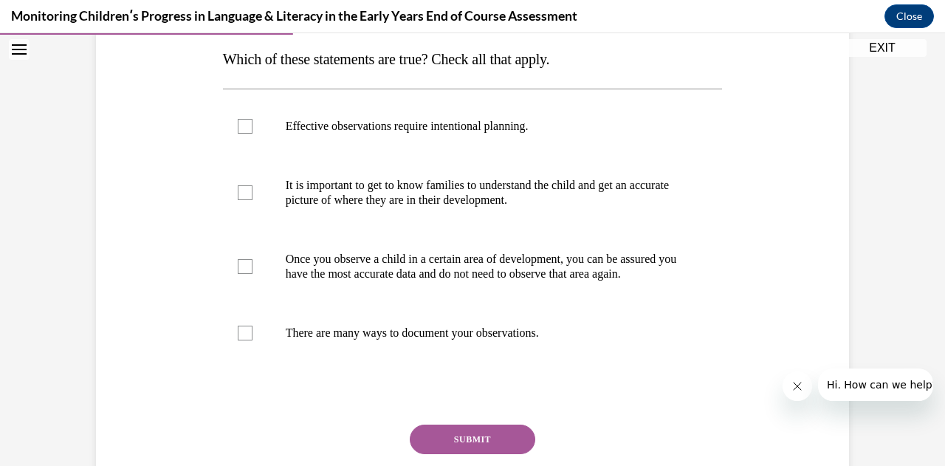
scroll to position [239, 0]
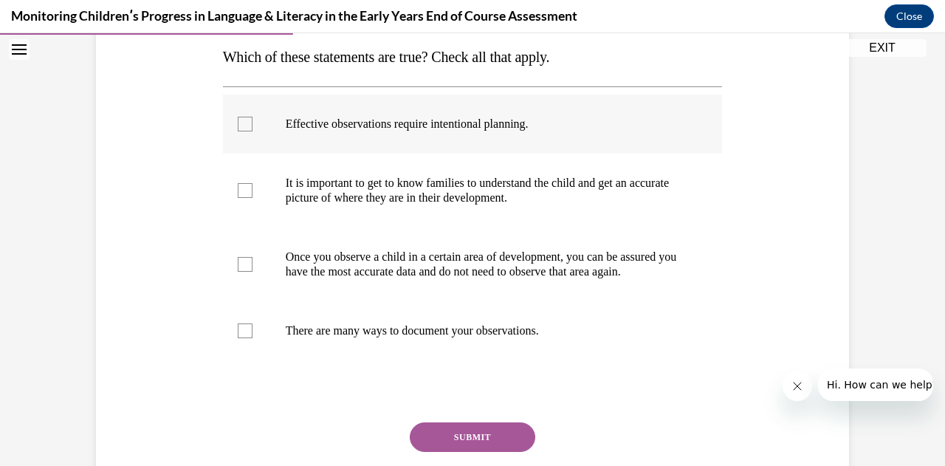
click at [239, 128] on div at bounding box center [245, 124] width 15 height 15
click at [239, 128] on input "Effective observations require intentional planning." at bounding box center [245, 124] width 15 height 15
checkbox input "true"
click at [240, 208] on label "It is important to get to know families to understand the child and get an accu…" at bounding box center [473, 191] width 500 height 74
click at [240, 198] on input "It is important to get to know families to understand the child and get an accu…" at bounding box center [245, 190] width 15 height 15
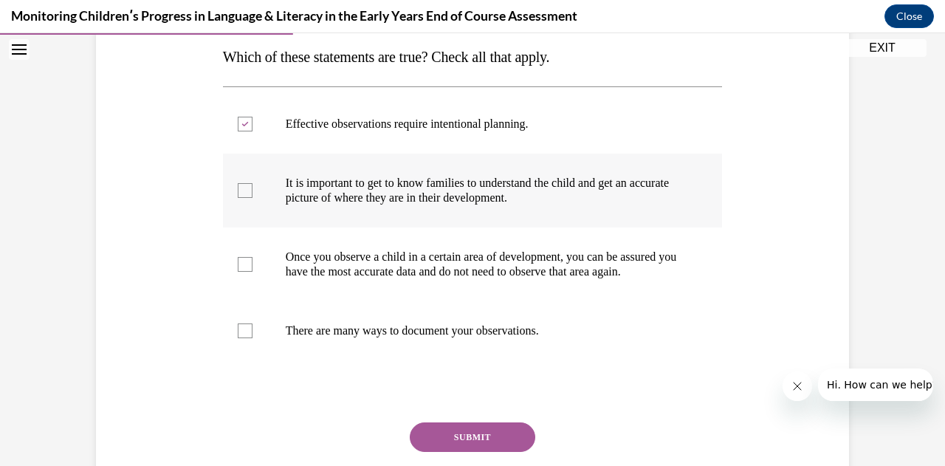
checkbox input "true"
click at [239, 355] on label "There are many ways to document your observations." at bounding box center [473, 330] width 500 height 59
click at [239, 338] on input "There are many ways to document your observations." at bounding box center [245, 330] width 15 height 15
checkbox input "true"
click at [442, 447] on button "SUBMIT" at bounding box center [473, 437] width 126 height 30
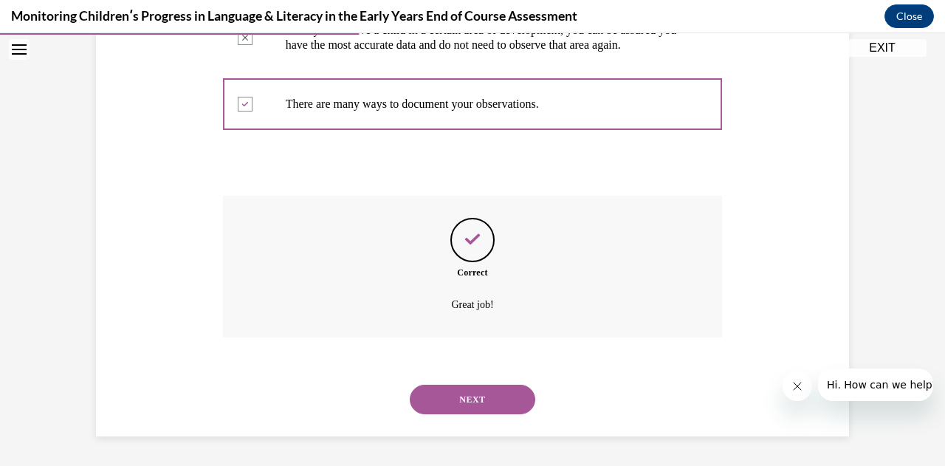
scroll to position [480, 0]
click at [490, 396] on button "NEXT" at bounding box center [473, 400] width 126 height 30
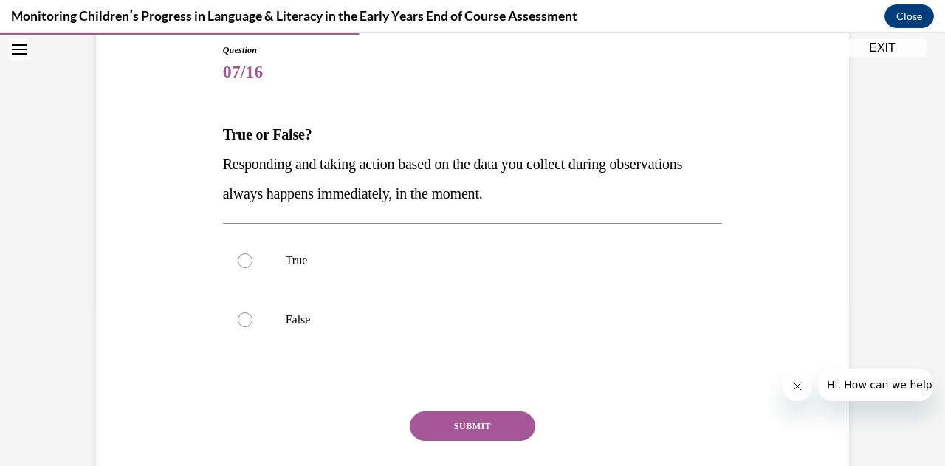
scroll to position [173, 0]
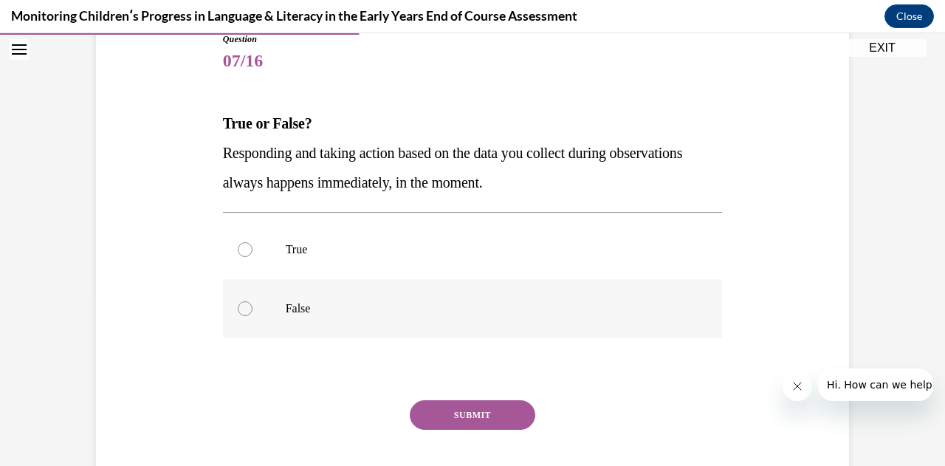
click at [241, 308] on div at bounding box center [245, 308] width 15 height 15
click at [241, 308] on input "False" at bounding box center [245, 308] width 15 height 15
radio input "true"
click at [425, 411] on button "SUBMIT" at bounding box center [473, 415] width 126 height 30
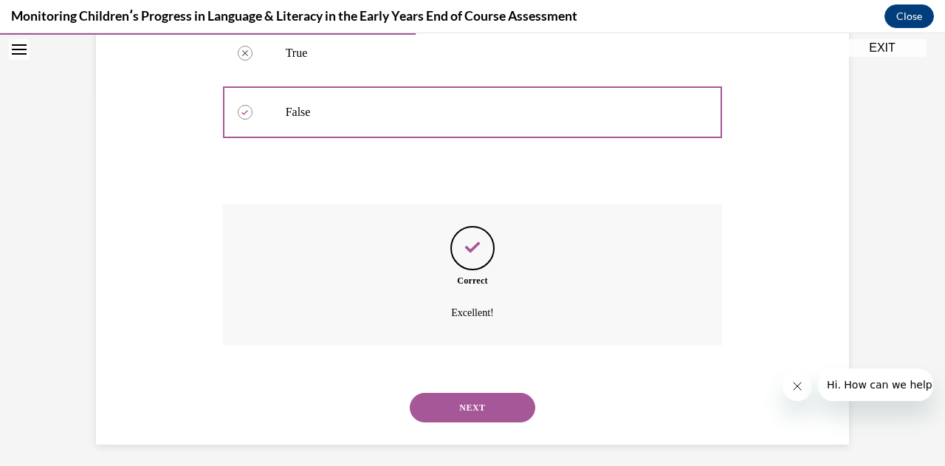
scroll to position [377, 0]
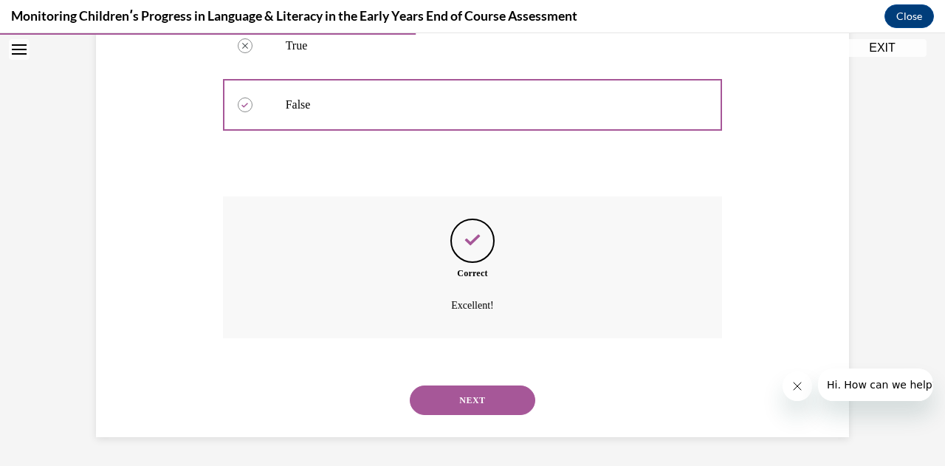
click at [452, 404] on button "NEXT" at bounding box center [473, 401] width 126 height 30
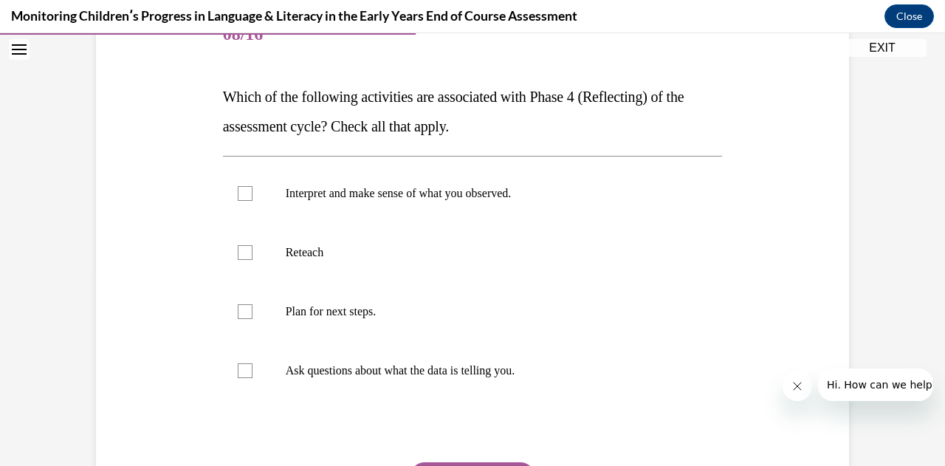
scroll to position [200, 0]
click at [241, 199] on div at bounding box center [245, 192] width 15 height 15
click at [241, 199] on input "Interpret and make sense of what you observed." at bounding box center [245, 192] width 15 height 15
checkbox input "true"
click at [240, 304] on div at bounding box center [245, 311] width 15 height 15
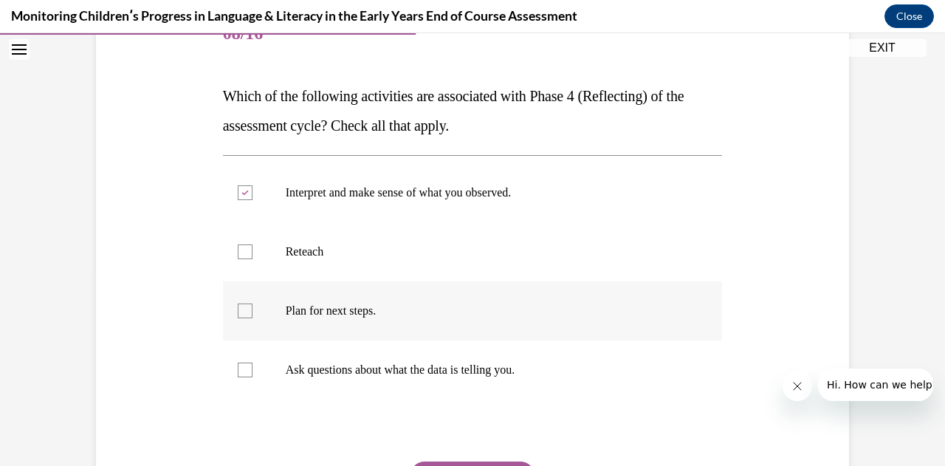
click at [240, 304] on input "Plan for next steps." at bounding box center [245, 311] width 15 height 15
checkbox input "true"
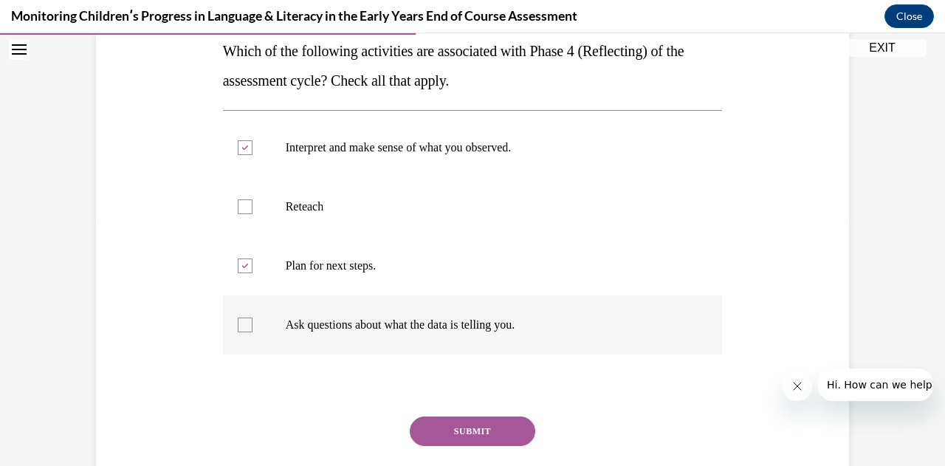
scroll to position [246, 0]
click at [458, 428] on button "SUBMIT" at bounding box center [473, 431] width 126 height 30
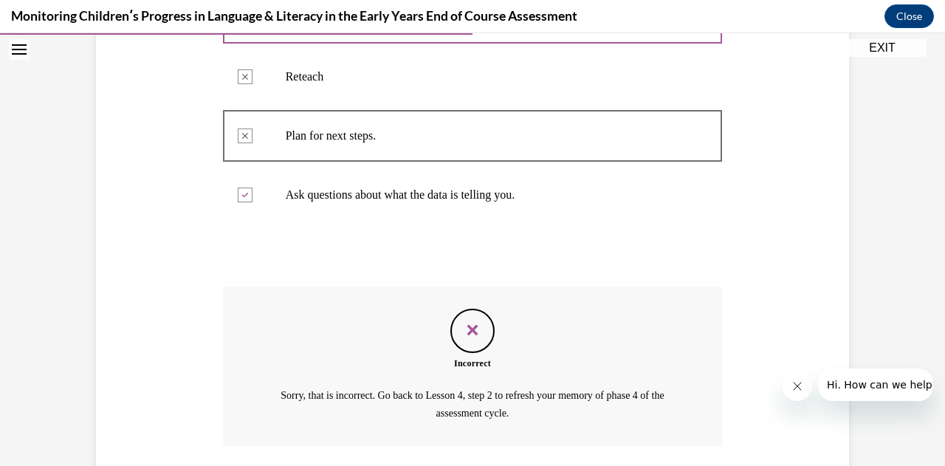
scroll to position [482, 0]
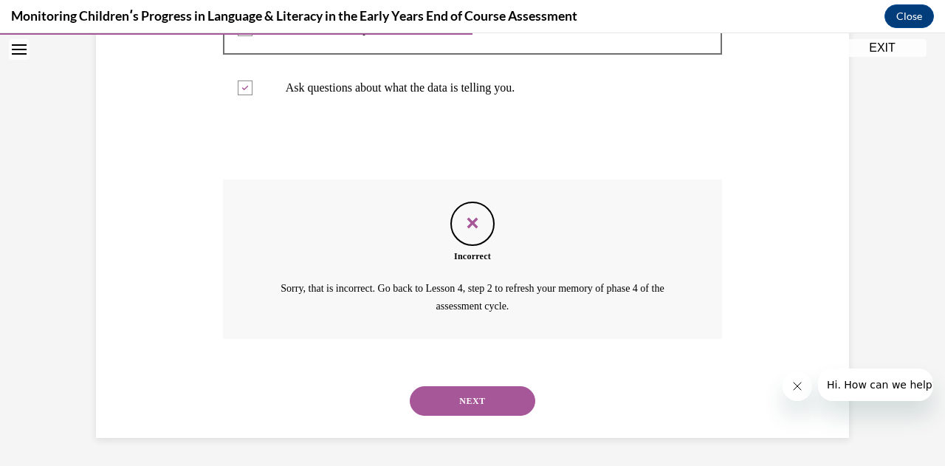
click at [448, 394] on button "NEXT" at bounding box center [473, 401] width 126 height 30
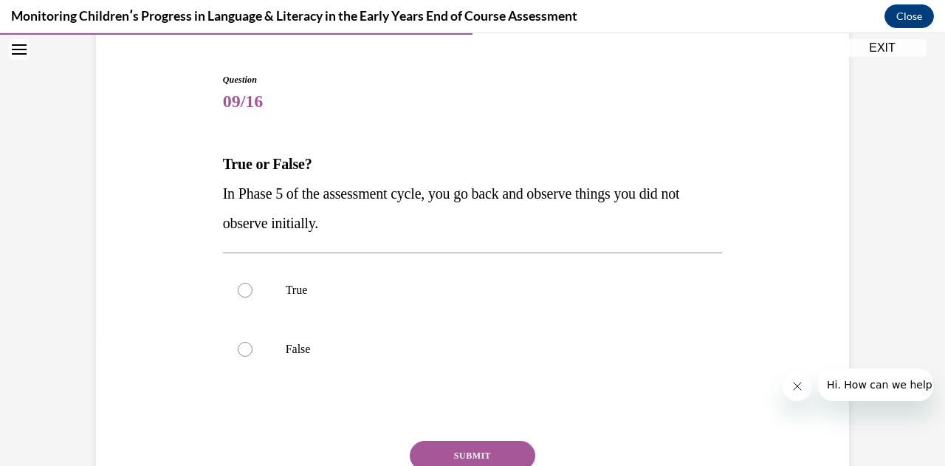
scroll to position [133, 0]
click at [240, 347] on div at bounding box center [245, 348] width 15 height 15
click at [240, 347] on input "False" at bounding box center [245, 348] width 15 height 15
radio input "true"
click at [443, 450] on button "SUBMIT" at bounding box center [473, 455] width 126 height 30
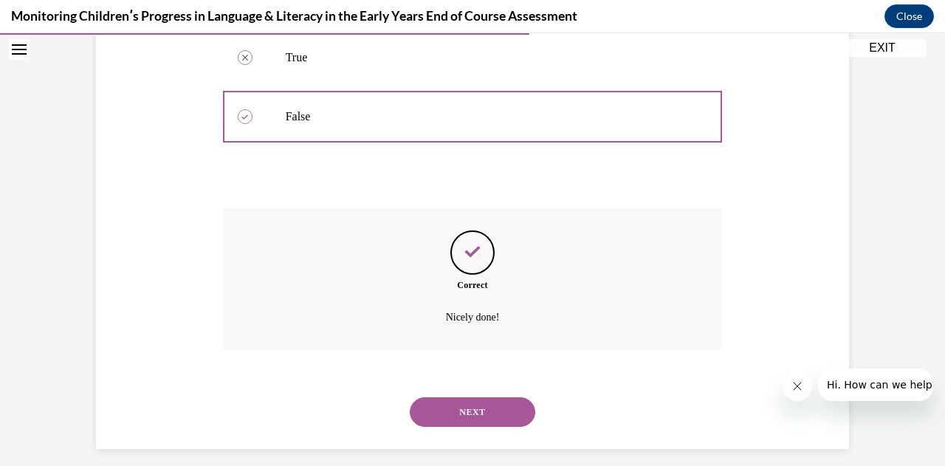
scroll to position [377, 0]
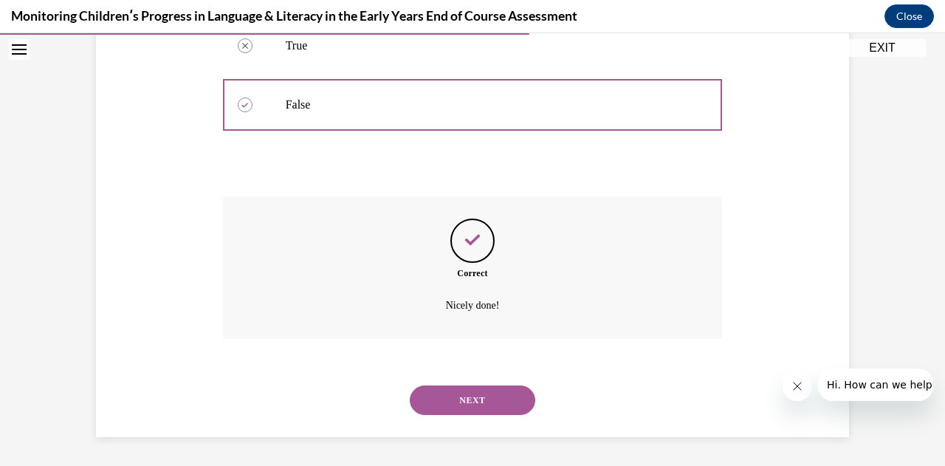
click at [460, 394] on button "NEXT" at bounding box center [473, 401] width 126 height 30
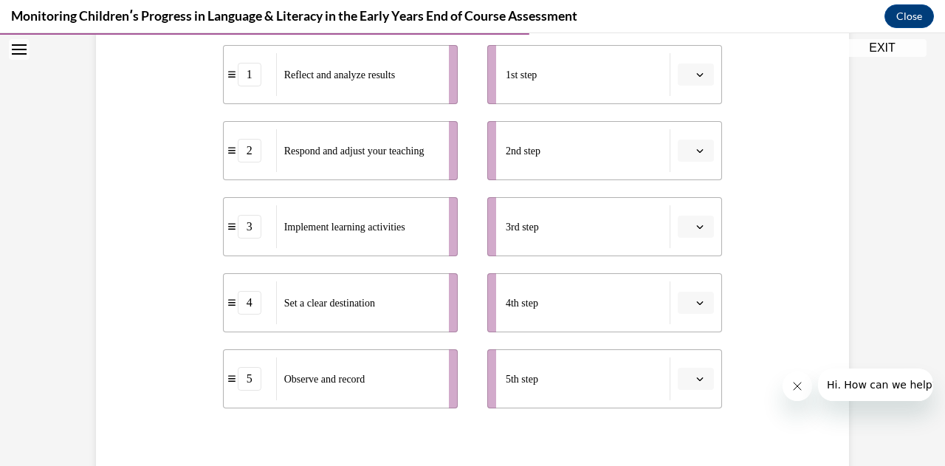
scroll to position [318, 0]
click at [696, 80] on button "button" at bounding box center [696, 75] width 36 height 22
click at [694, 222] on div "4" at bounding box center [689, 225] width 36 height 30
click at [696, 154] on span "button" at bounding box center [700, 150] width 10 height 10
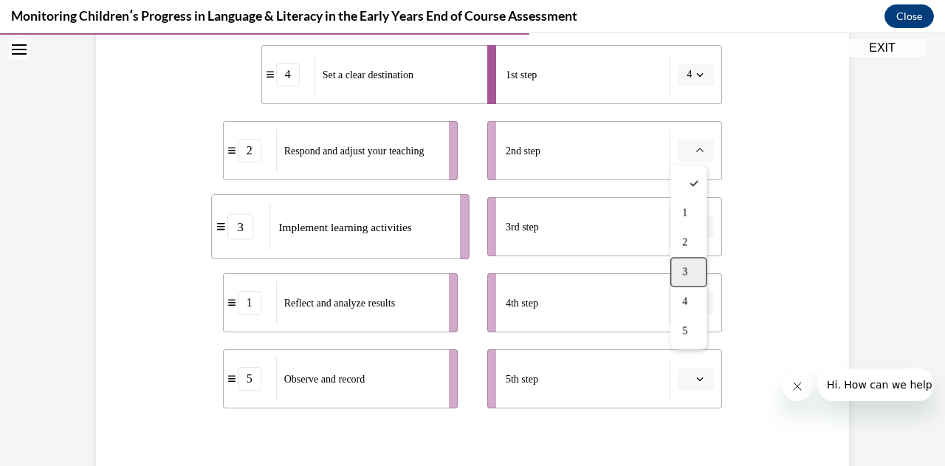
click at [689, 273] on div "3" at bounding box center [689, 272] width 36 height 30
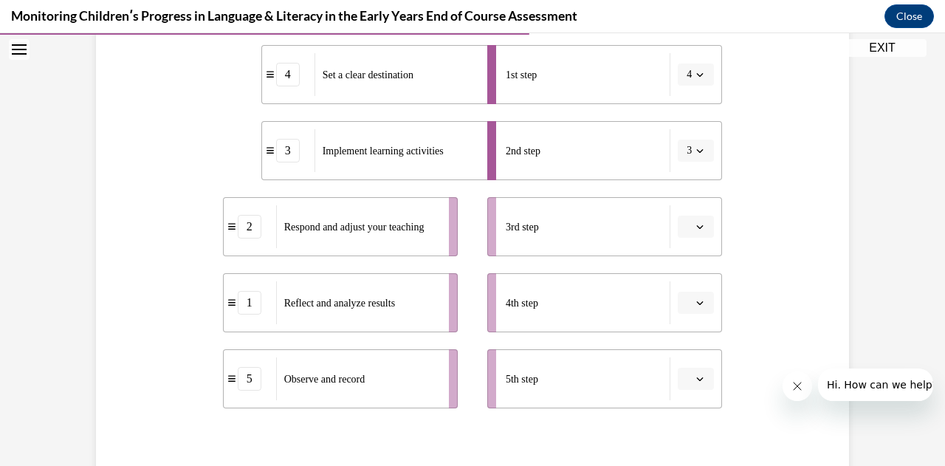
click at [695, 228] on span "button" at bounding box center [700, 227] width 10 height 10
drag, startPoint x: 687, startPoint y: 402, endPoint x: 682, endPoint y: 411, distance: 9.9
click at [682, 411] on span "5" at bounding box center [684, 407] width 5 height 12
click at [689, 305] on button "button" at bounding box center [696, 303] width 36 height 22
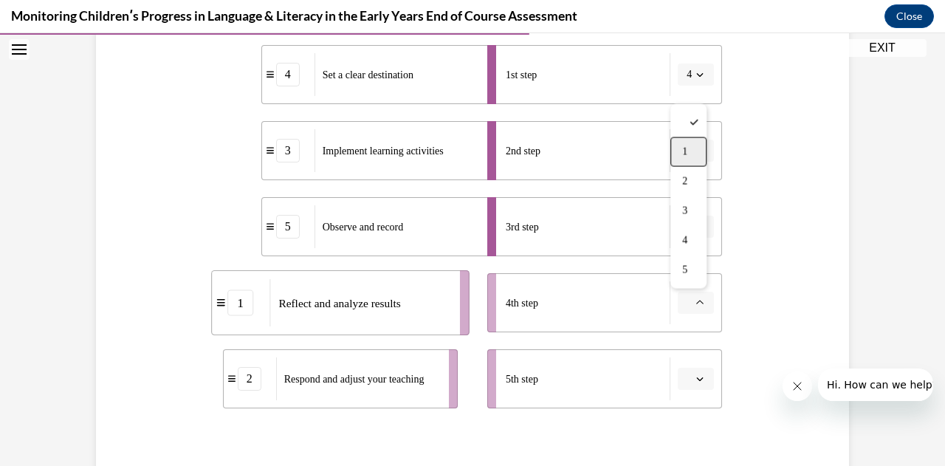
click at [693, 156] on div "1" at bounding box center [689, 152] width 36 height 30
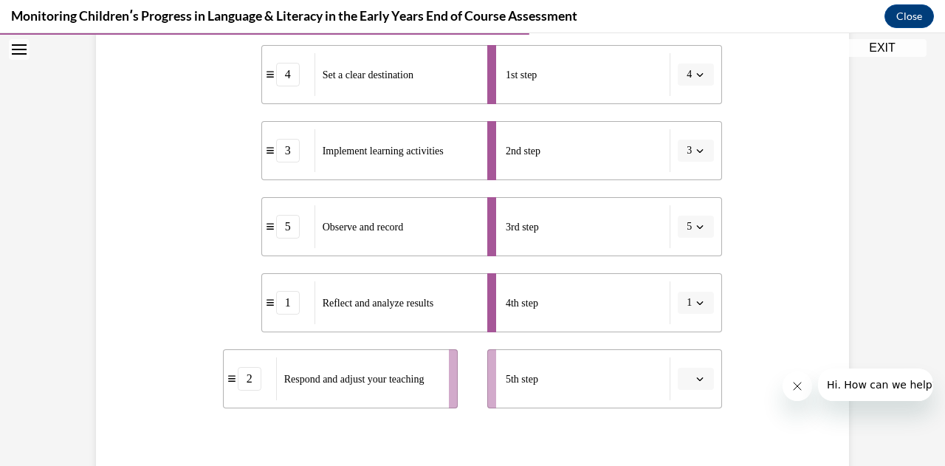
click at [687, 373] on span "Please select an option" at bounding box center [689, 378] width 5 height 15
click at [694, 264] on div "2" at bounding box center [689, 258] width 36 height 30
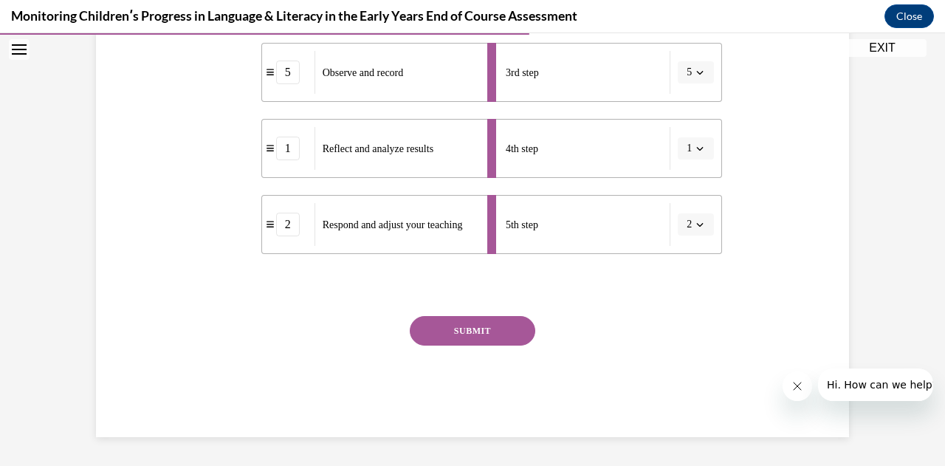
click at [482, 332] on button "SUBMIT" at bounding box center [473, 331] width 126 height 30
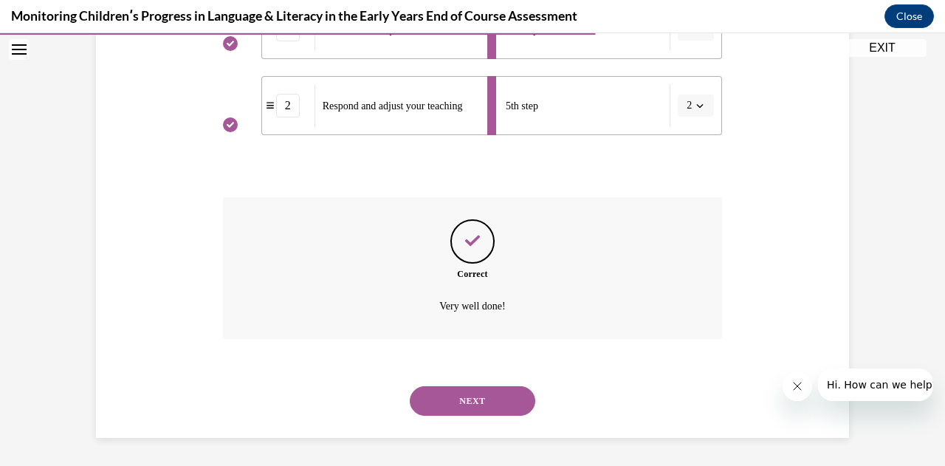
scroll to position [592, 0]
click at [474, 402] on button "NEXT" at bounding box center [473, 401] width 126 height 30
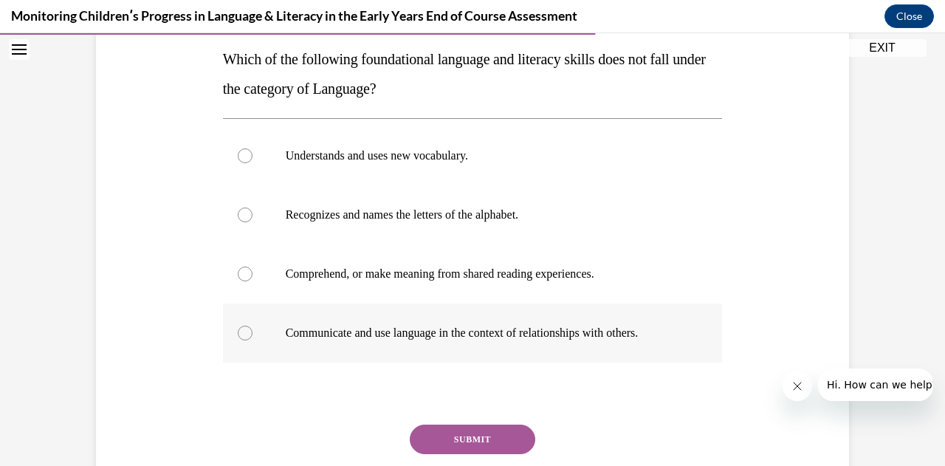
scroll to position [221, 0]
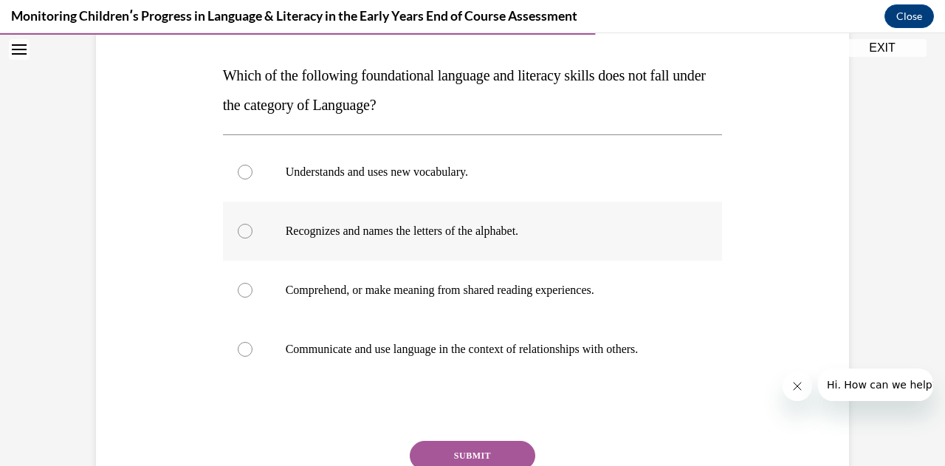
click at [243, 236] on div at bounding box center [245, 231] width 15 height 15
click at [243, 236] on input "Recognizes and names the letters of the alphabet." at bounding box center [245, 231] width 15 height 15
radio input "true"
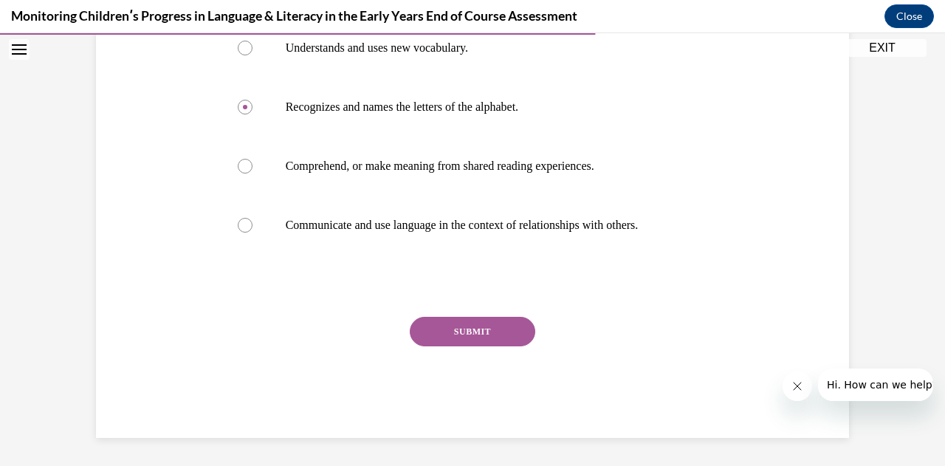
scroll to position [346, 0]
click at [445, 335] on button "SUBMIT" at bounding box center [473, 331] width 126 height 30
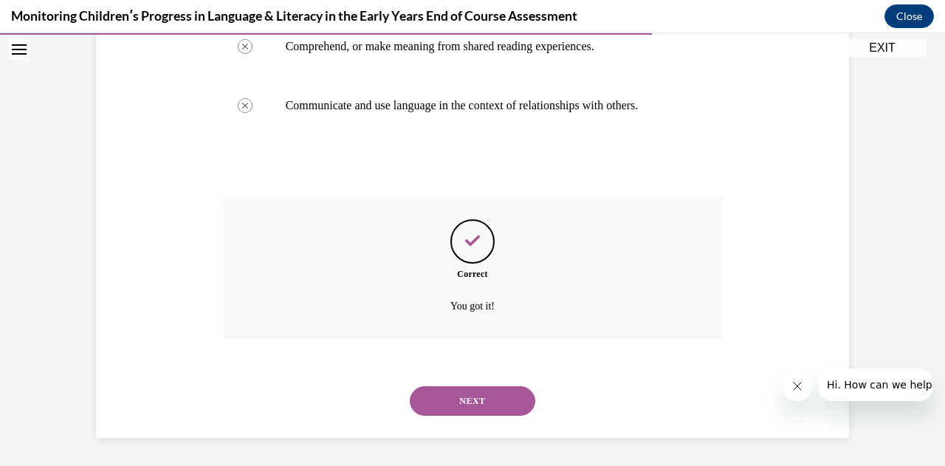
scroll to position [465, 0]
click at [489, 405] on button "NEXT" at bounding box center [473, 401] width 126 height 30
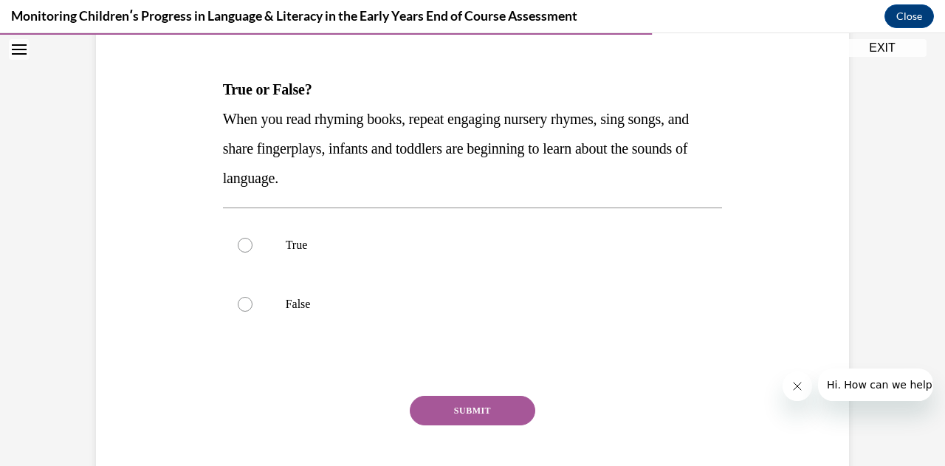
scroll to position [208, 0]
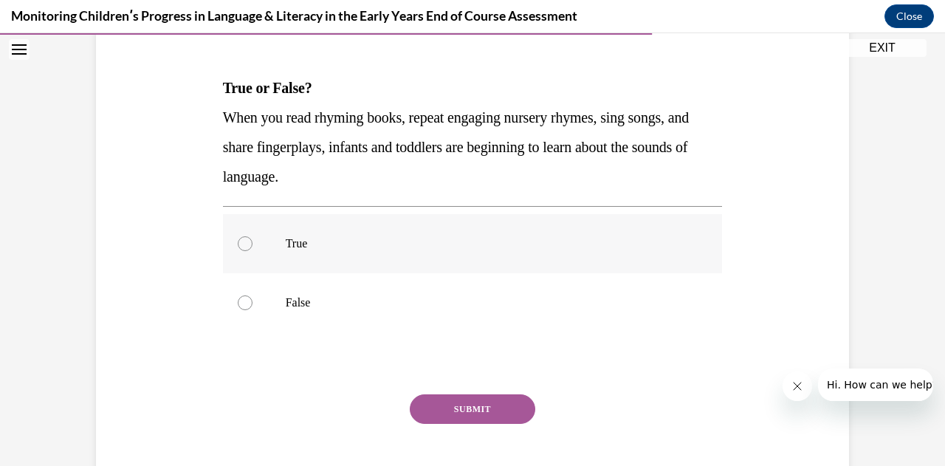
click at [238, 246] on div at bounding box center [245, 243] width 15 height 15
click at [238, 246] on input "True" at bounding box center [245, 243] width 15 height 15
radio input "true"
click at [447, 410] on button "SUBMIT" at bounding box center [473, 409] width 126 height 30
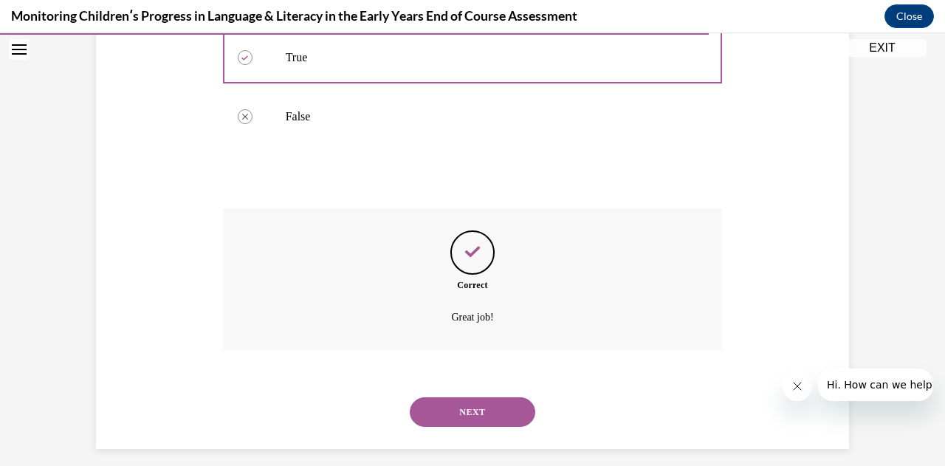
scroll to position [406, 0]
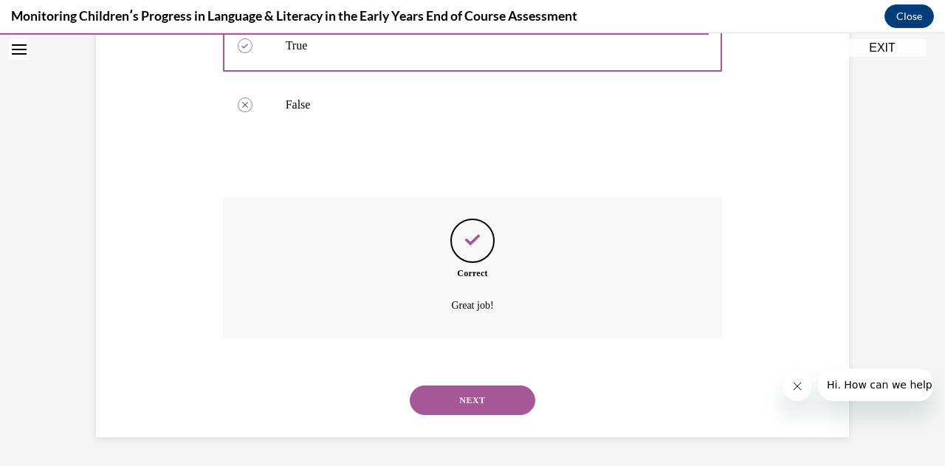
click at [447, 410] on button "NEXT" at bounding box center [473, 401] width 126 height 30
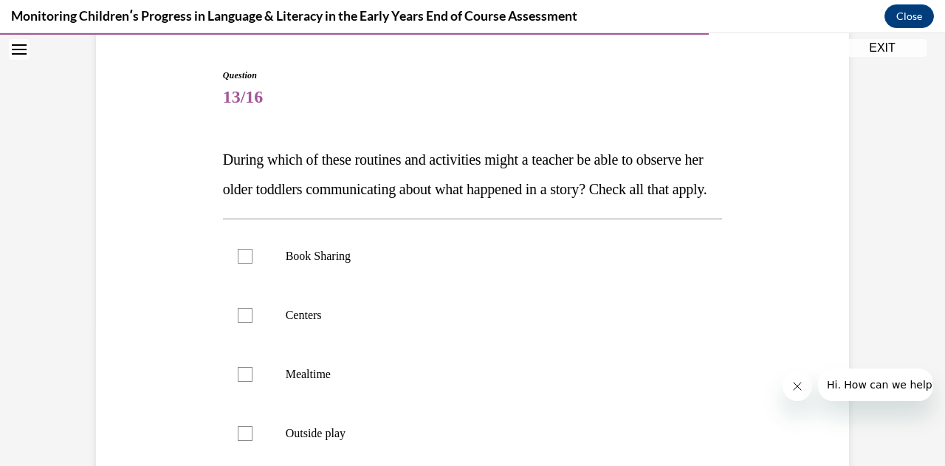
scroll to position [226, 0]
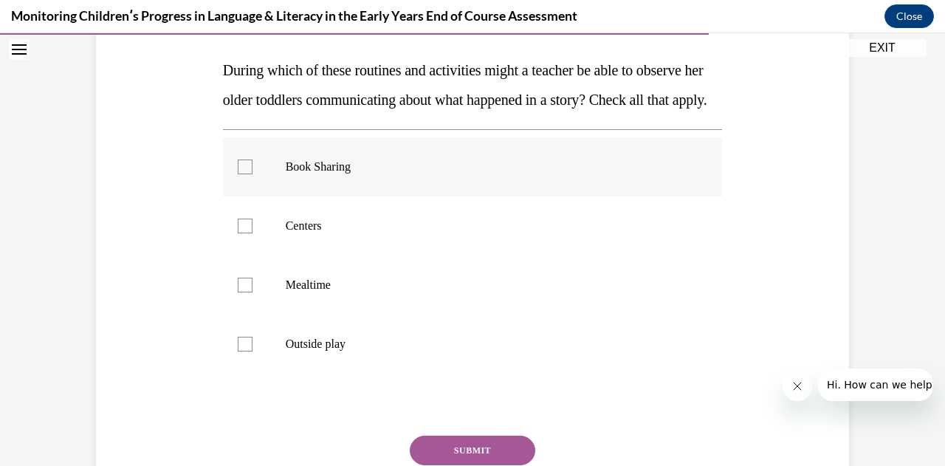
click at [244, 174] on div at bounding box center [245, 167] width 15 height 15
click at [244, 174] on input "Book Sharing" at bounding box center [245, 167] width 15 height 15
checkbox input "true"
click at [239, 233] on div at bounding box center [245, 226] width 15 height 15
click at [239, 233] on input "Centers" at bounding box center [245, 226] width 15 height 15
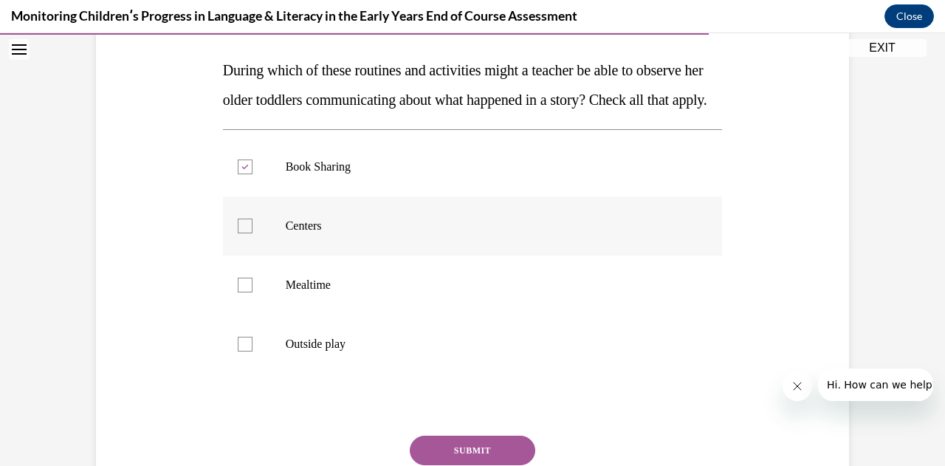
checkbox input "true"
click at [238, 292] on div at bounding box center [245, 285] width 15 height 15
click at [238, 292] on input "Mealtime" at bounding box center [245, 285] width 15 height 15
checkbox input "true"
click at [238, 352] on div at bounding box center [245, 344] width 15 height 15
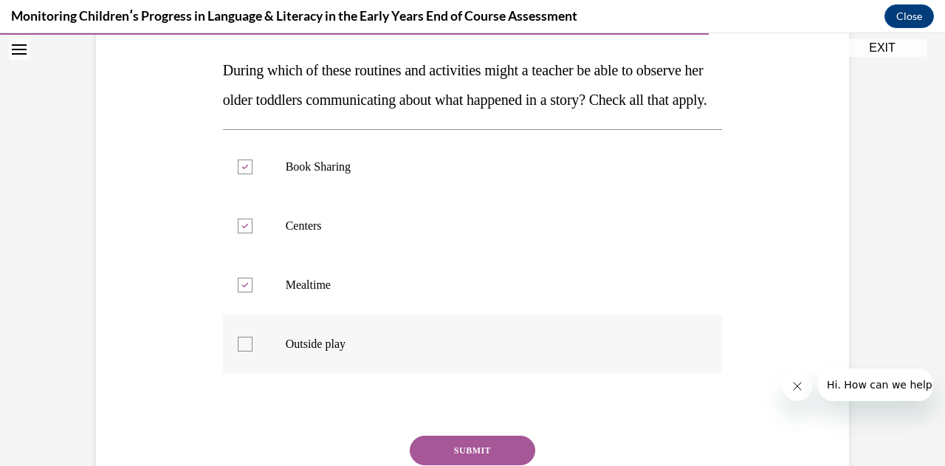
click at [238, 352] on input "Outside play" at bounding box center [245, 344] width 15 height 15
checkbox input "true"
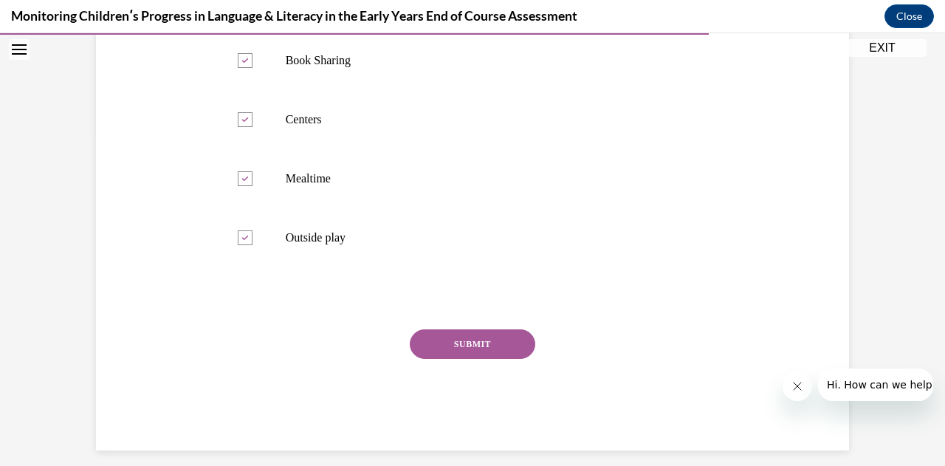
click at [452, 359] on button "SUBMIT" at bounding box center [473, 344] width 126 height 30
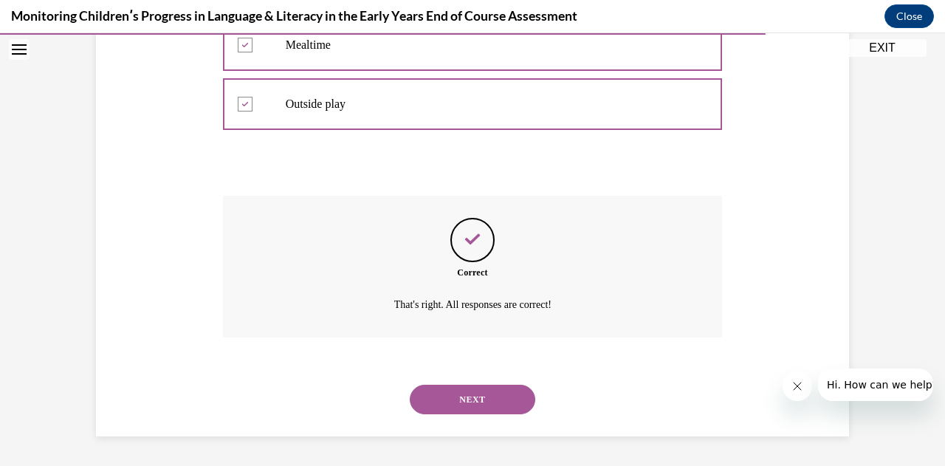
scroll to position [495, 0]
click at [475, 400] on button "NEXT" at bounding box center [473, 400] width 126 height 30
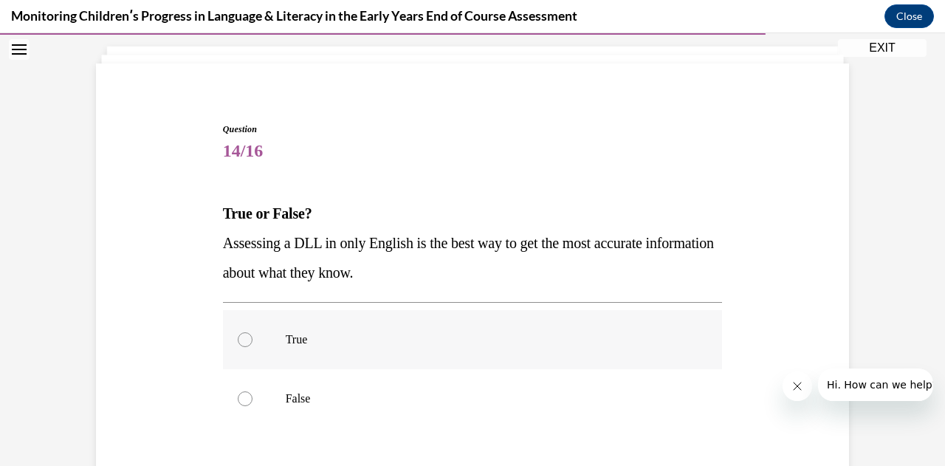
scroll to position [82, 0]
click at [246, 402] on label "False" at bounding box center [473, 399] width 500 height 59
click at [246, 402] on input "False" at bounding box center [245, 399] width 15 height 15
radio input "true"
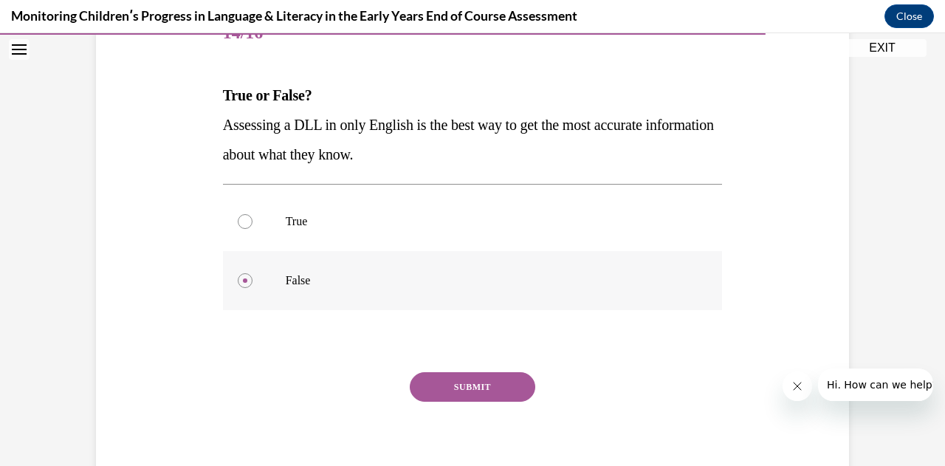
scroll to position [202, 0]
click at [460, 388] on button "SUBMIT" at bounding box center [473, 386] width 126 height 30
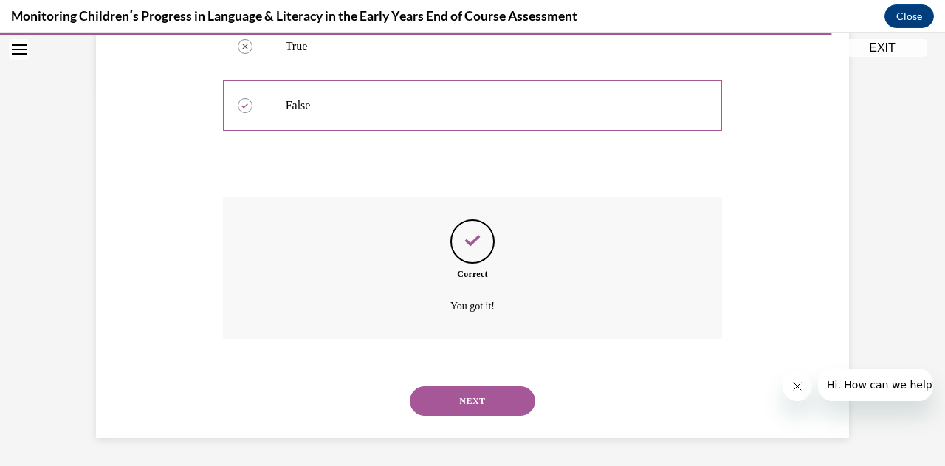
scroll to position [377, 0]
click at [450, 397] on button "NEXT" at bounding box center [473, 401] width 126 height 30
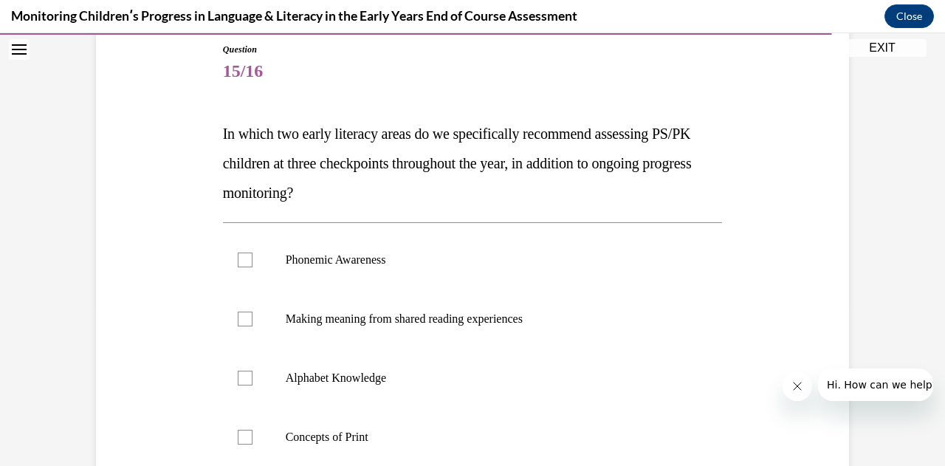
scroll to position [163, 0]
click at [230, 258] on label "Phonemic Awareness" at bounding box center [473, 259] width 500 height 59
click at [238, 258] on input "Phonemic Awareness" at bounding box center [245, 259] width 15 height 15
checkbox input "true"
click at [247, 380] on label "Alphabet Knowledge" at bounding box center [473, 377] width 500 height 59
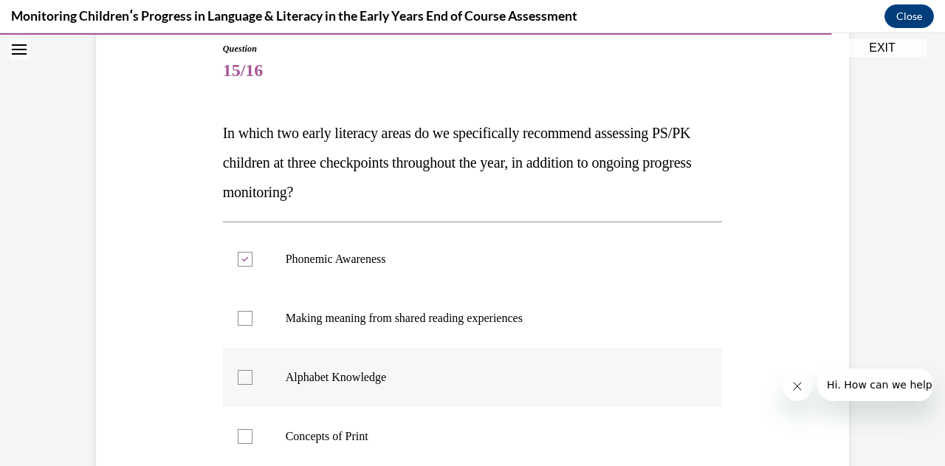
click at [247, 380] on input "Alphabet Knowledge" at bounding box center [245, 377] width 15 height 15
checkbox input "true"
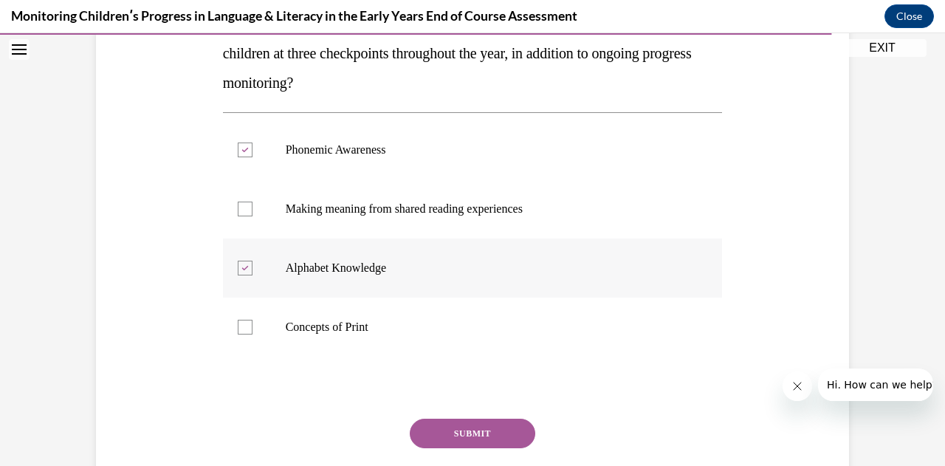
scroll to position [278, 0]
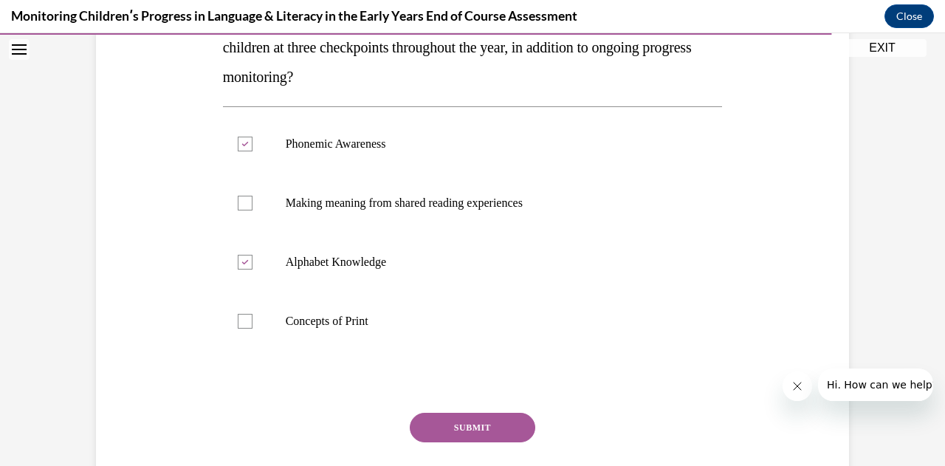
click at [464, 428] on button "SUBMIT" at bounding box center [473, 428] width 126 height 30
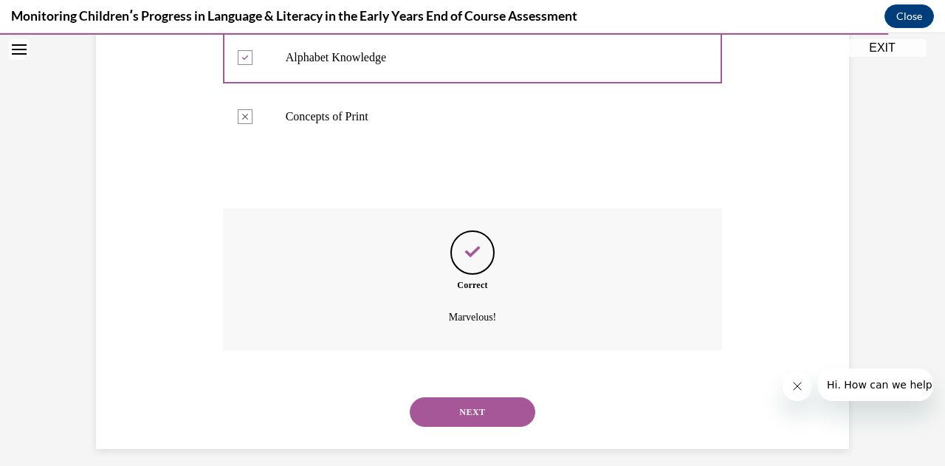
scroll to position [495, 0]
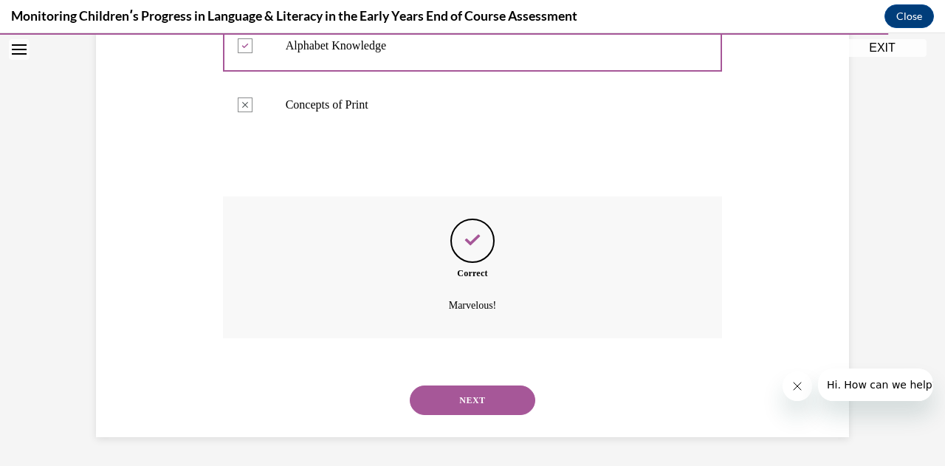
click at [466, 397] on button "NEXT" at bounding box center [473, 401] width 126 height 30
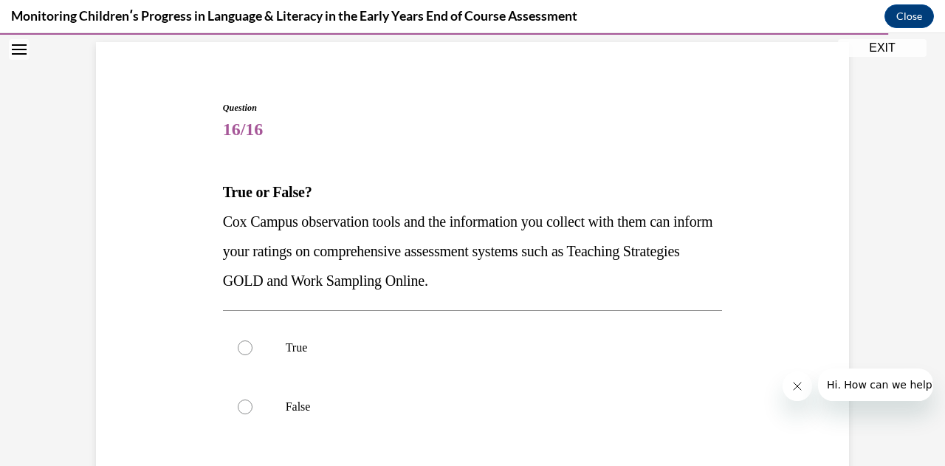
scroll to position [106, 0]
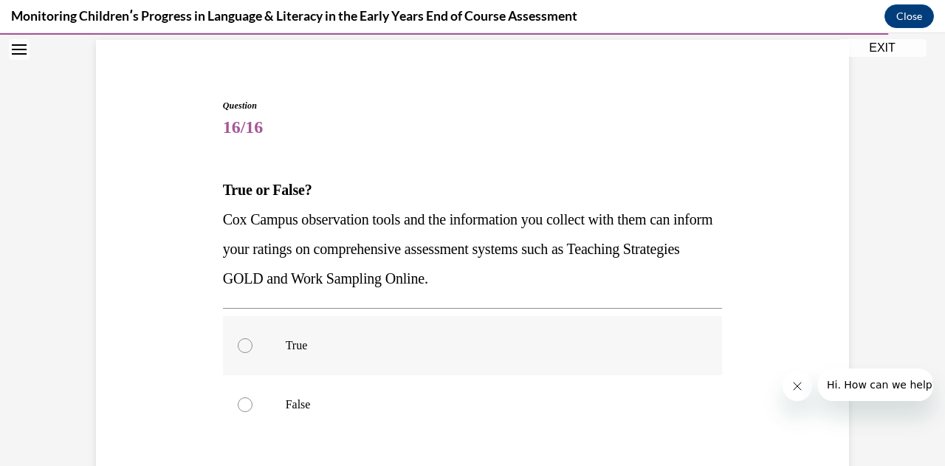
click at [240, 349] on div at bounding box center [245, 345] width 15 height 15
click at [240, 349] on input "True" at bounding box center [245, 345] width 15 height 15
radio input "true"
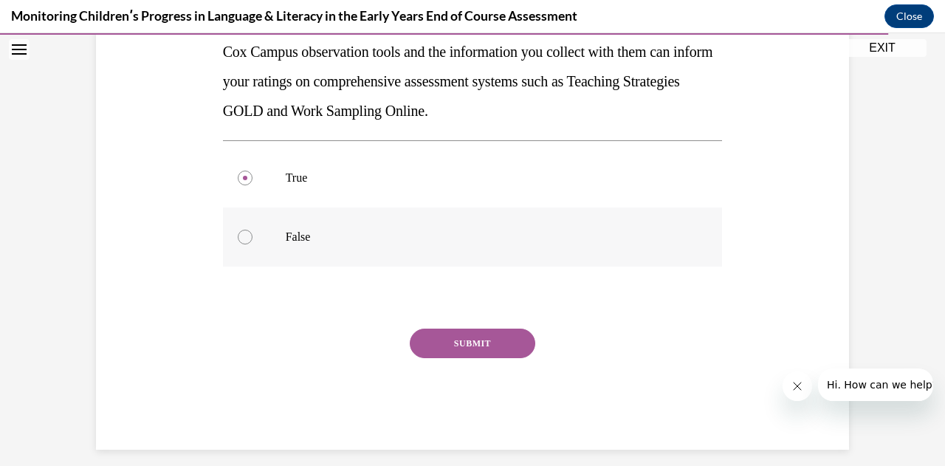
scroll to position [275, 0]
click at [431, 341] on button "SUBMIT" at bounding box center [473, 343] width 126 height 30
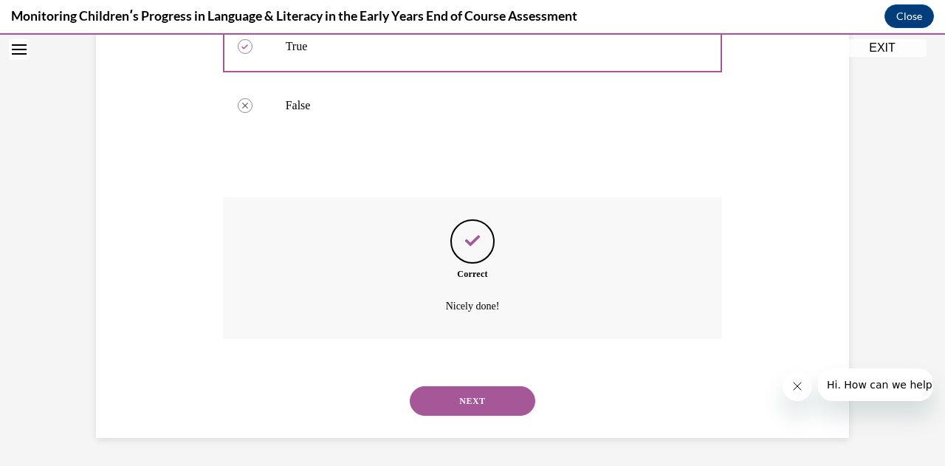
scroll to position [406, 0]
click at [467, 398] on button "NEXT" at bounding box center [473, 401] width 126 height 30
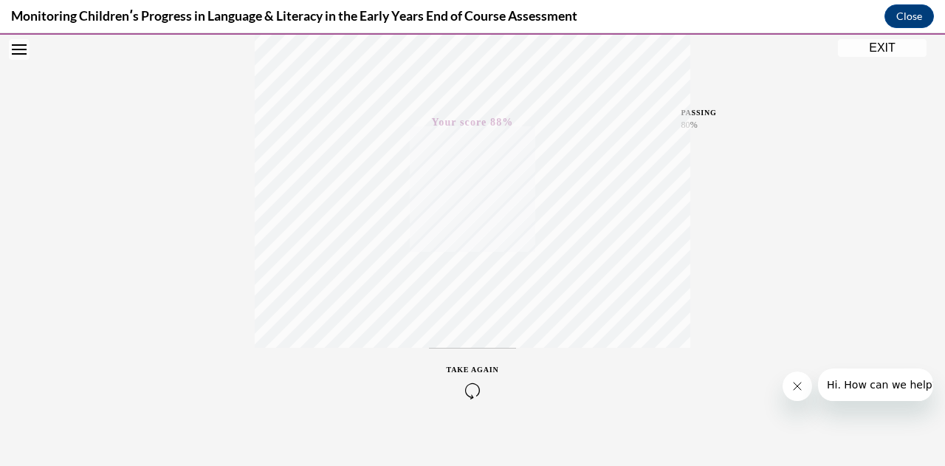
scroll to position [323, 0]
click at [880, 46] on button "EXIT" at bounding box center [882, 48] width 89 height 18
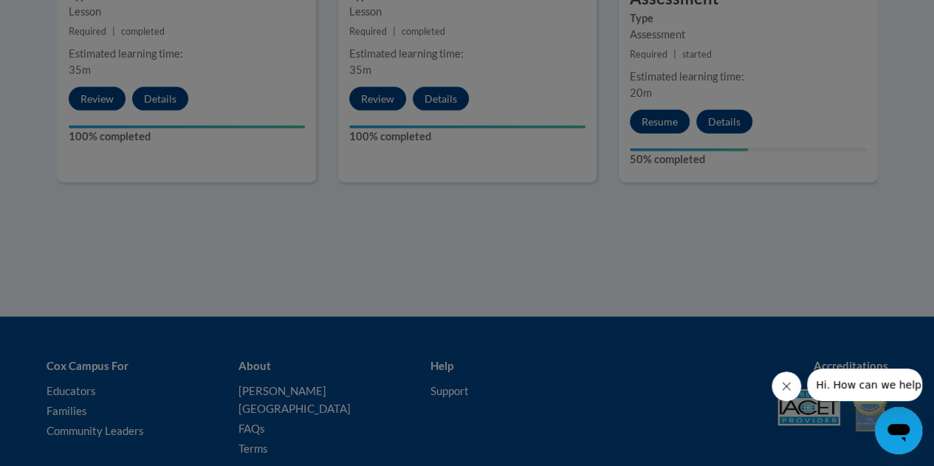
click at [657, 148] on div at bounding box center [467, 233] width 934 height 466
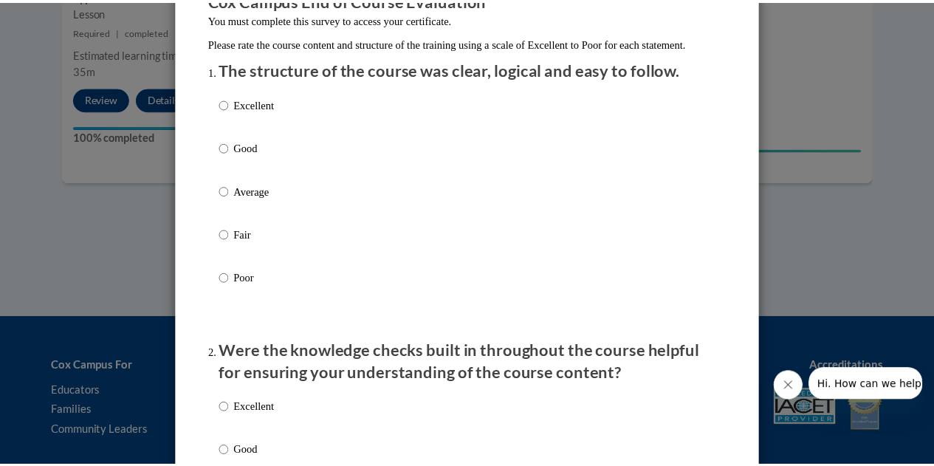
scroll to position [0, 0]
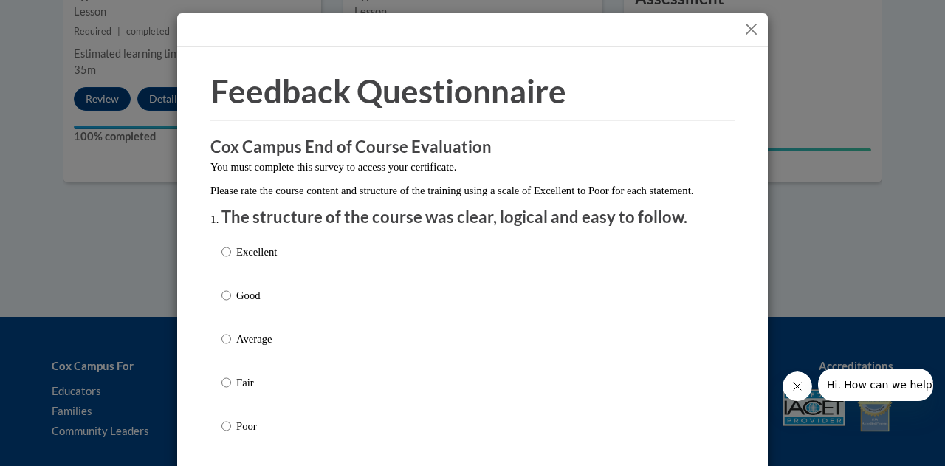
click at [747, 27] on button "Close" at bounding box center [751, 29] width 18 height 18
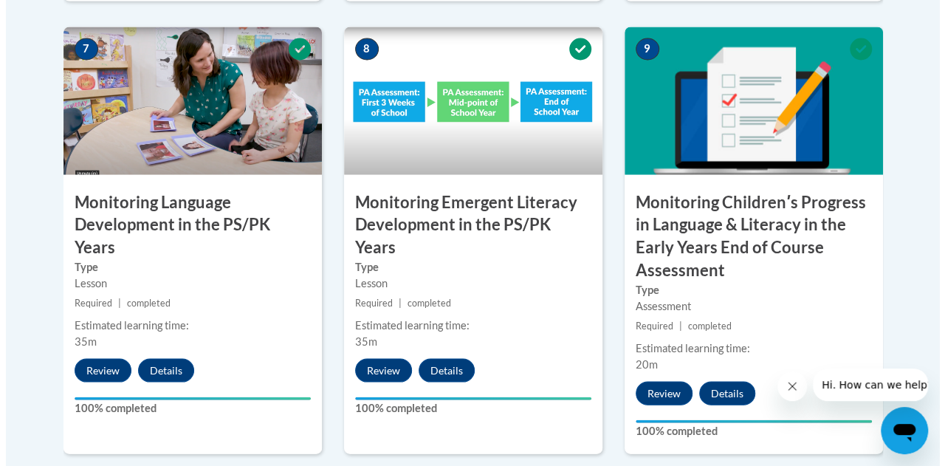
scroll to position [1370, 0]
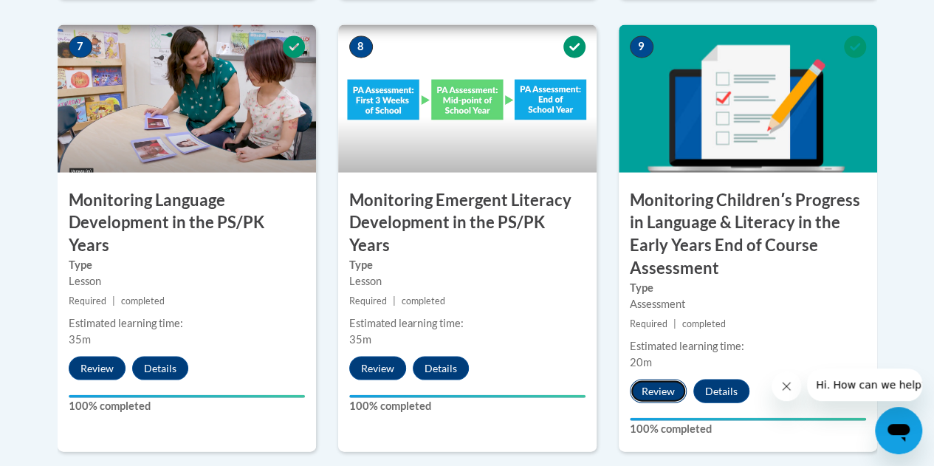
click at [659, 391] on button "Review" at bounding box center [658, 391] width 57 height 24
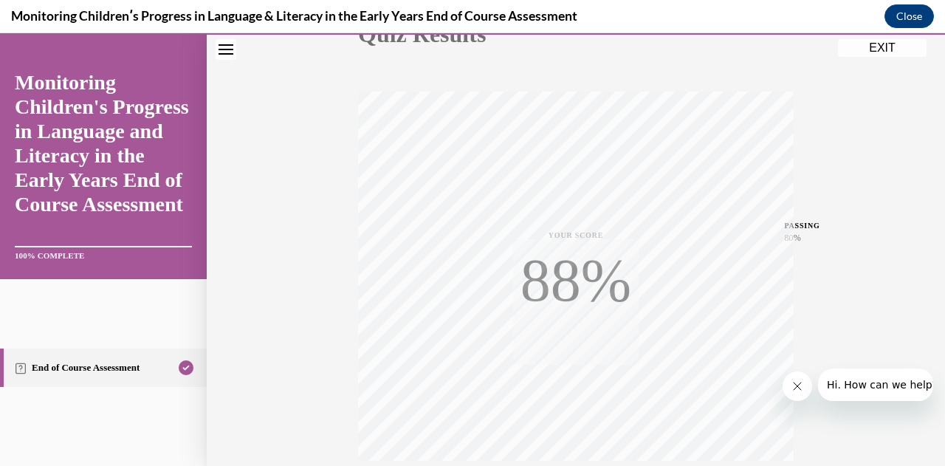
scroll to position [323, 0]
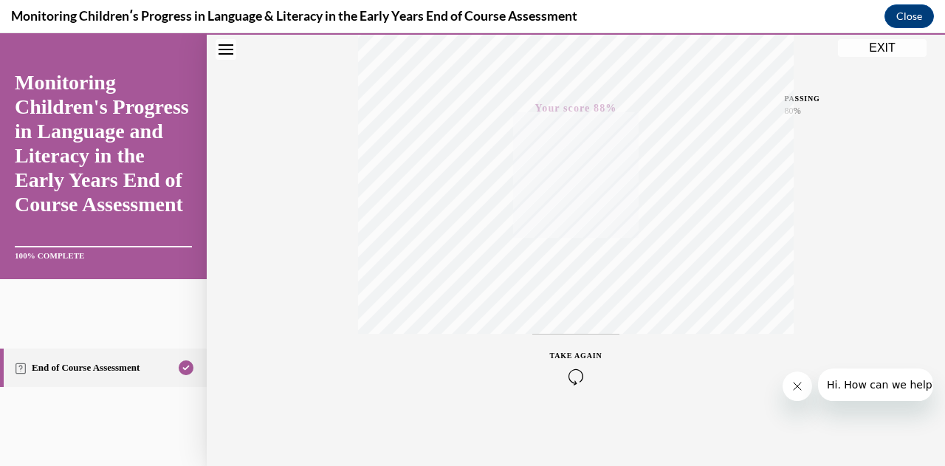
click at [146, 369] on link "End of Course Assessment" at bounding box center [103, 368] width 207 height 38
click at [223, 47] on icon "Close navigation menu" at bounding box center [226, 49] width 15 height 10
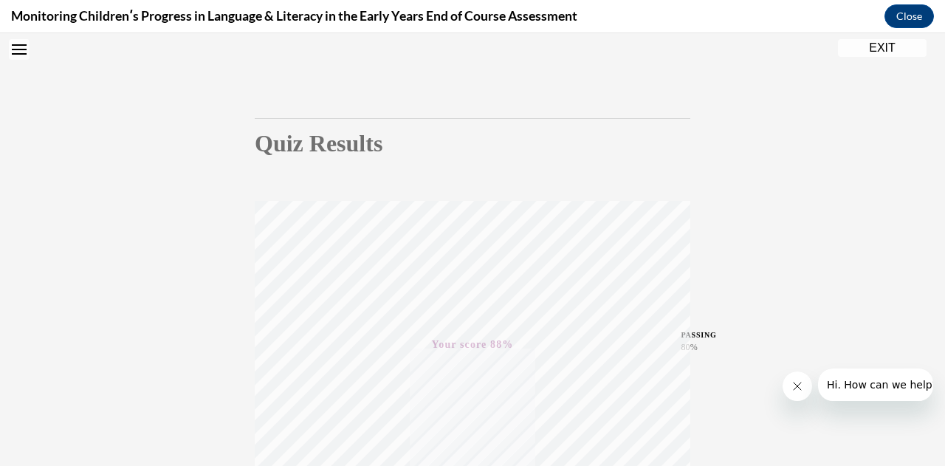
scroll to position [0, 0]
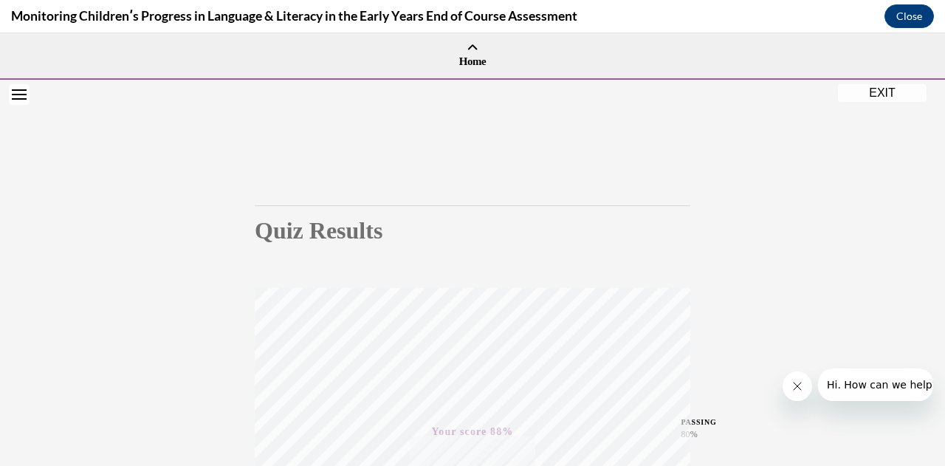
click at [868, 96] on button "EXIT" at bounding box center [882, 93] width 89 height 18
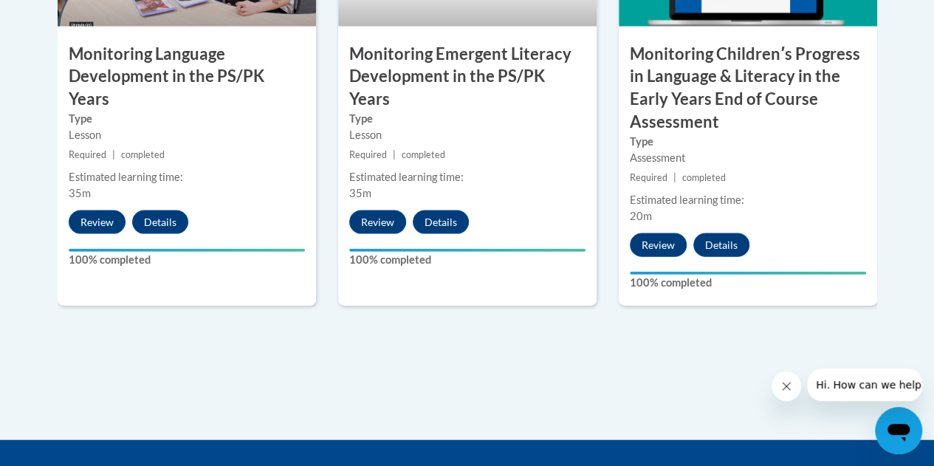
scroll to position [1515, 0]
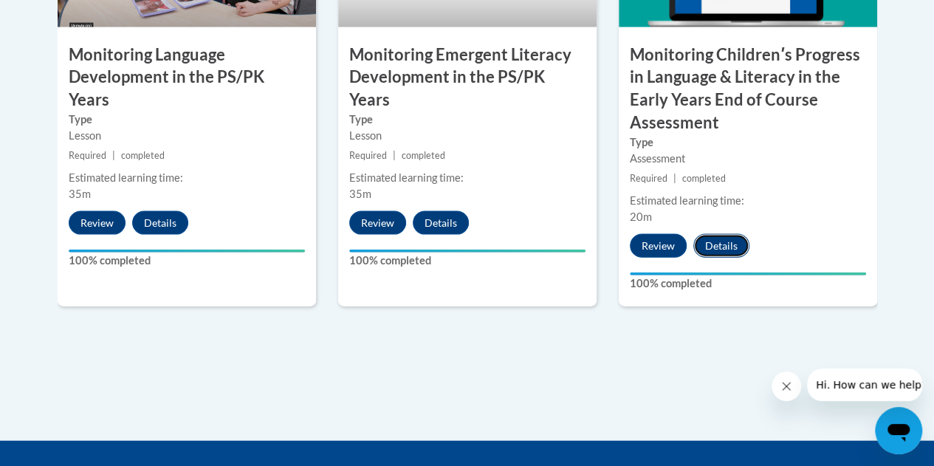
click at [719, 241] on button "Details" at bounding box center [721, 246] width 56 height 24
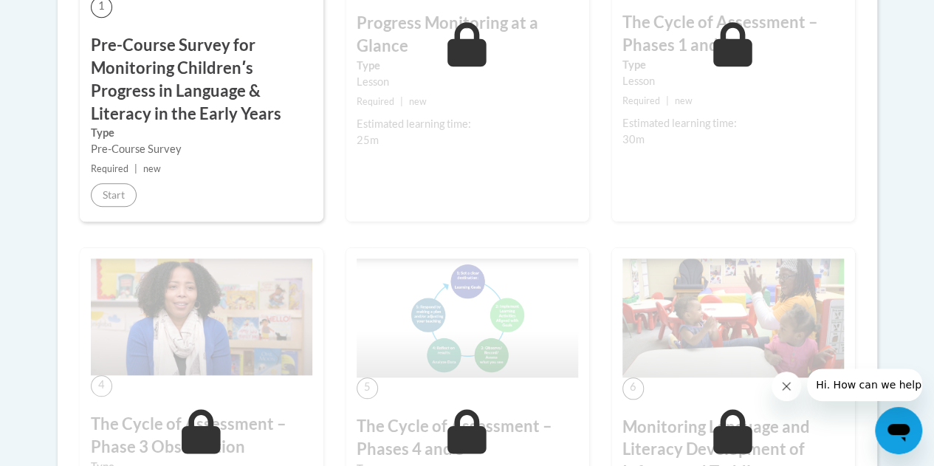
scroll to position [645, 0]
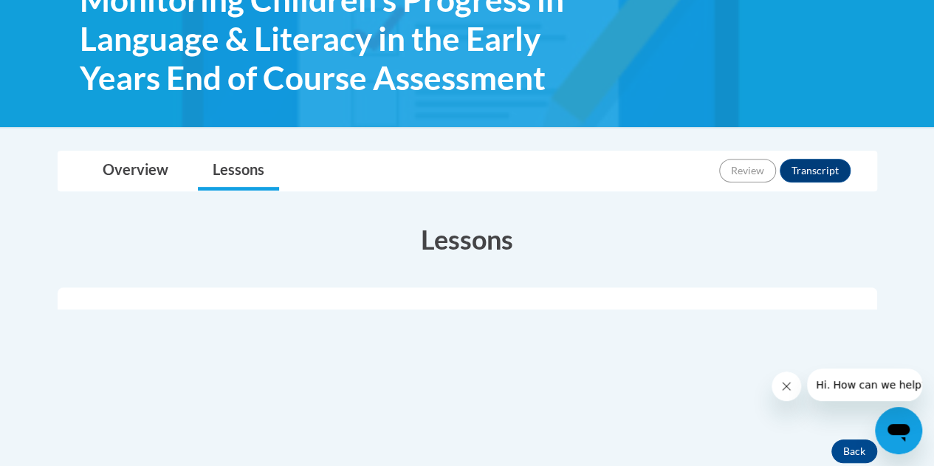
scroll to position [258, 0]
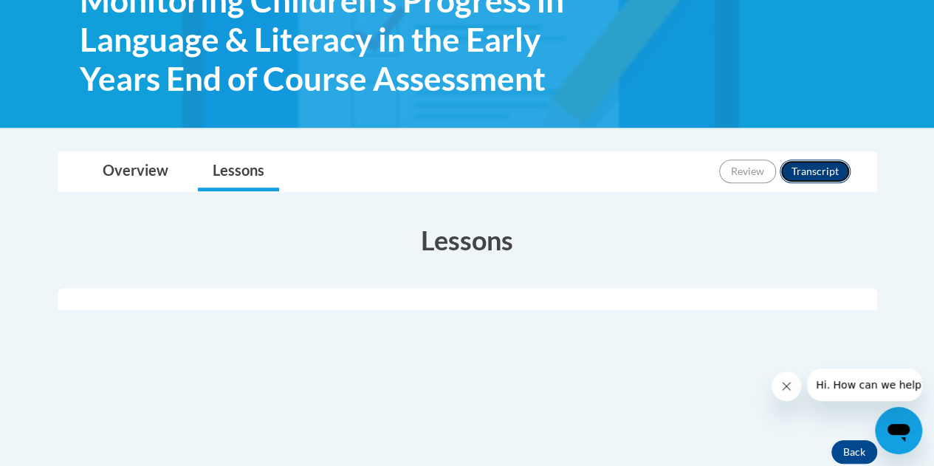
click at [800, 170] on button "Transcript" at bounding box center [815, 172] width 71 height 24
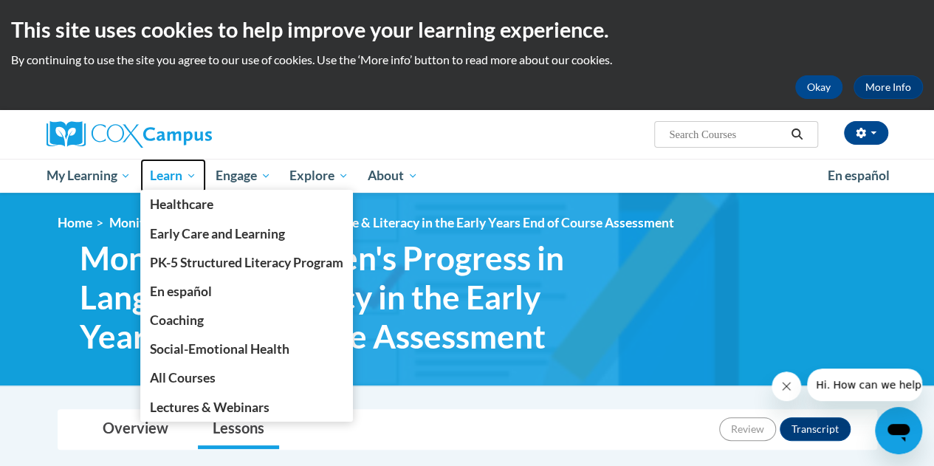
click at [182, 176] on span "Learn" at bounding box center [173, 176] width 47 height 18
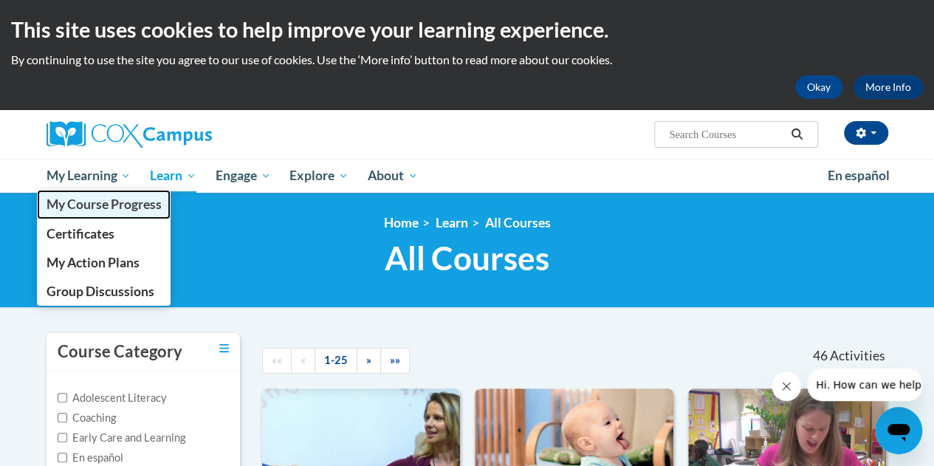
click at [103, 205] on span "My Course Progress" at bounding box center [103, 204] width 115 height 16
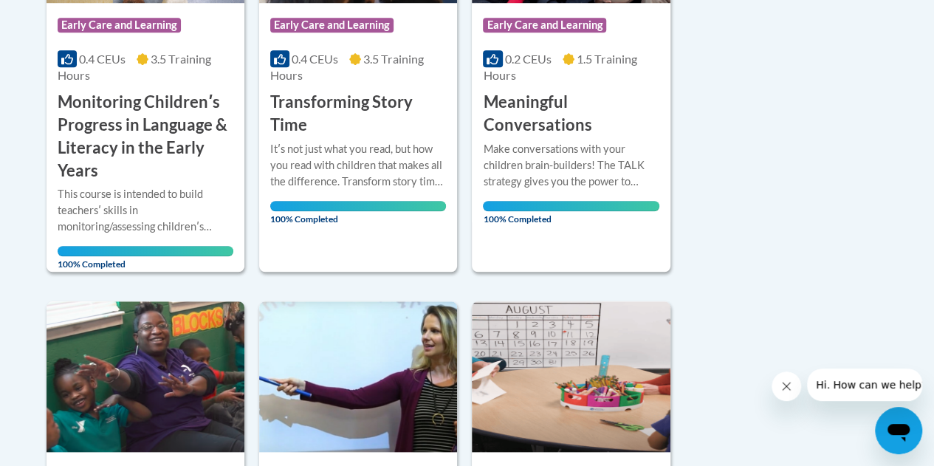
scroll to position [524, 0]
